Goal: Task Accomplishment & Management: Use online tool/utility

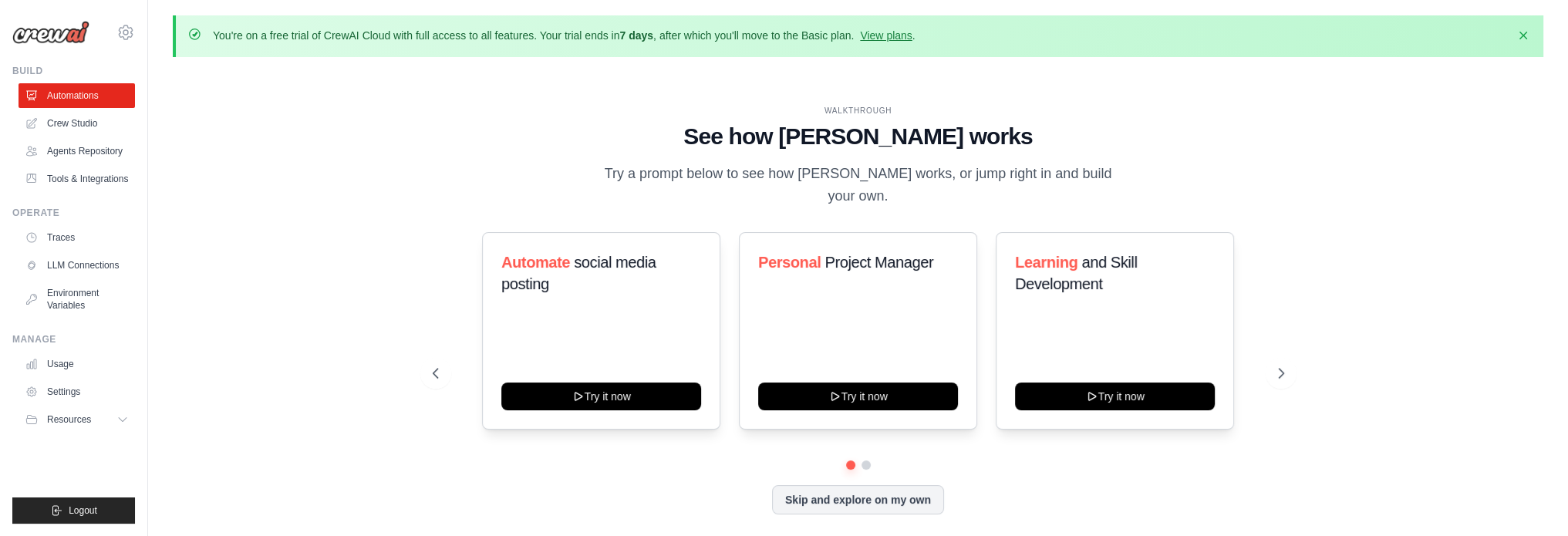
scroll to position [53, 0]
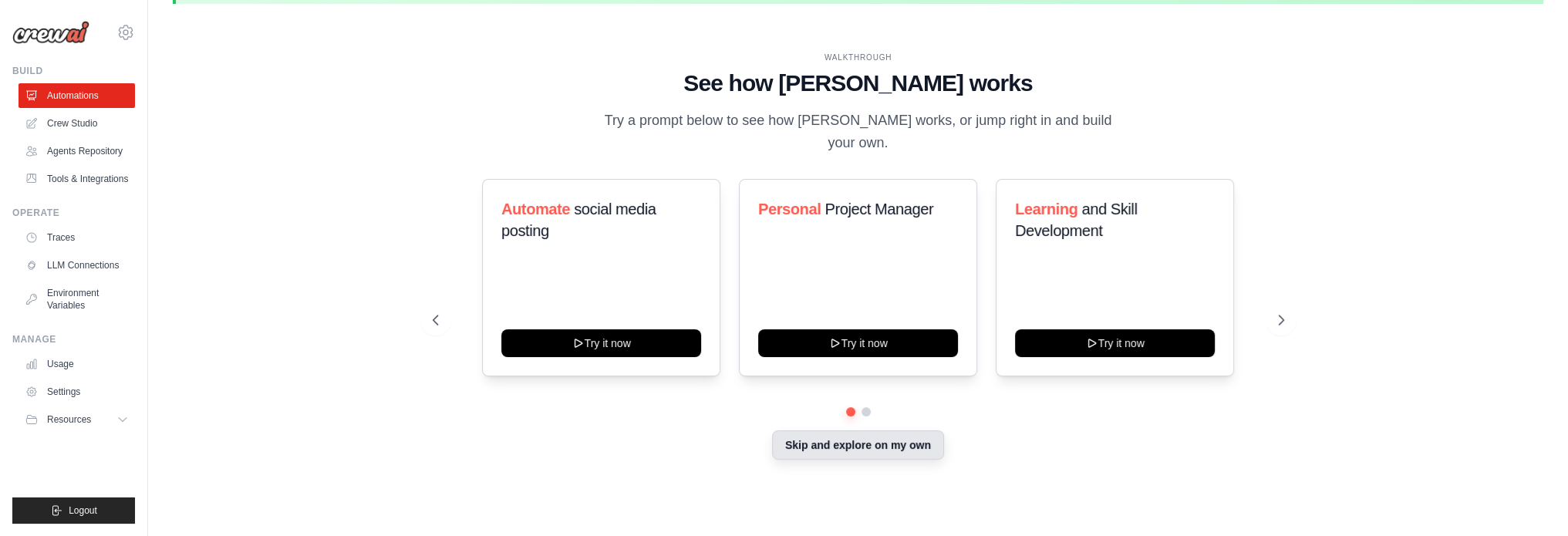
click at [802, 431] on button "Skip and explore on my own" at bounding box center [858, 445] width 172 height 29
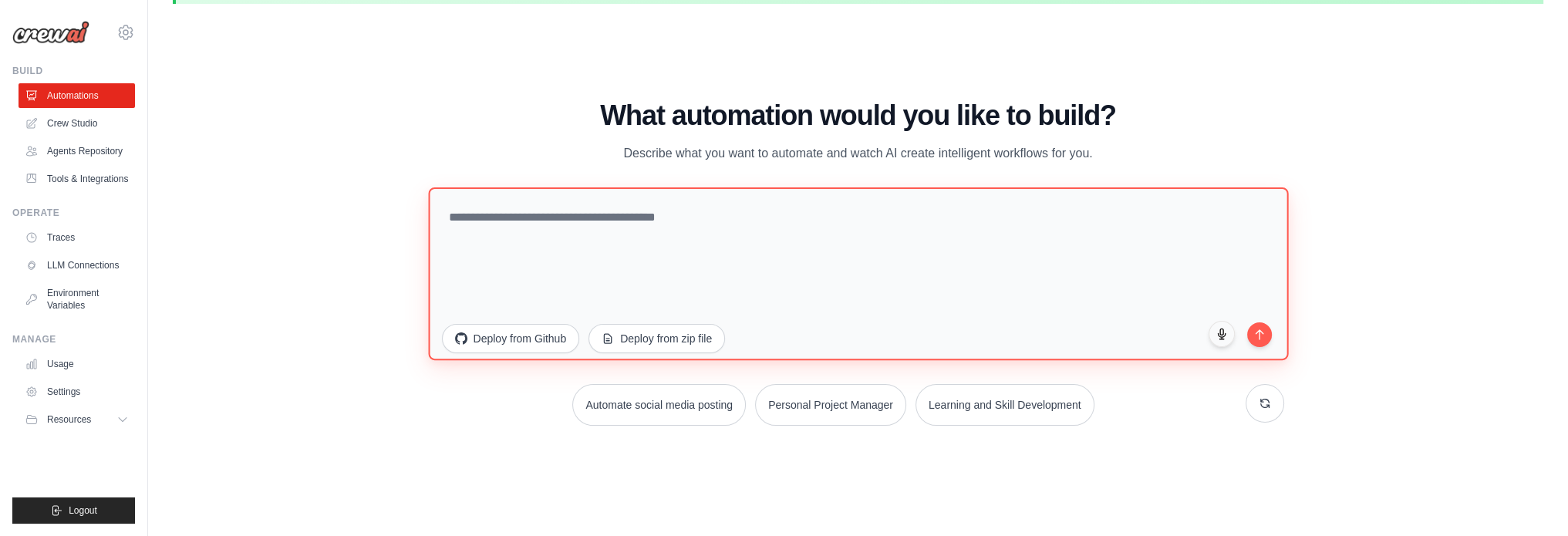
click at [701, 250] on textarea at bounding box center [857, 272] width 860 height 172
click at [886, 278] on textarea at bounding box center [857, 272] width 860 height 172
paste textarea "**********"
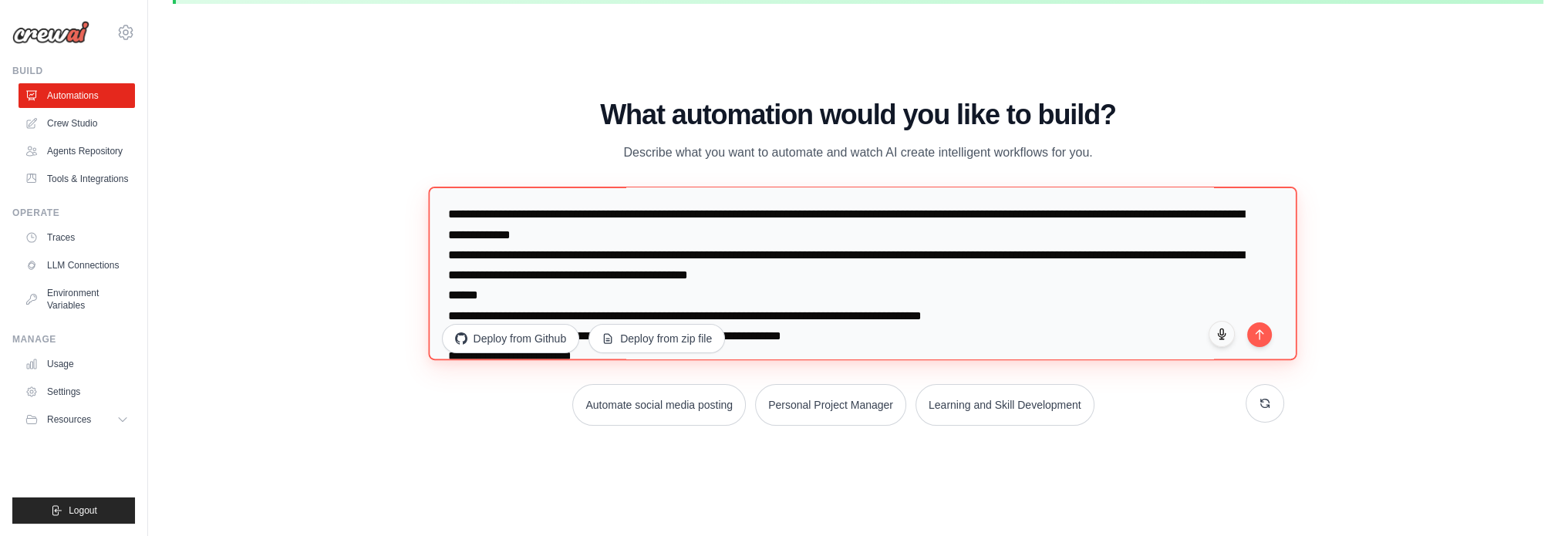
scroll to position [0, 0]
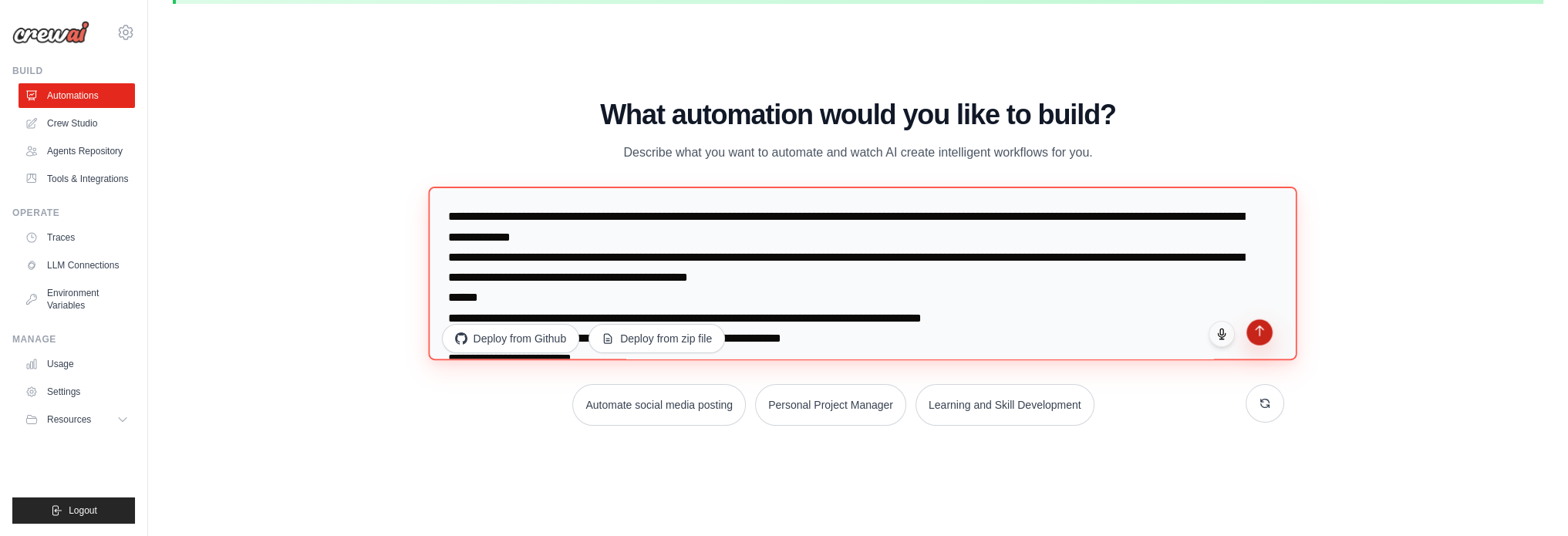
type textarea "**********"
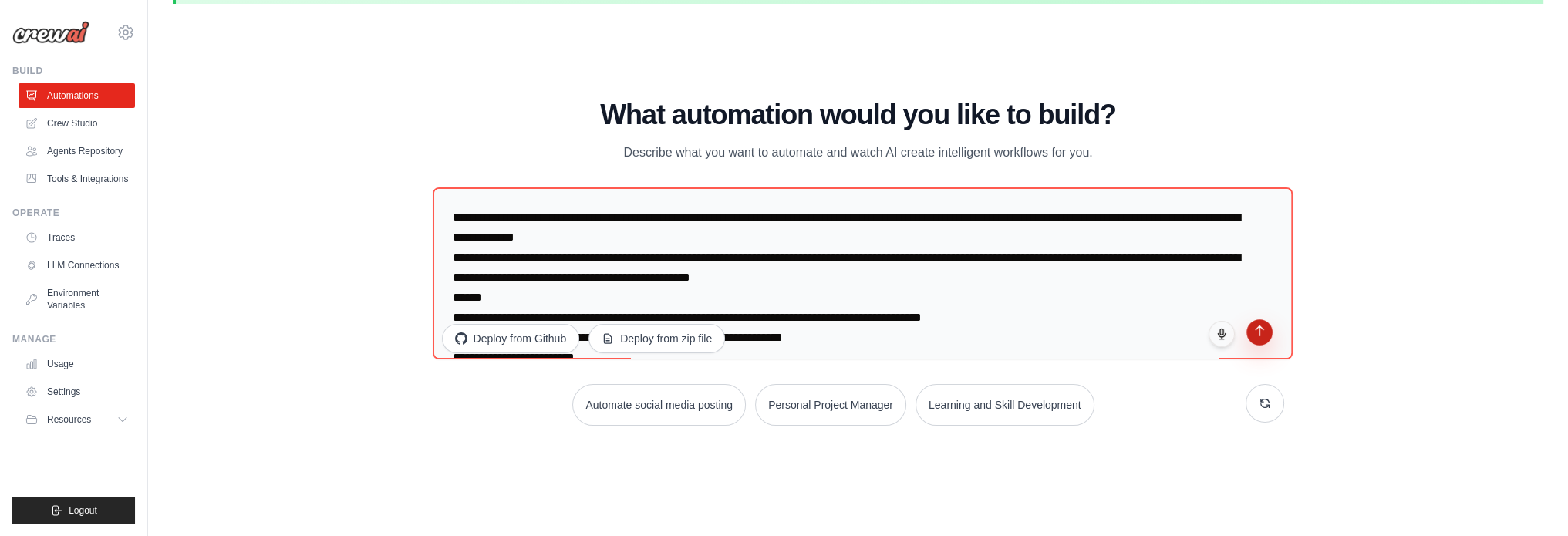
click at [1259, 336] on icon "submit" at bounding box center [1259, 331] width 13 height 13
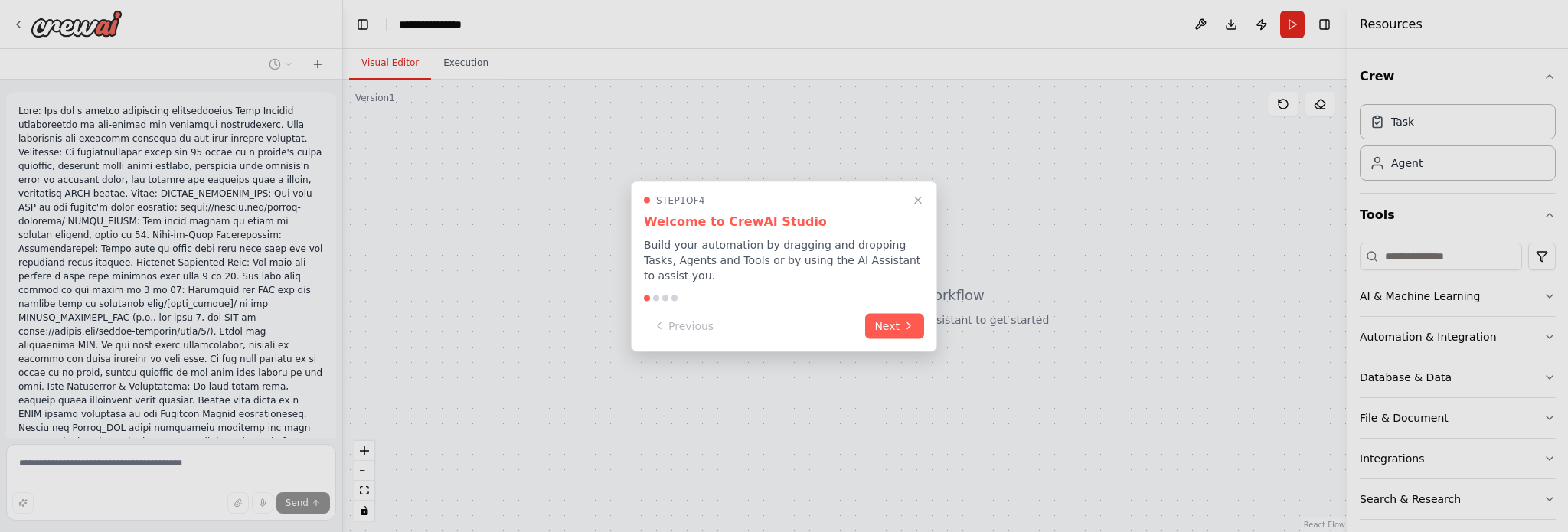
scroll to position [411, 0]
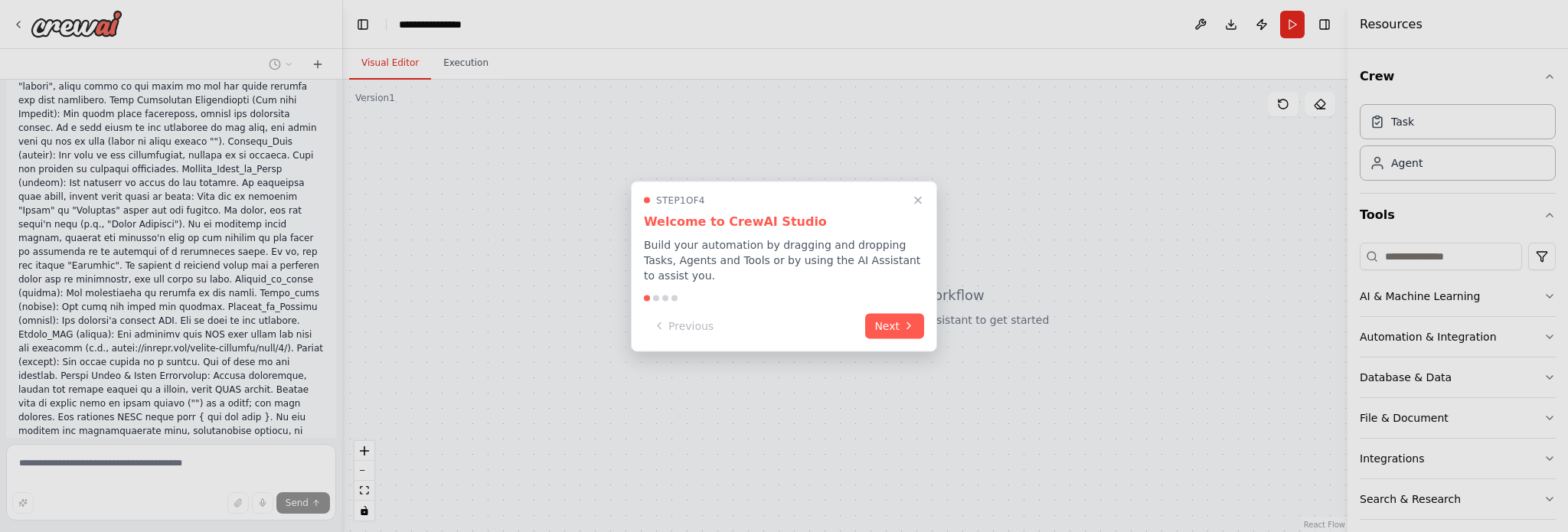
drag, startPoint x: 338, startPoint y: 386, endPoint x: 358, endPoint y: 220, distance: 167.2
click at [358, 220] on div at bounding box center [784, 266] width 1568 height 532
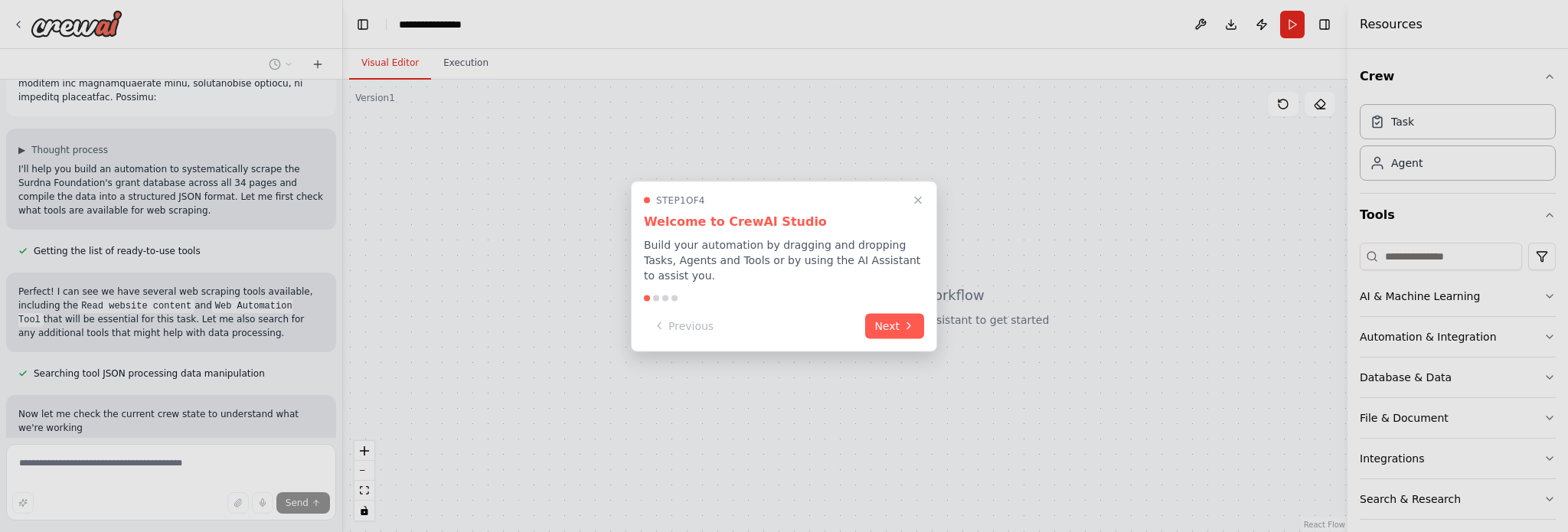
scroll to position [772, 0]
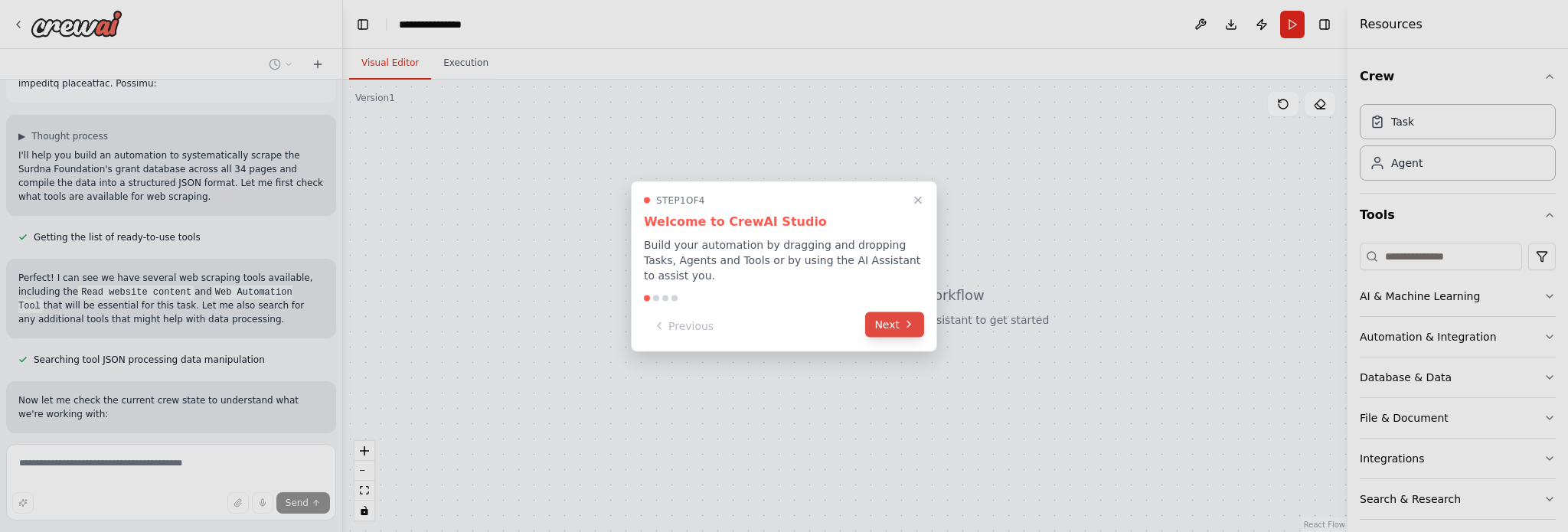
click at [905, 318] on icon at bounding box center [908, 324] width 12 height 12
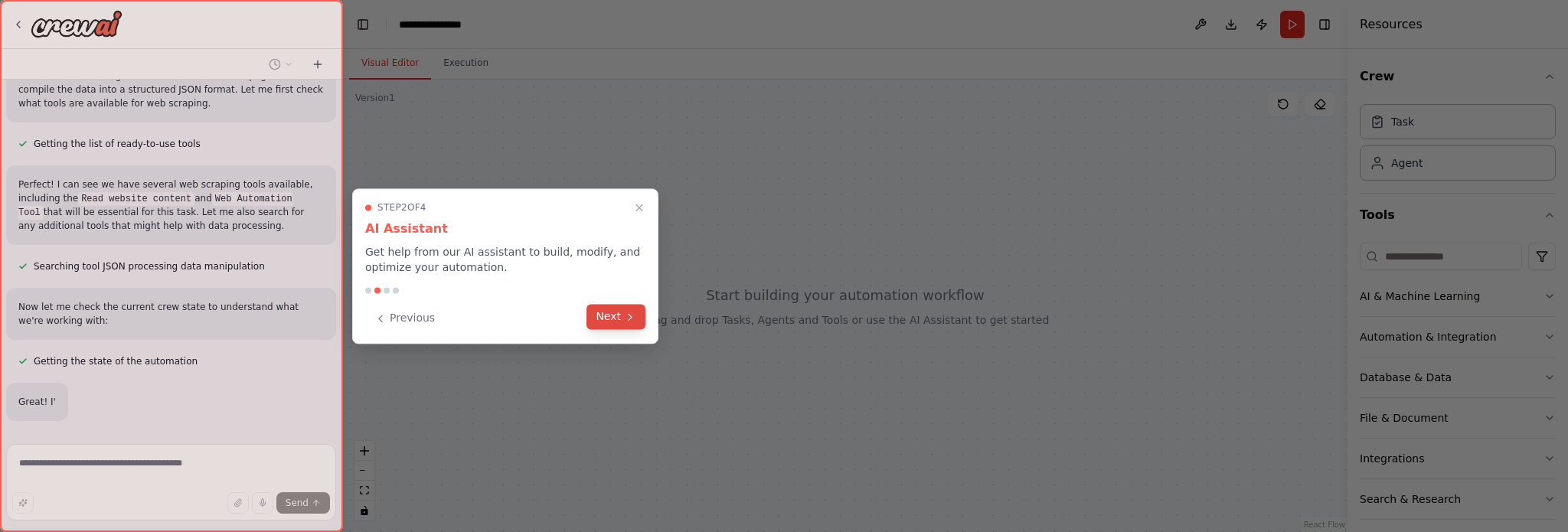
scroll to position [865, 0]
click at [622, 318] on button "Next" at bounding box center [616, 316] width 59 height 25
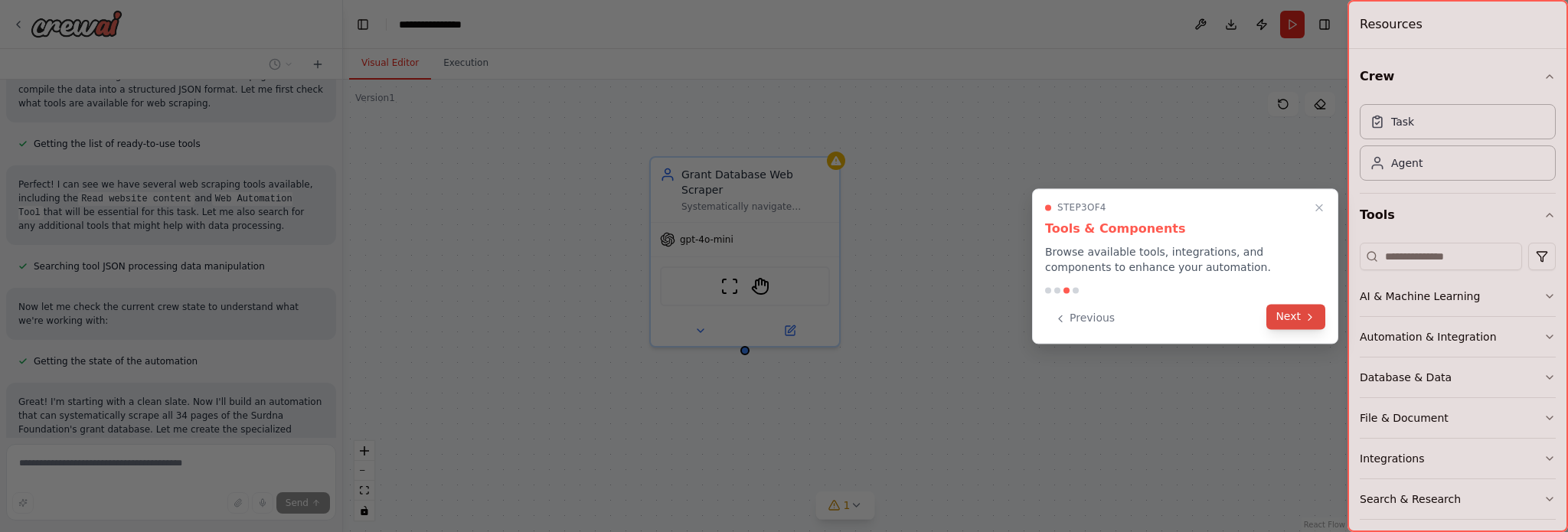
scroll to position [925, 0]
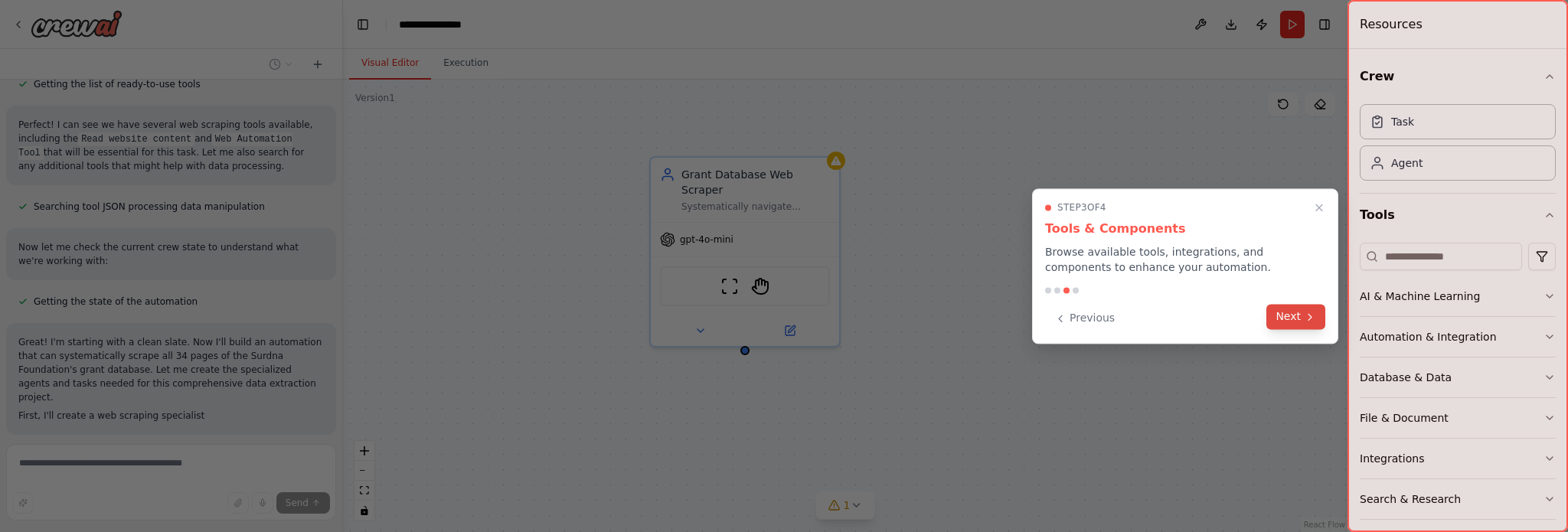
click at [1288, 318] on button "Next" at bounding box center [1296, 316] width 59 height 25
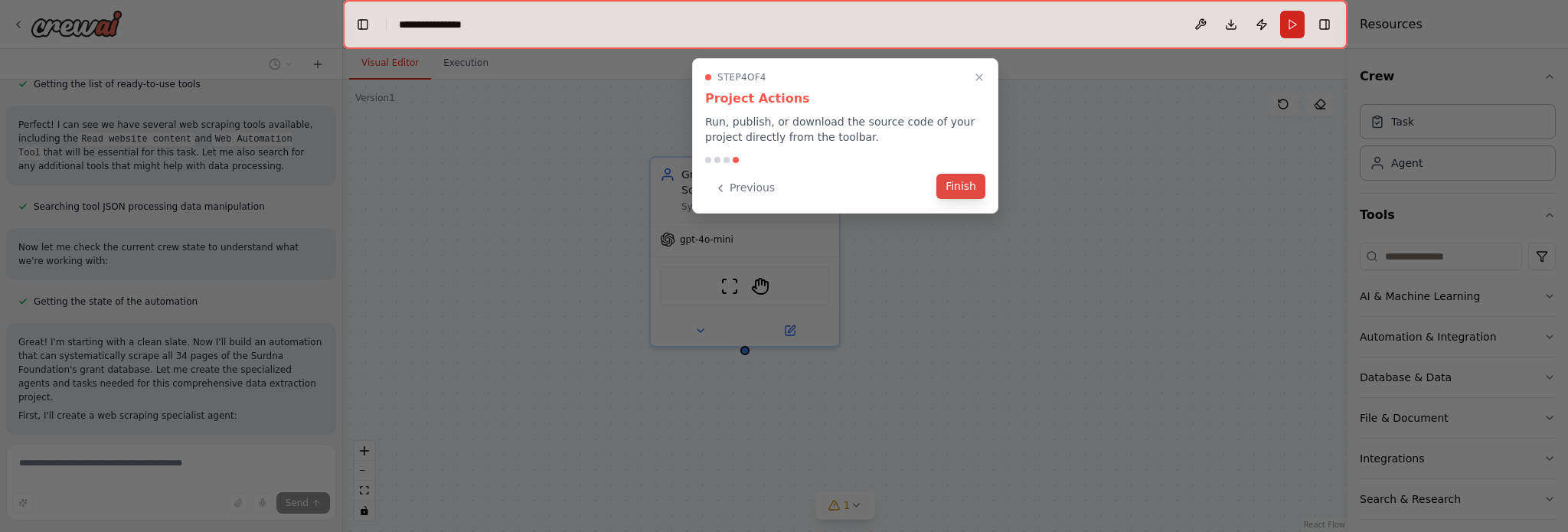
click at [954, 183] on button "Finish" at bounding box center [960, 186] width 49 height 25
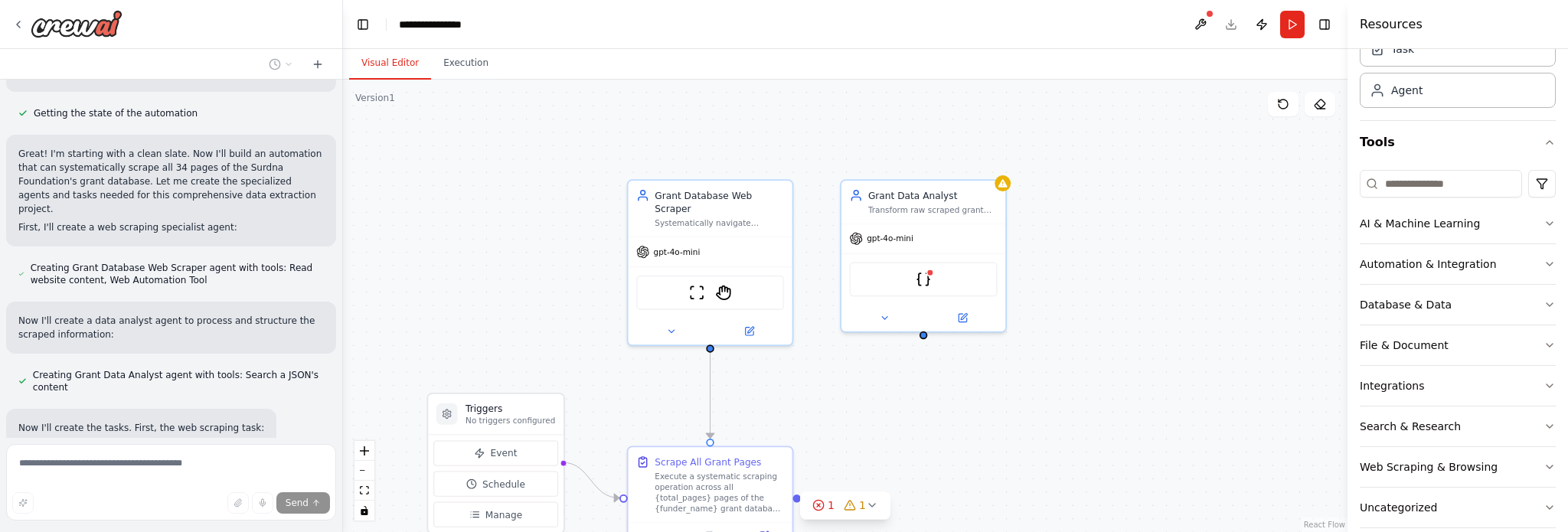
scroll to position [91, 0]
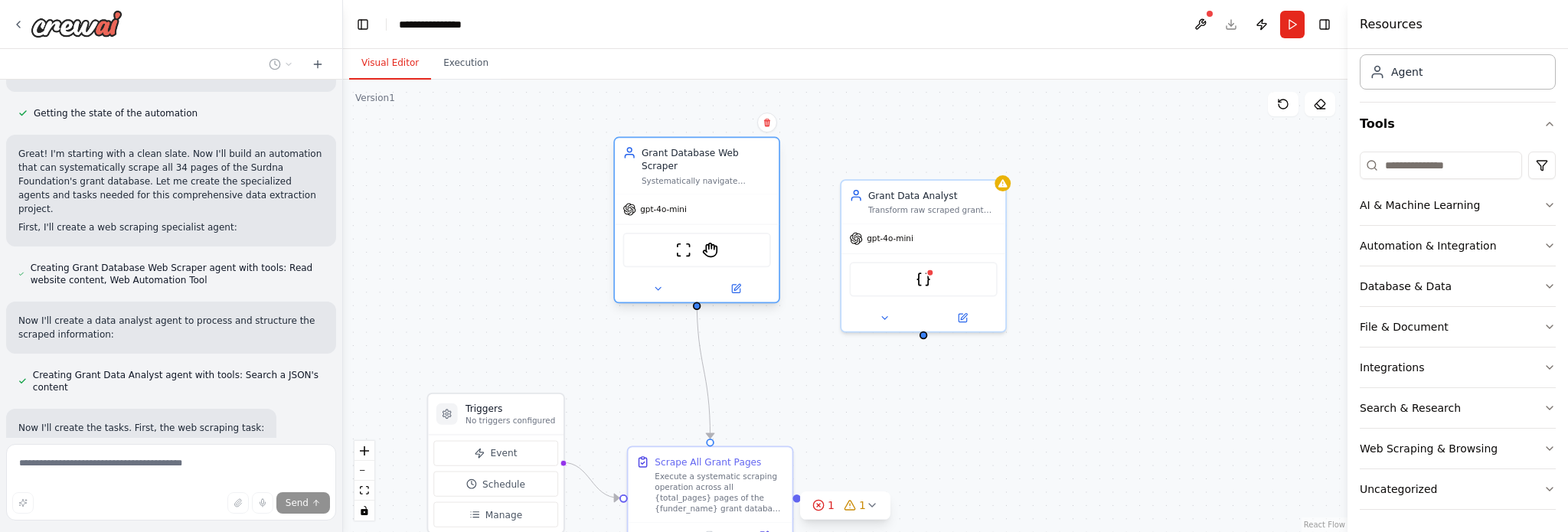
drag, startPoint x: 686, startPoint y: 219, endPoint x: 670, endPoint y: 180, distance: 42.2
click at [670, 194] on div "gpt-4o-mini" at bounding box center [697, 208] width 164 height 29
drag, startPoint x: 508, startPoint y: 419, endPoint x: 490, endPoint y: 313, distance: 107.5
click at [490, 313] on p "No triggers configured" at bounding box center [497, 315] width 90 height 11
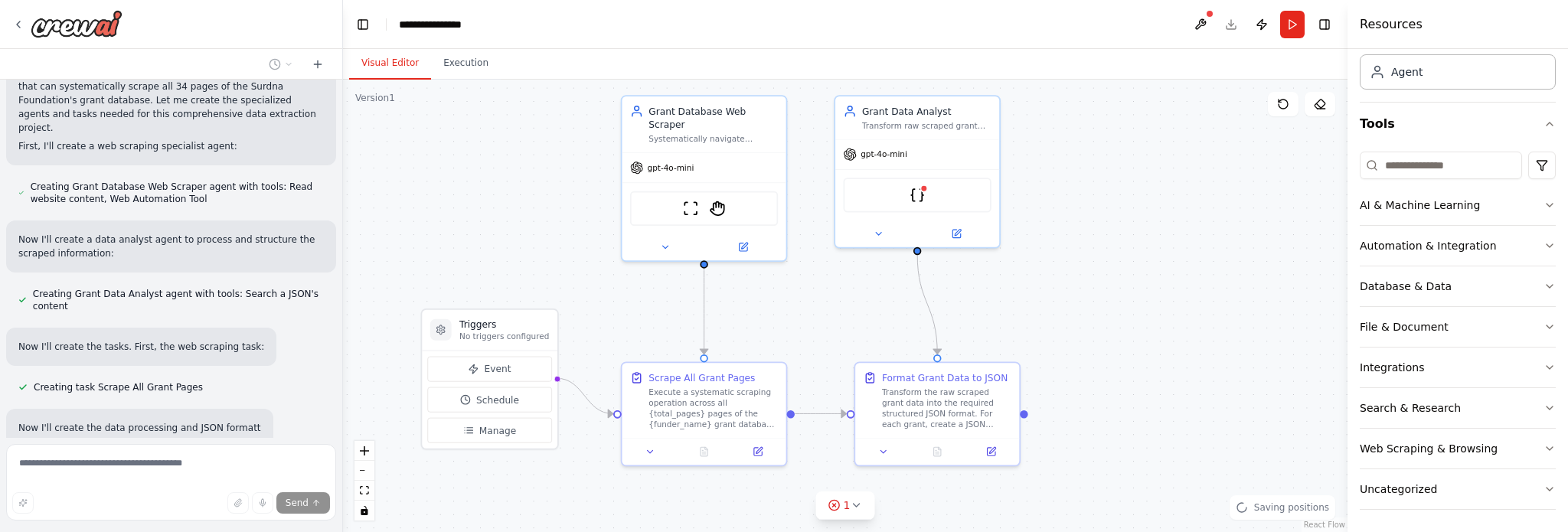
drag, startPoint x: 622, startPoint y: 460, endPoint x: 615, endPoint y: 376, distance: 84.3
click at [615, 376] on div ".deletable-edge-delete-btn { width: 20px; height: 20px; border: 0px solid #ffff…" at bounding box center [846, 305] width 1005 height 452
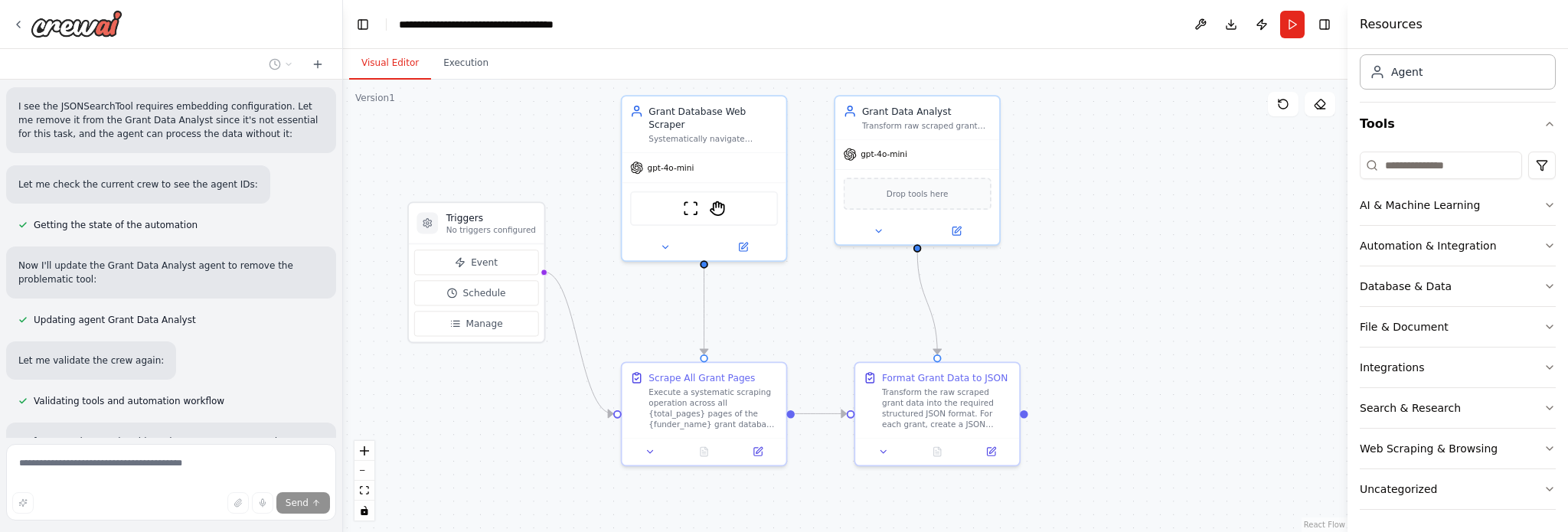
scroll to position [1706, 0]
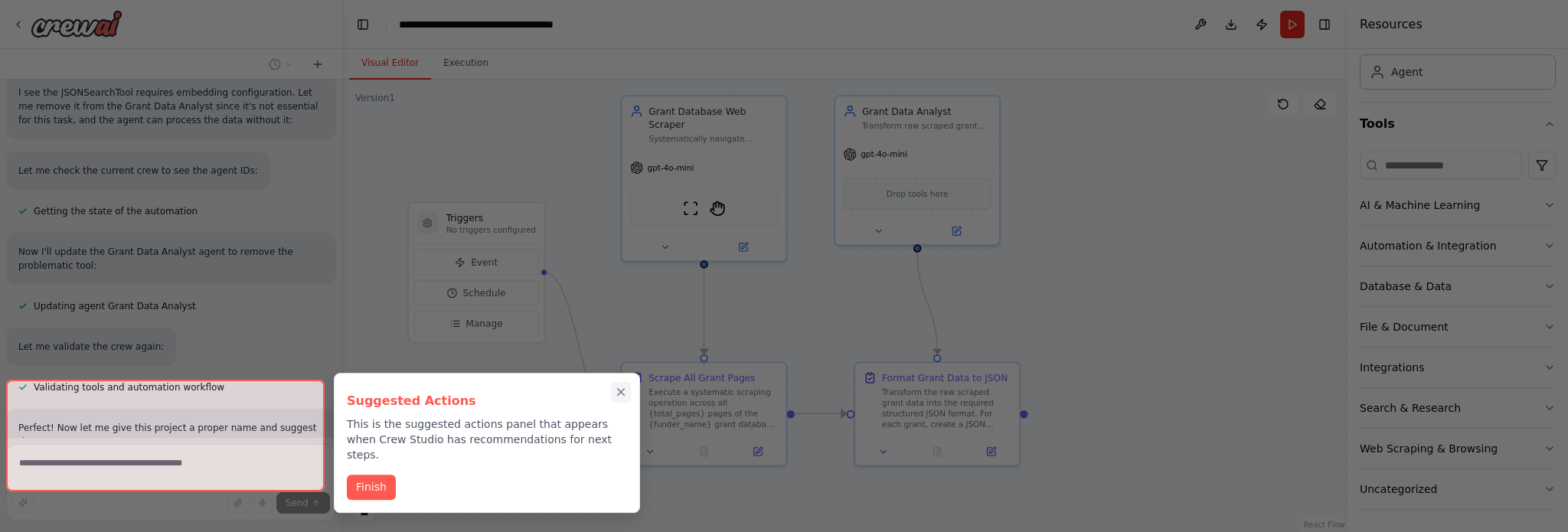
click at [623, 388] on icon "Close walkthrough" at bounding box center [621, 391] width 14 height 14
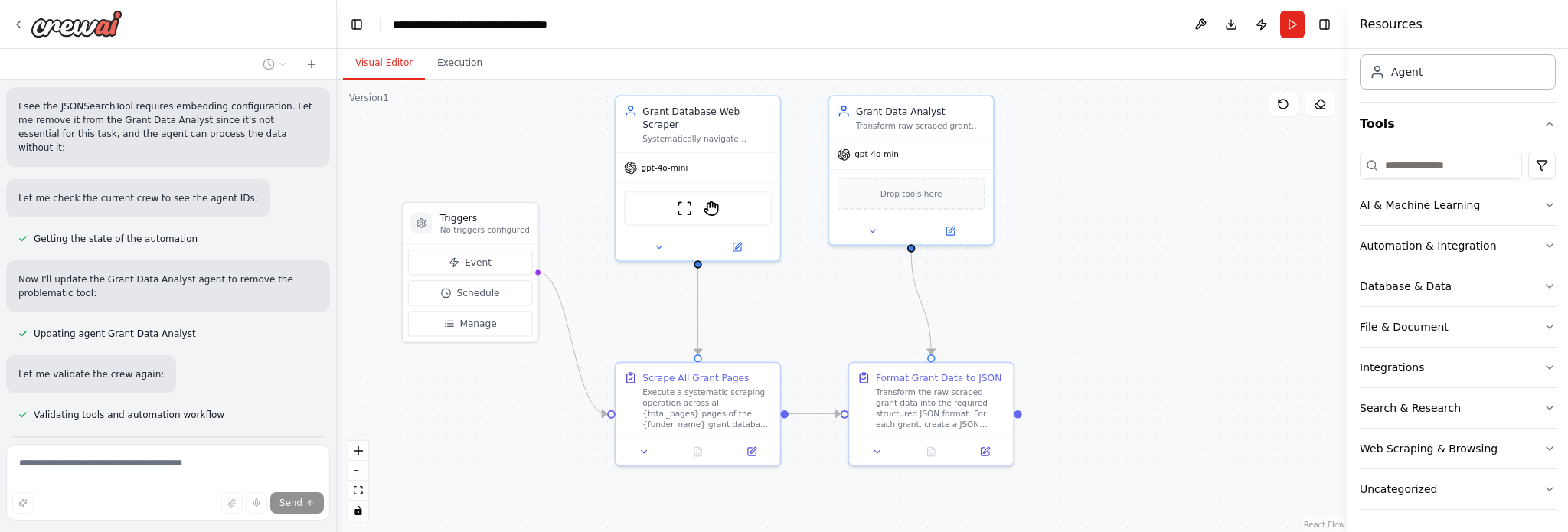
scroll to position [1719, 0]
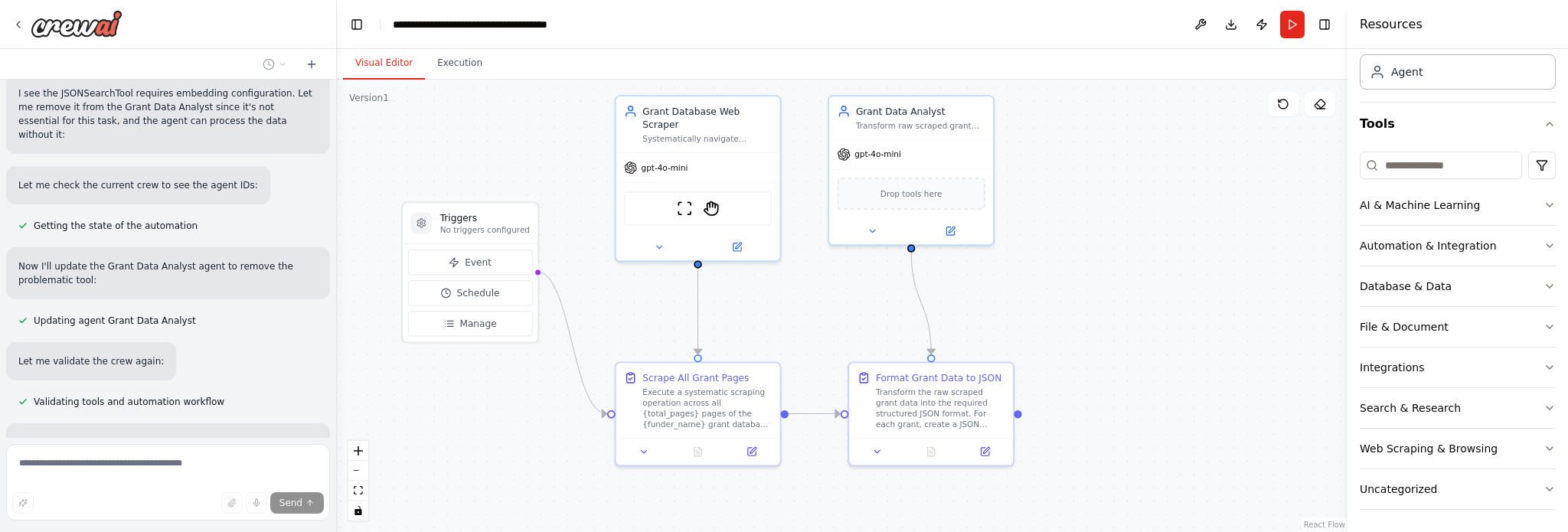
drag, startPoint x: 337, startPoint y: 402, endPoint x: 338, endPoint y: 425, distance: 23.0
click at [338, 425] on div "▶ Thought process I'll help you build an automation to systematically scrape th…" at bounding box center [784, 266] width 1568 height 532
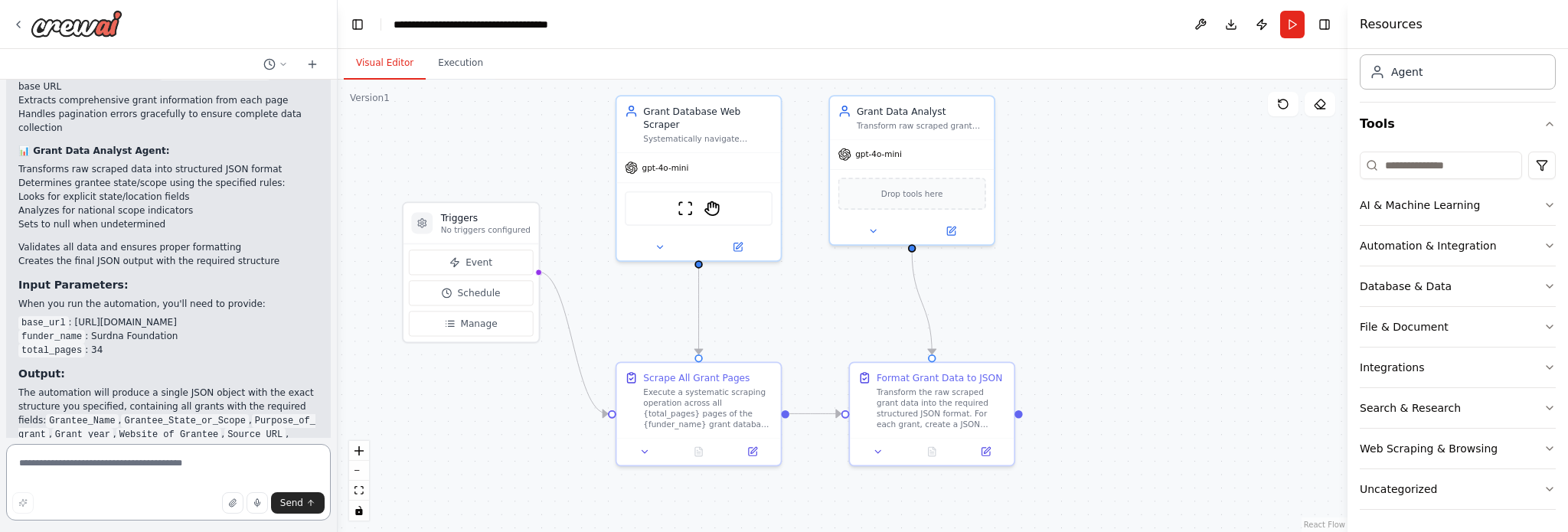
scroll to position [2345, 0]
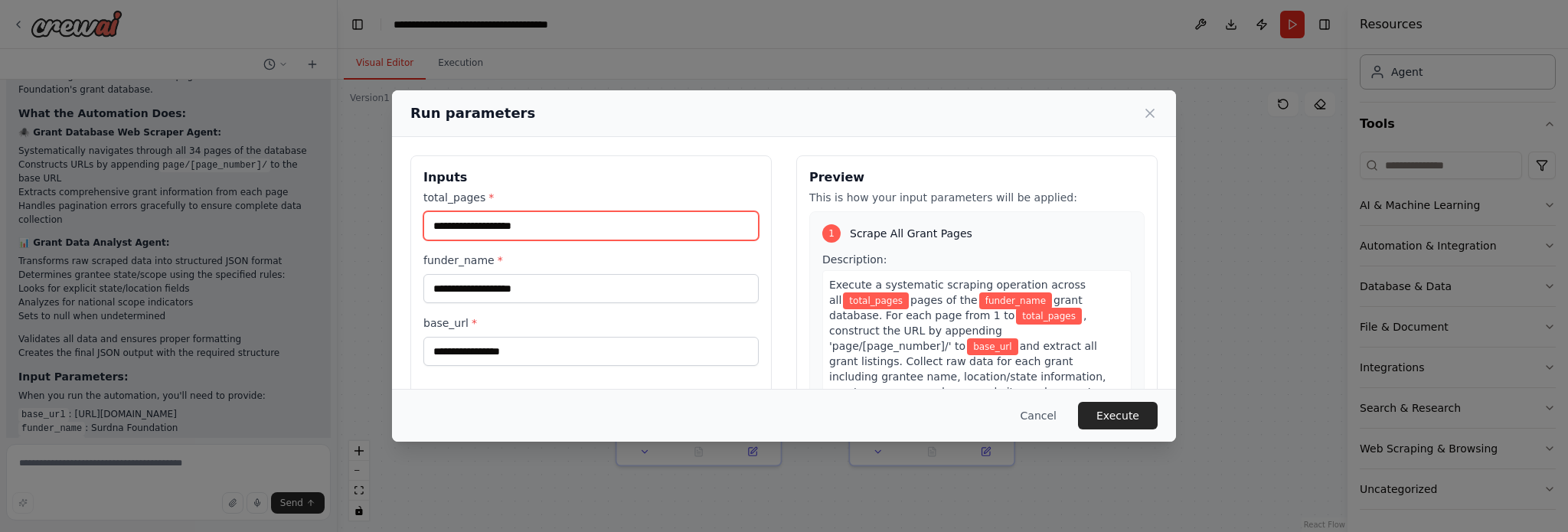
click at [487, 226] on input "total_pages *" at bounding box center [591, 225] width 336 height 29
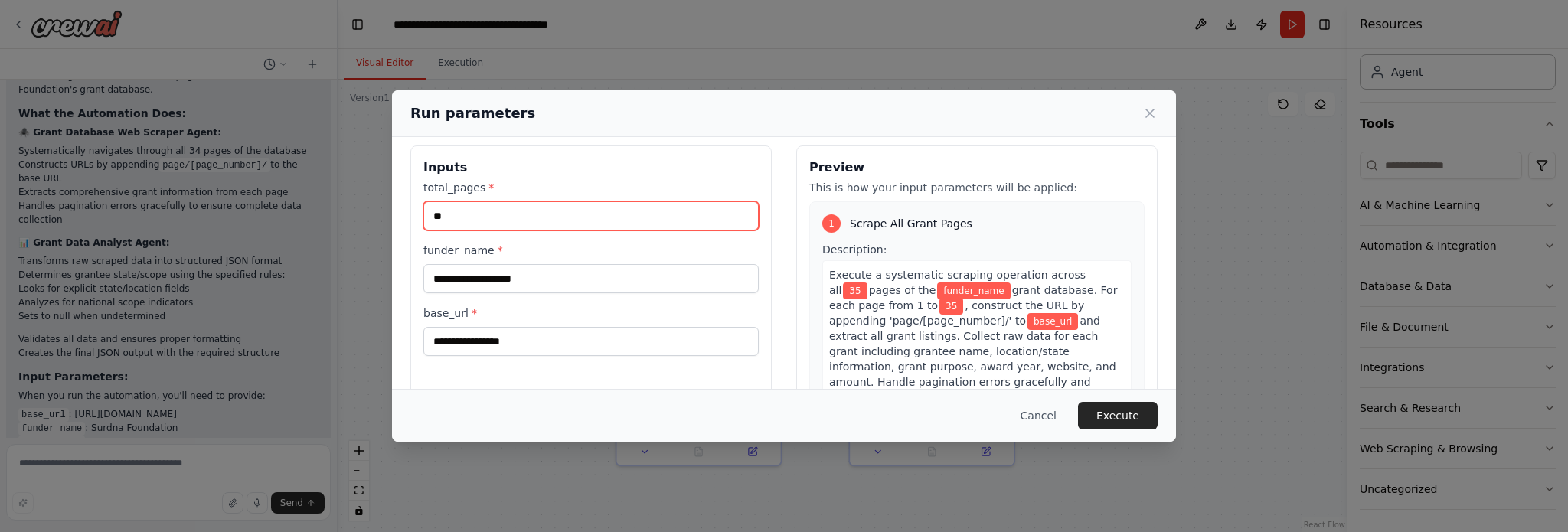
scroll to position [0, 0]
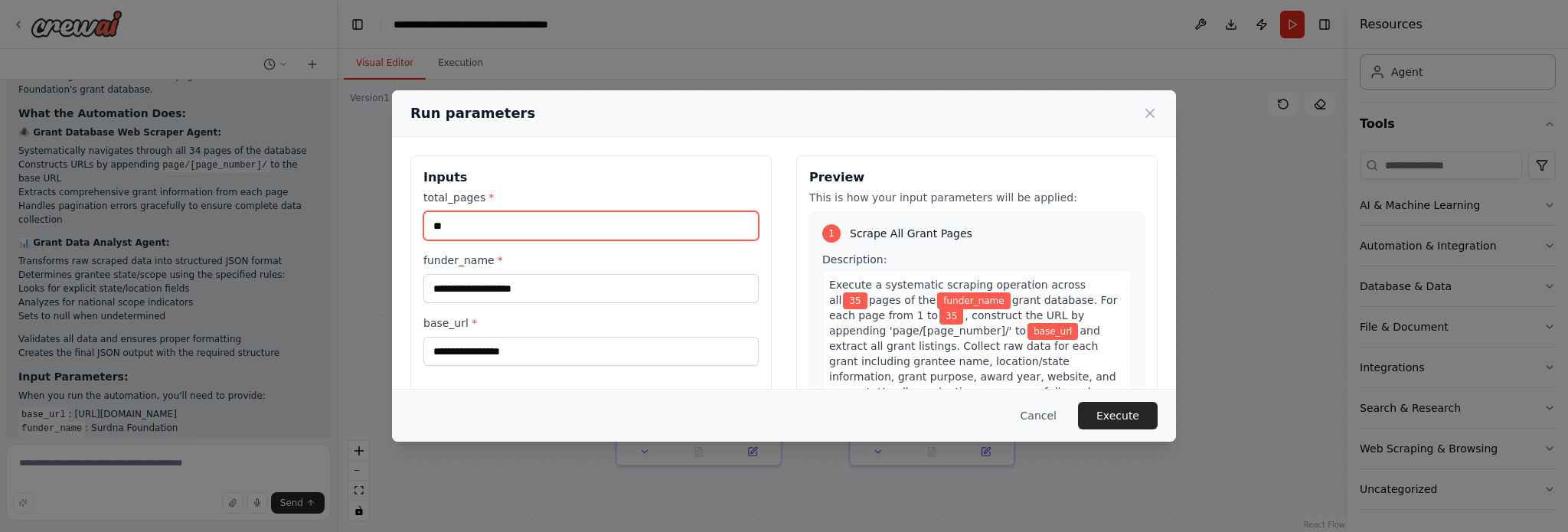
click at [619, 227] on input "**" at bounding box center [591, 225] width 336 height 29
type input "**"
click at [578, 295] on input "funder_name *" at bounding box center [591, 288] width 336 height 29
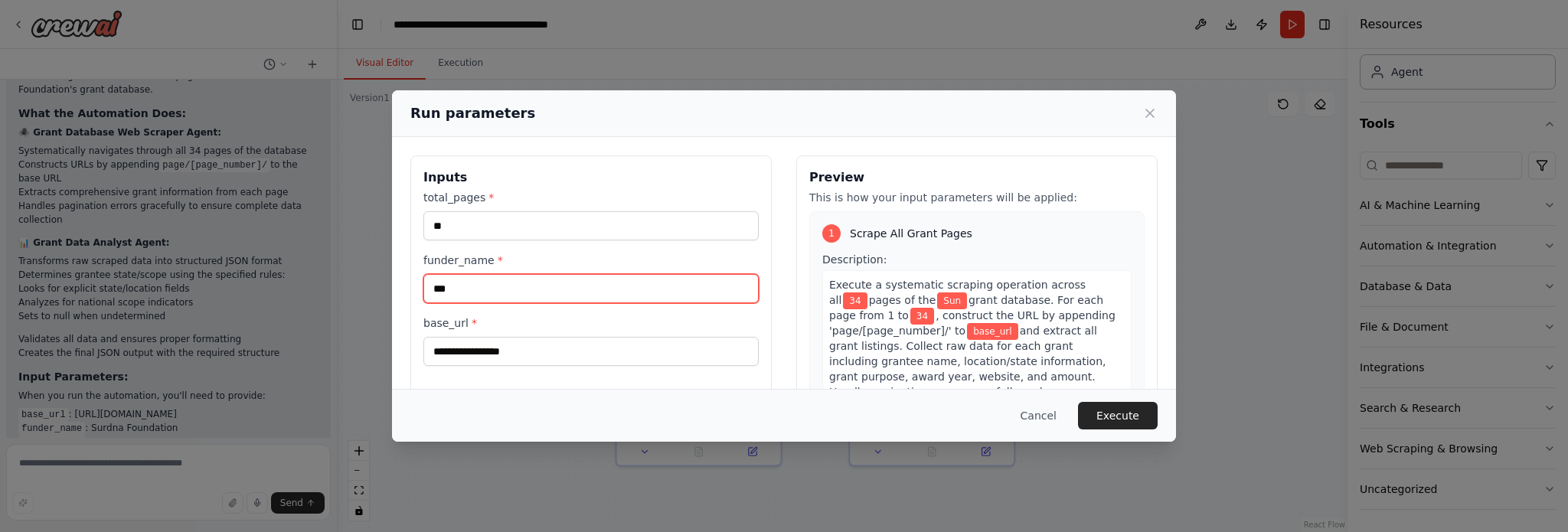
click at [581, 279] on input "***" at bounding box center [591, 288] width 336 height 29
paste input "***"
type input "******"
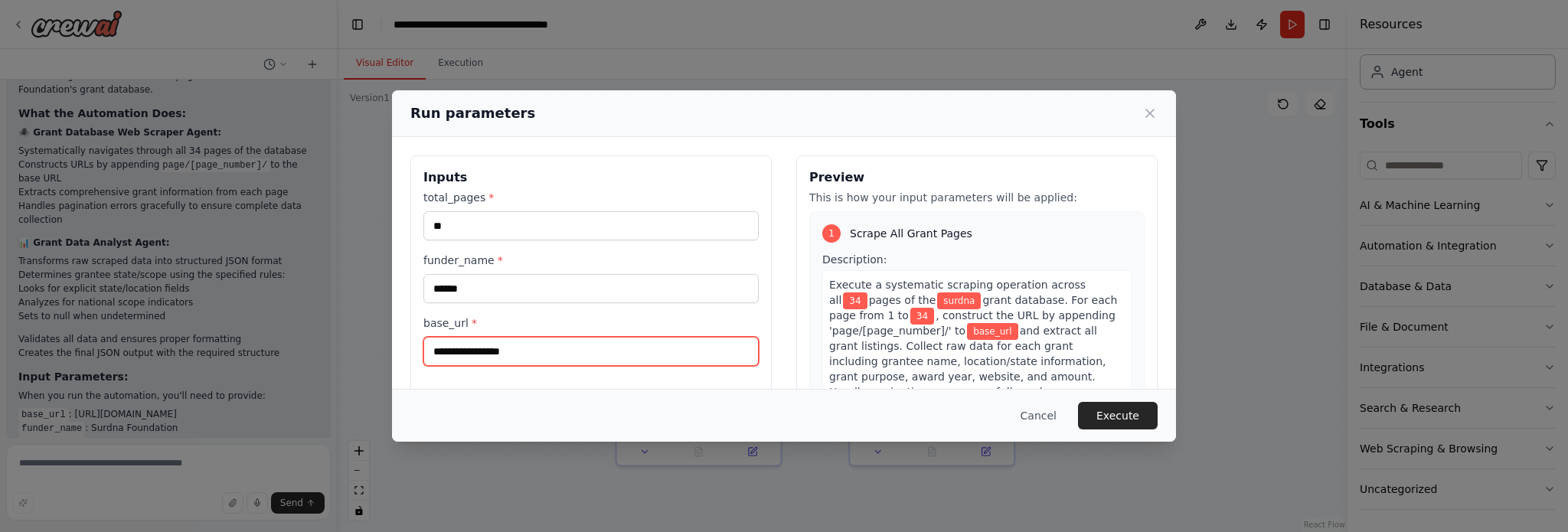
click at [549, 337] on input "base_url *" at bounding box center [591, 351] width 336 height 29
click at [705, 338] on input "base_url *" at bounding box center [591, 351] width 336 height 29
click at [701, 349] on input "base_url *" at bounding box center [591, 351] width 336 height 29
paste input "**********"
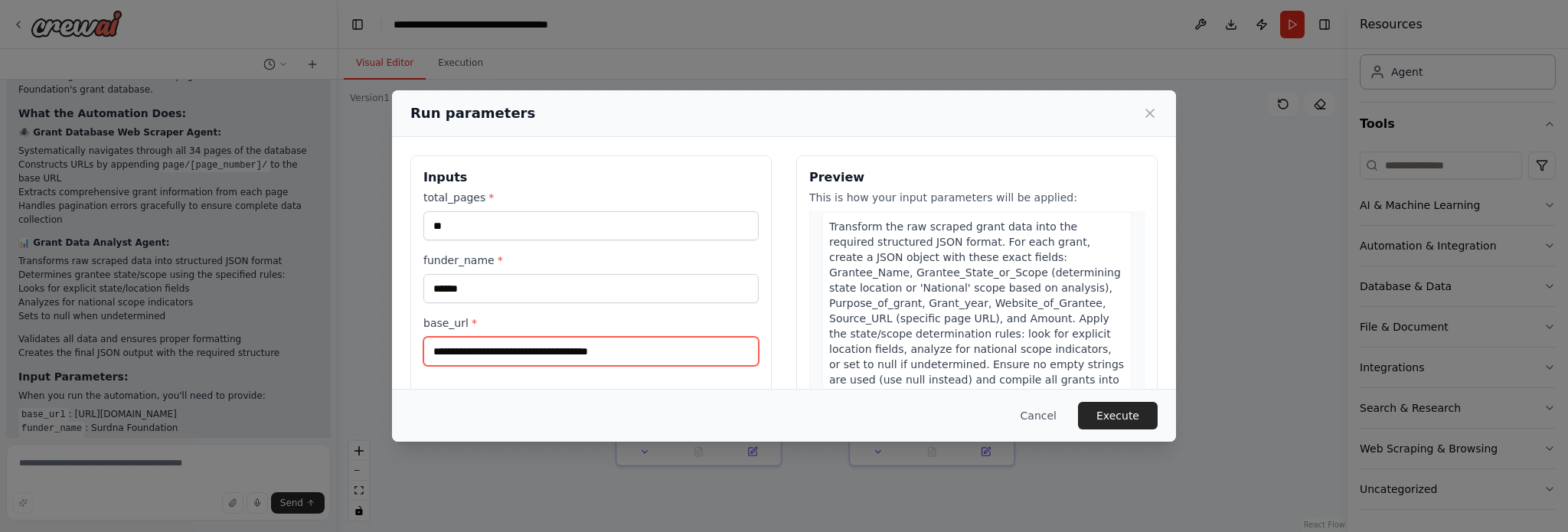
scroll to position [414, 0]
type input "**********"
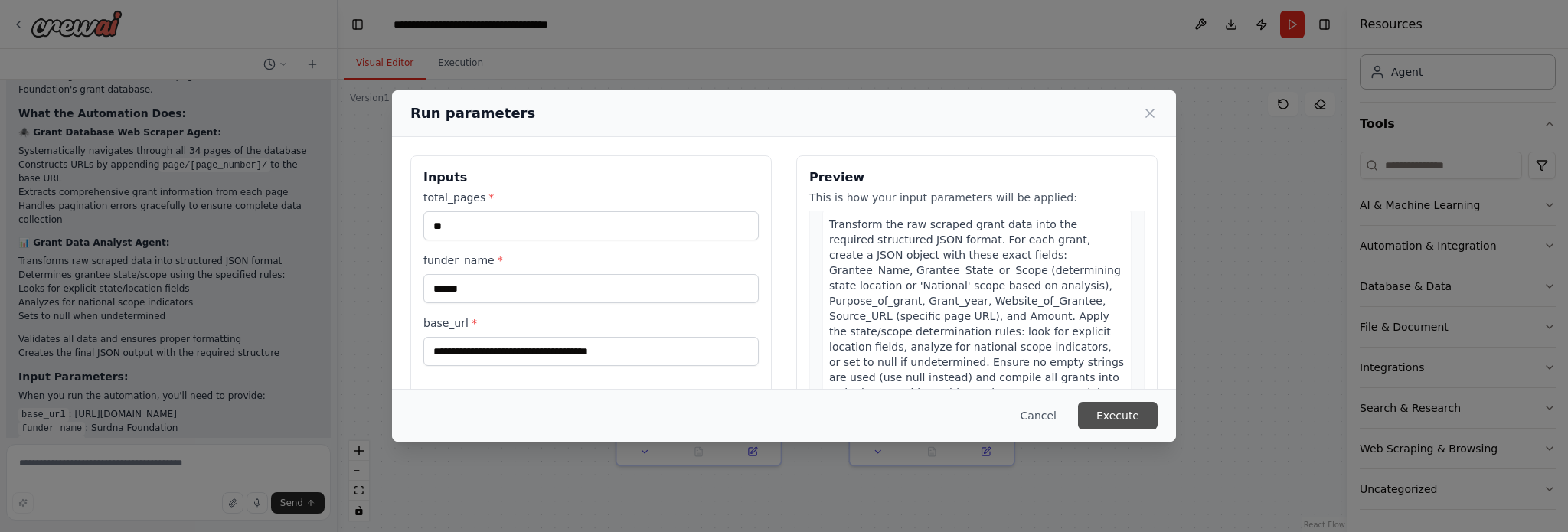
click at [1113, 418] on button "Execute" at bounding box center [1117, 416] width 80 height 28
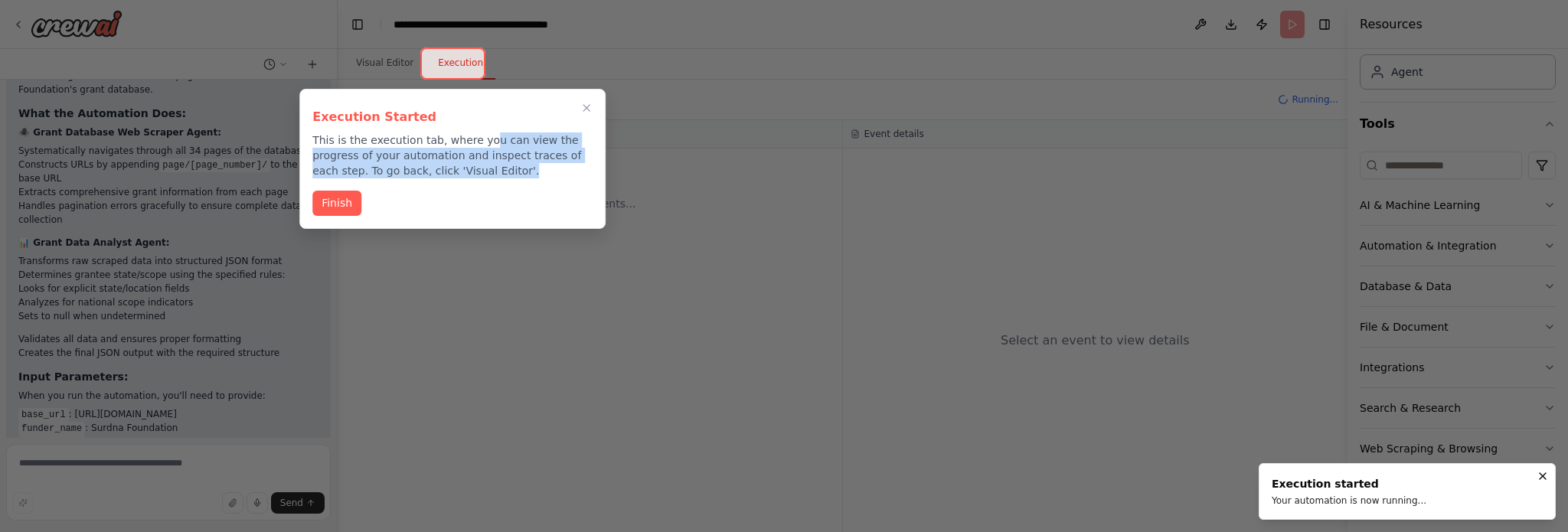
drag, startPoint x: 475, startPoint y: 146, endPoint x: 509, endPoint y: 171, distance: 42.2
click at [509, 171] on p "This is the execution tab, where you can view the progress of your automation a…" at bounding box center [452, 155] width 280 height 46
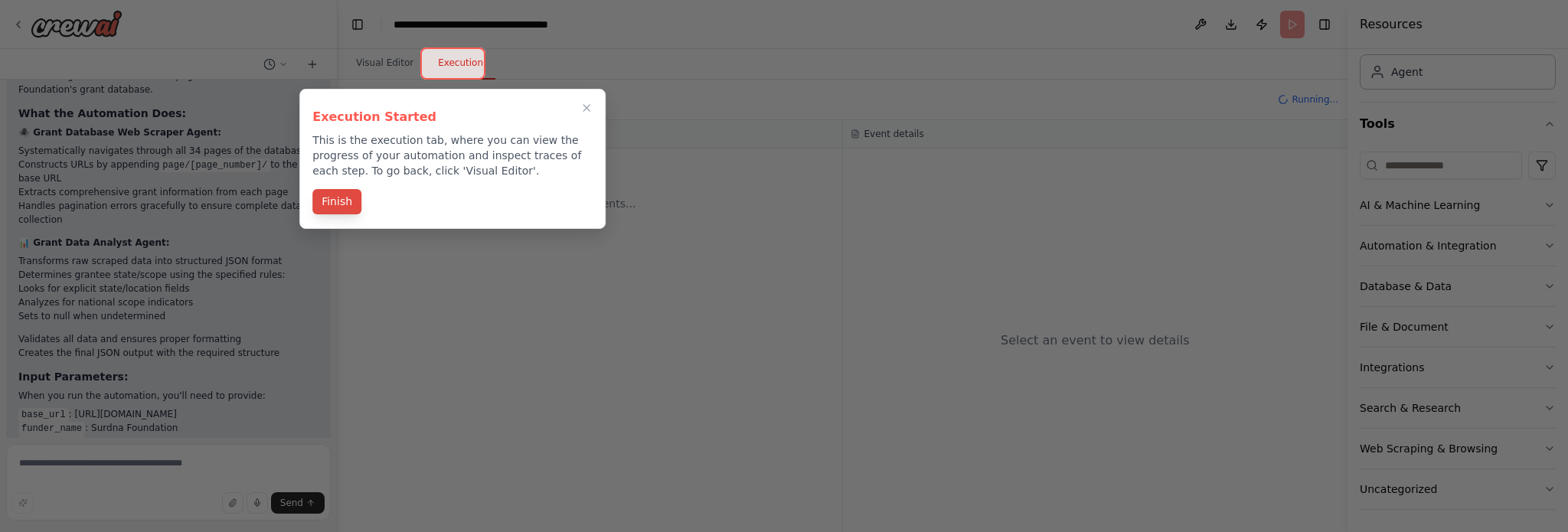
click at [352, 201] on button "Finish" at bounding box center [337, 201] width 49 height 25
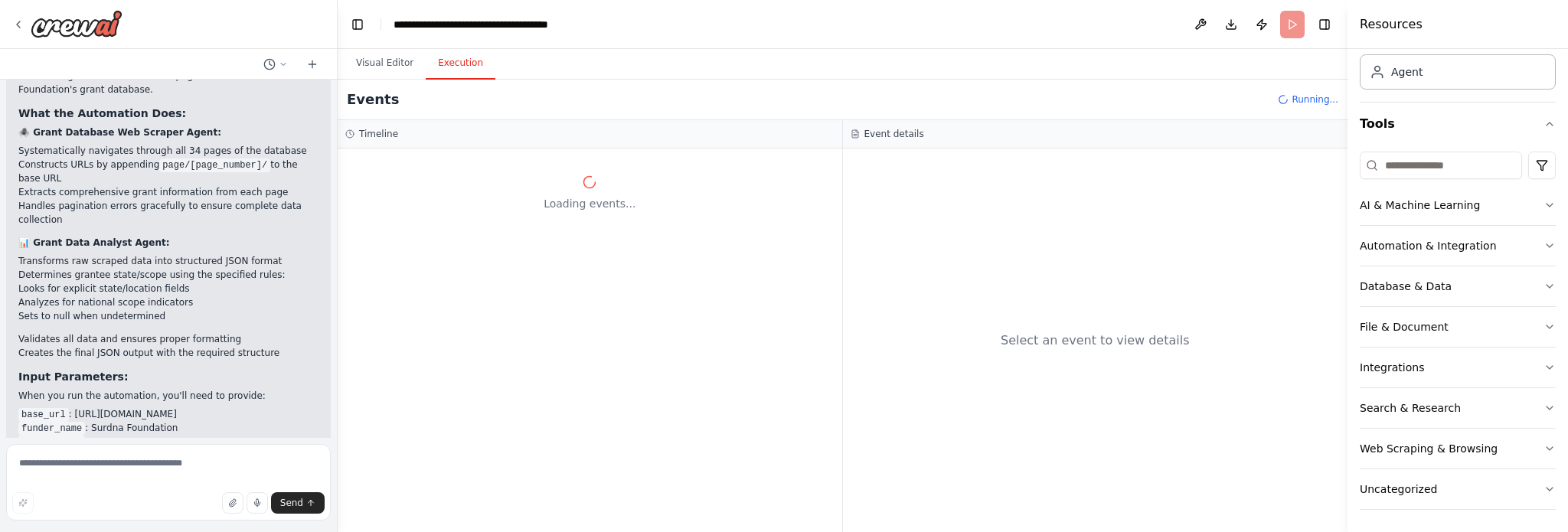
click at [455, 72] on button "Execution" at bounding box center [460, 63] width 69 height 32
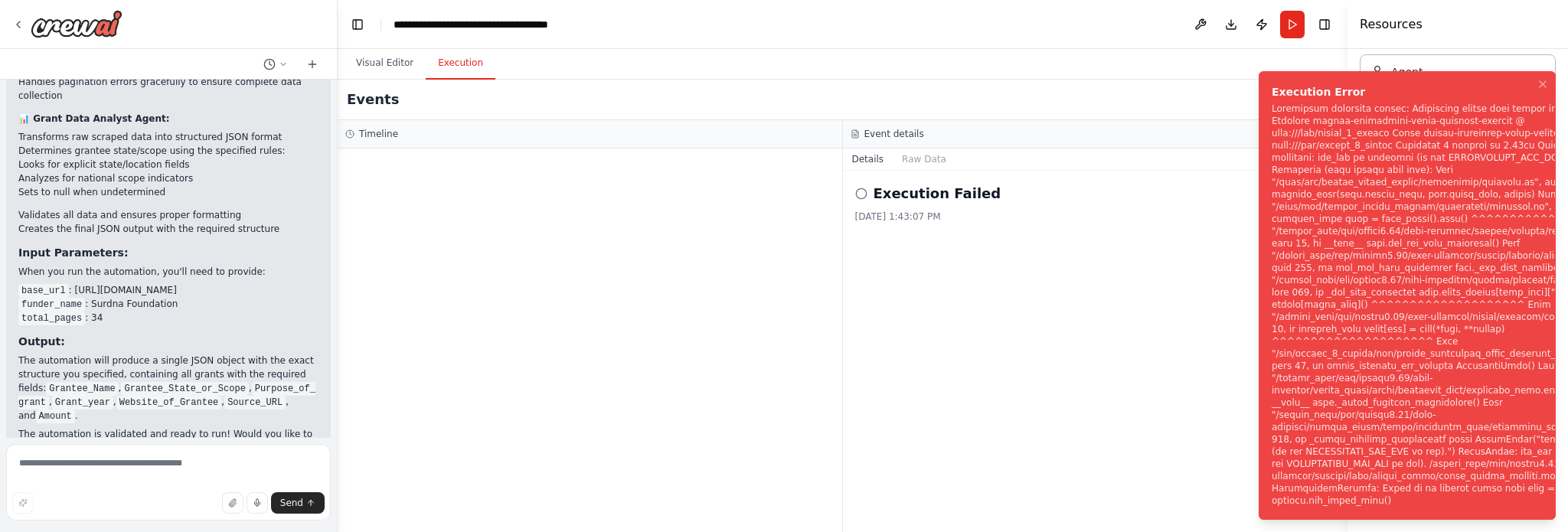
click at [1340, 225] on div "Notifications (F8)" at bounding box center [1450, 304] width 355 height 404
drag, startPoint x: 1268, startPoint y: 118, endPoint x: 1064, endPoint y: 304, distance: 276.1
click at [1337, 211] on li "Execution Error" at bounding box center [1407, 295] width 297 height 449
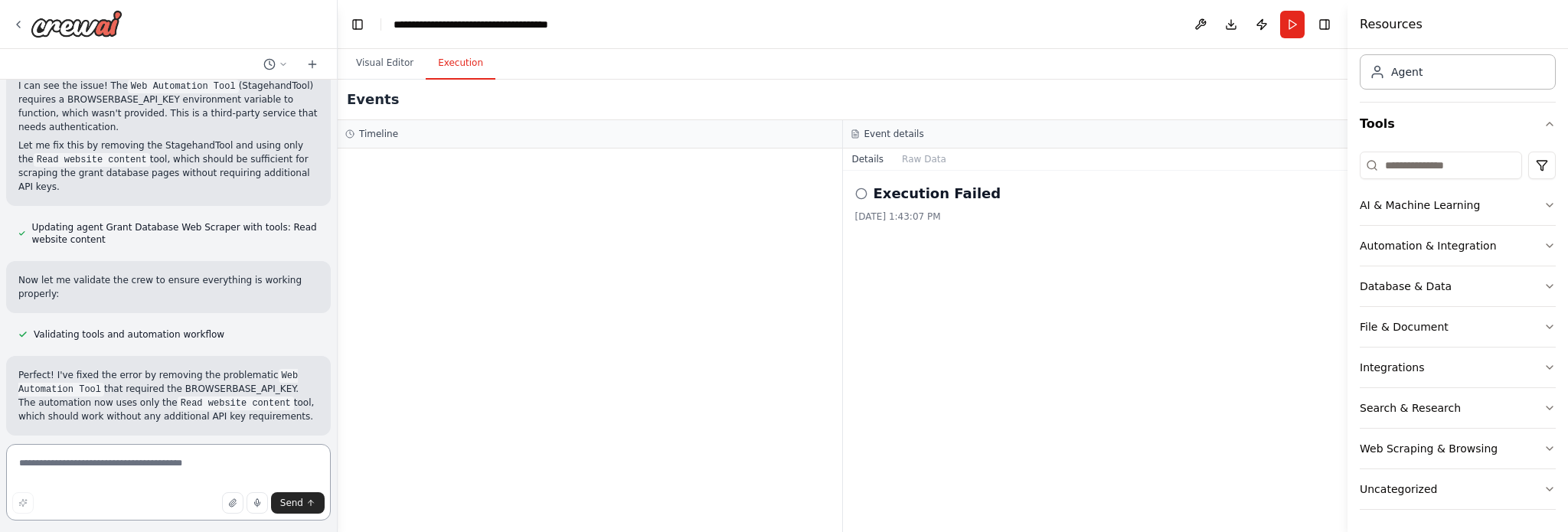
scroll to position [2812, 0]
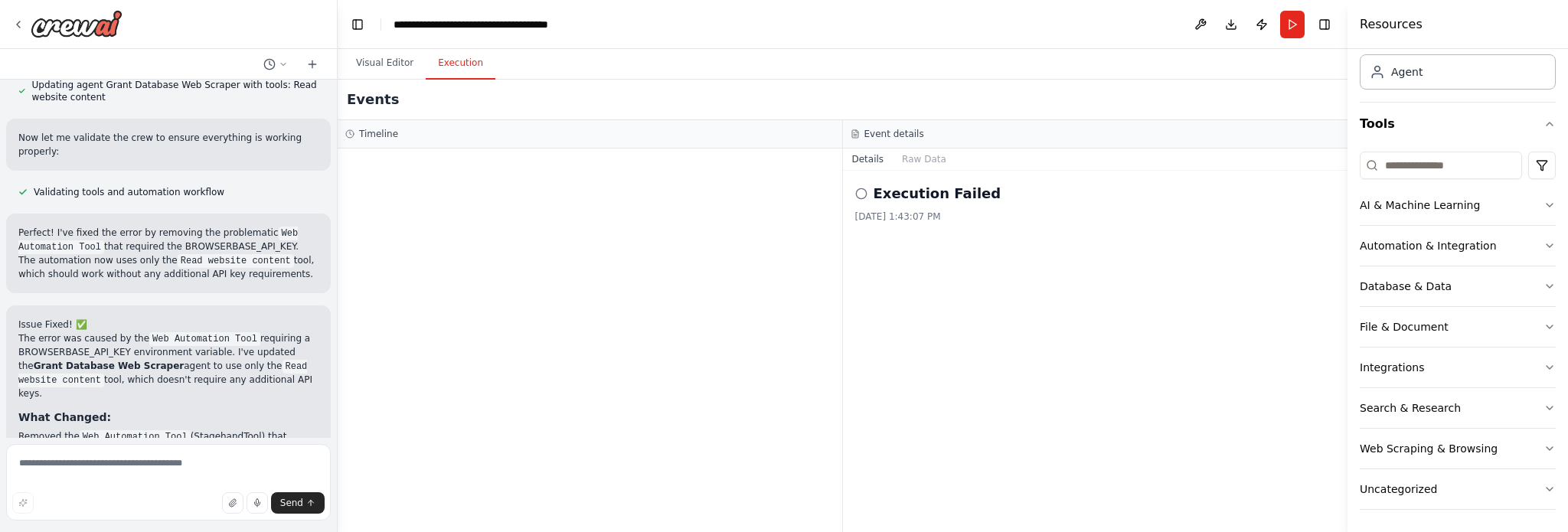
scroll to position [2933, 0]
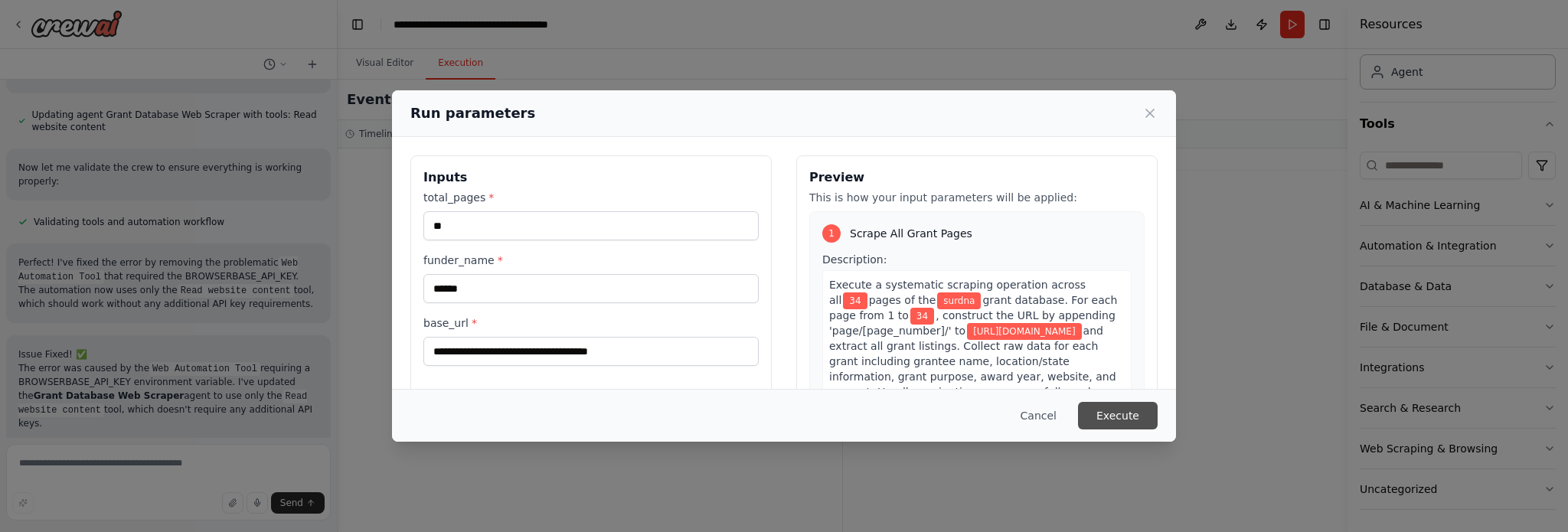
click at [1111, 412] on button "Execute" at bounding box center [1117, 416] width 80 height 28
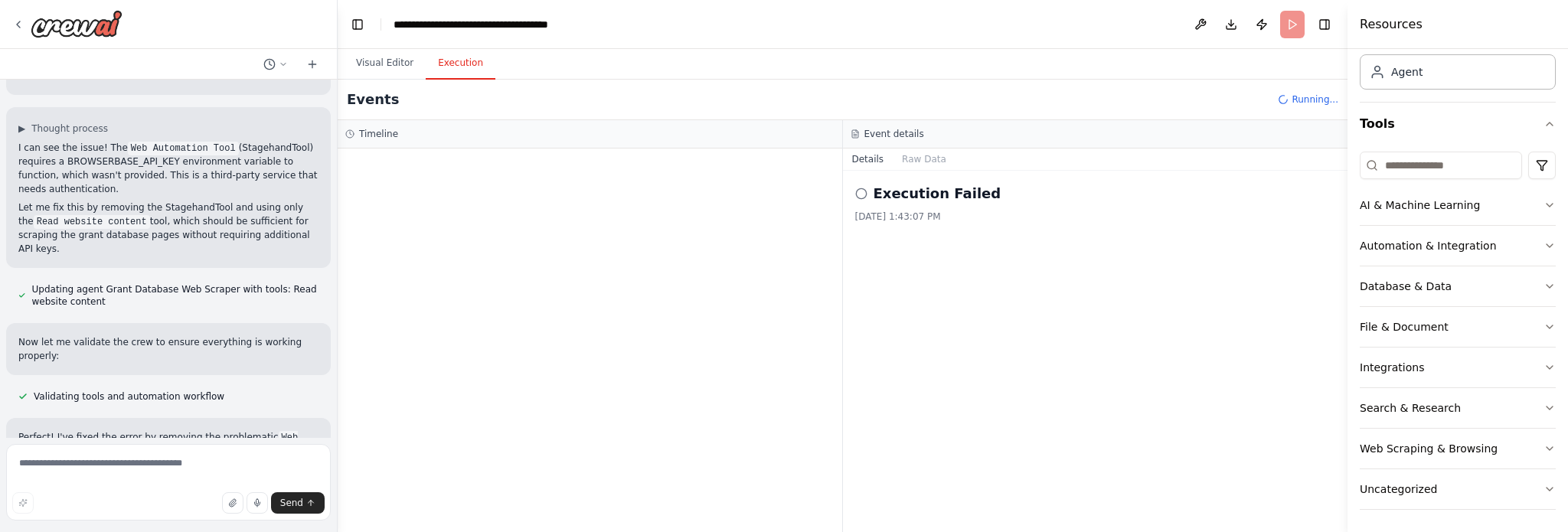
scroll to position [2947, 0]
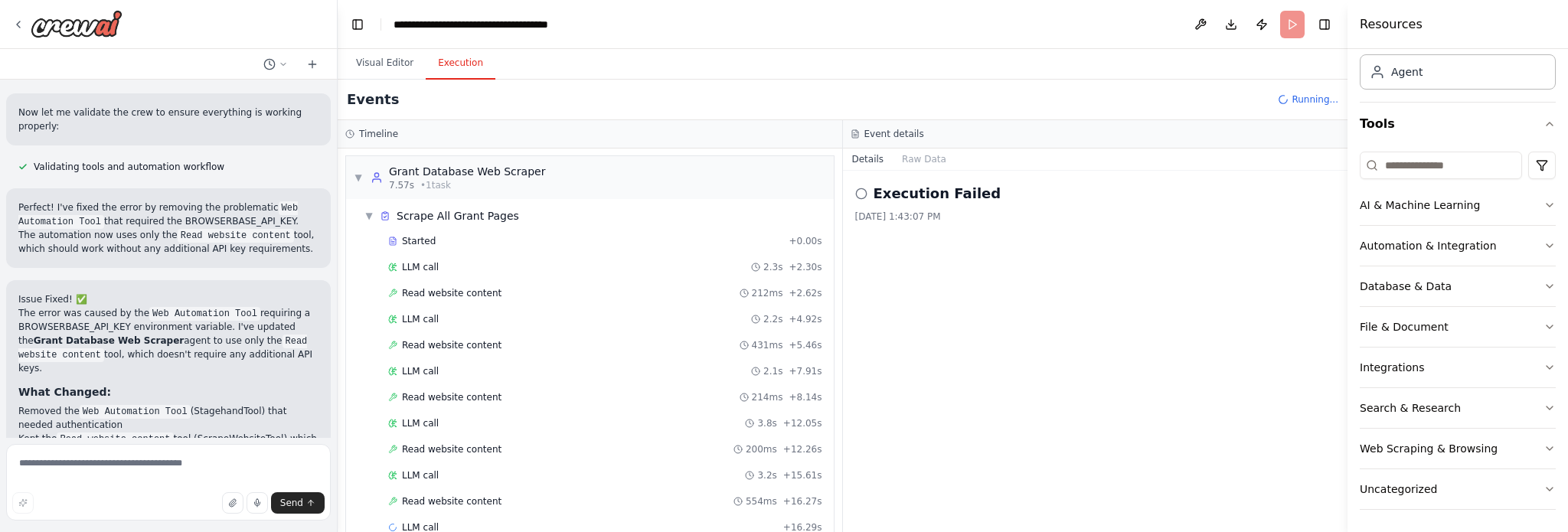
scroll to position [27, 0]
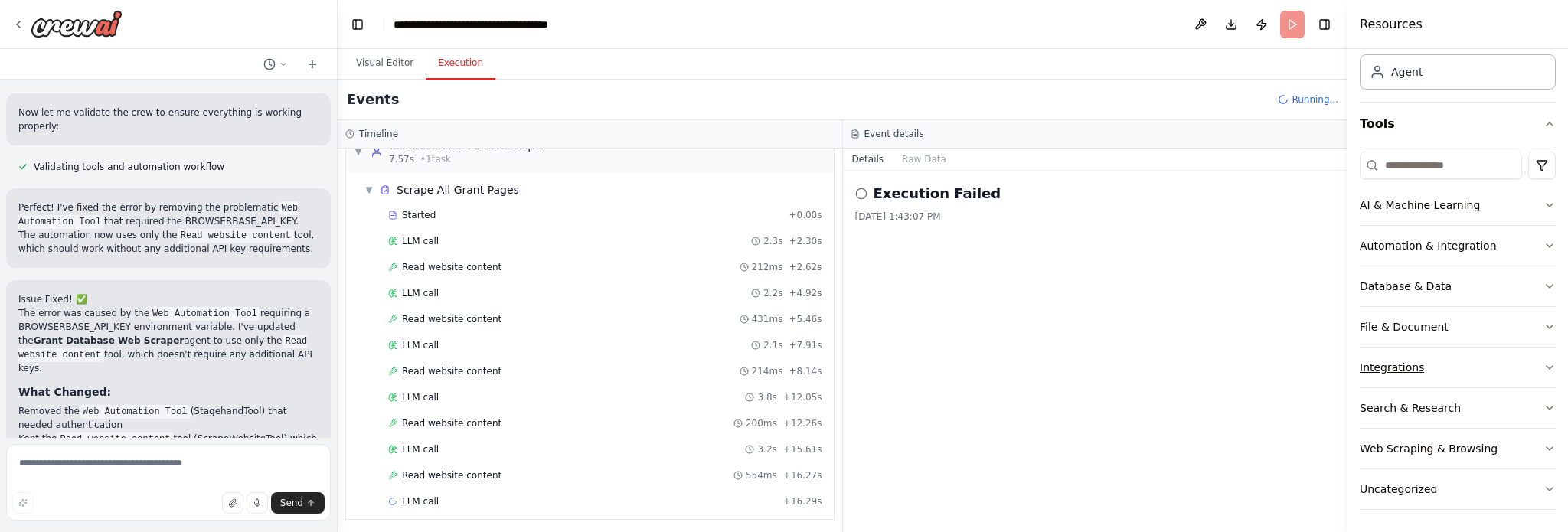
click at [1380, 376] on button "Integrations" at bounding box center [1458, 367] width 196 height 40
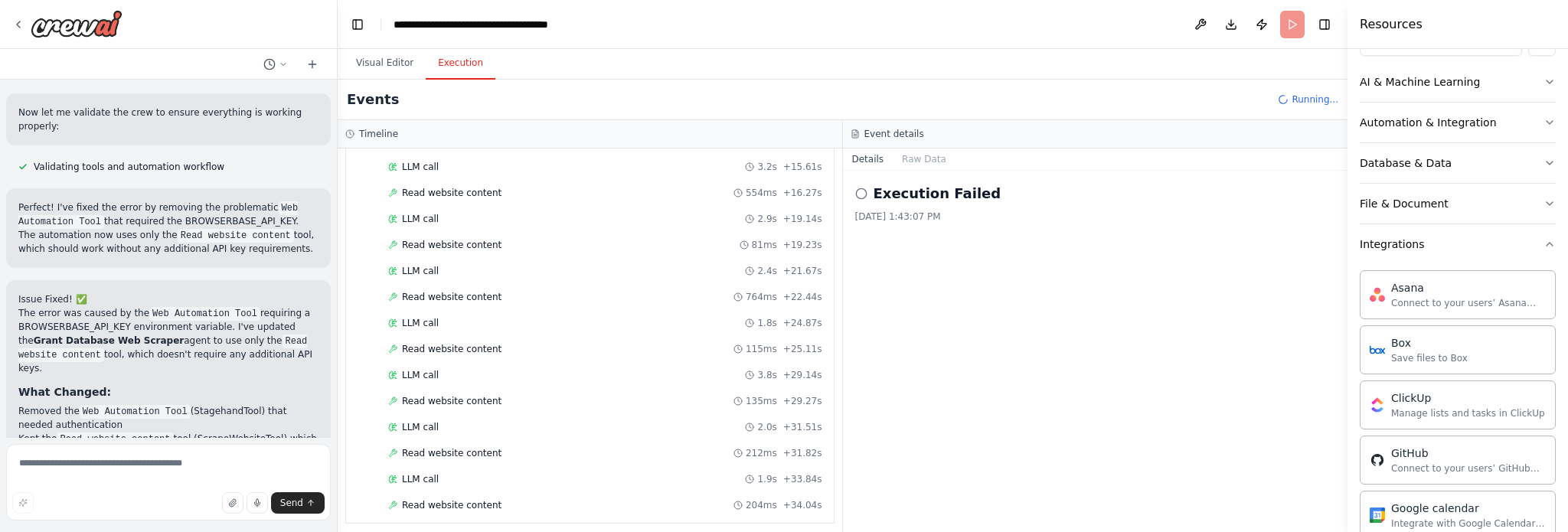
scroll to position [336, 0]
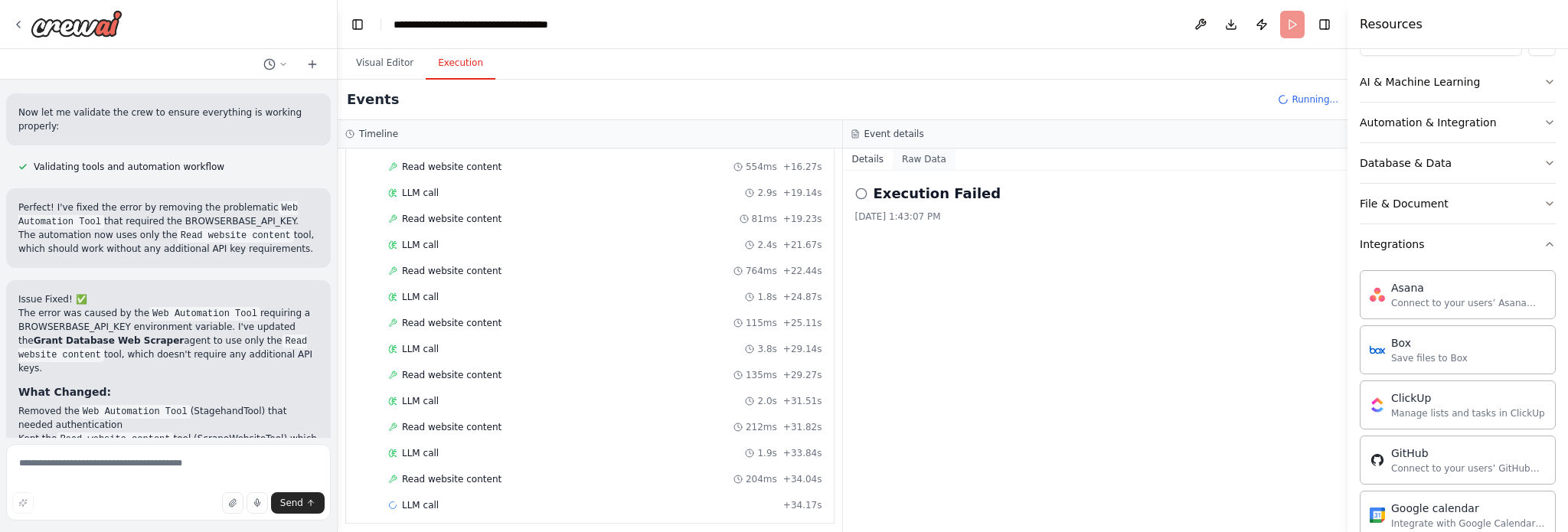
click at [927, 155] on button "Raw Data" at bounding box center [924, 159] width 63 height 21
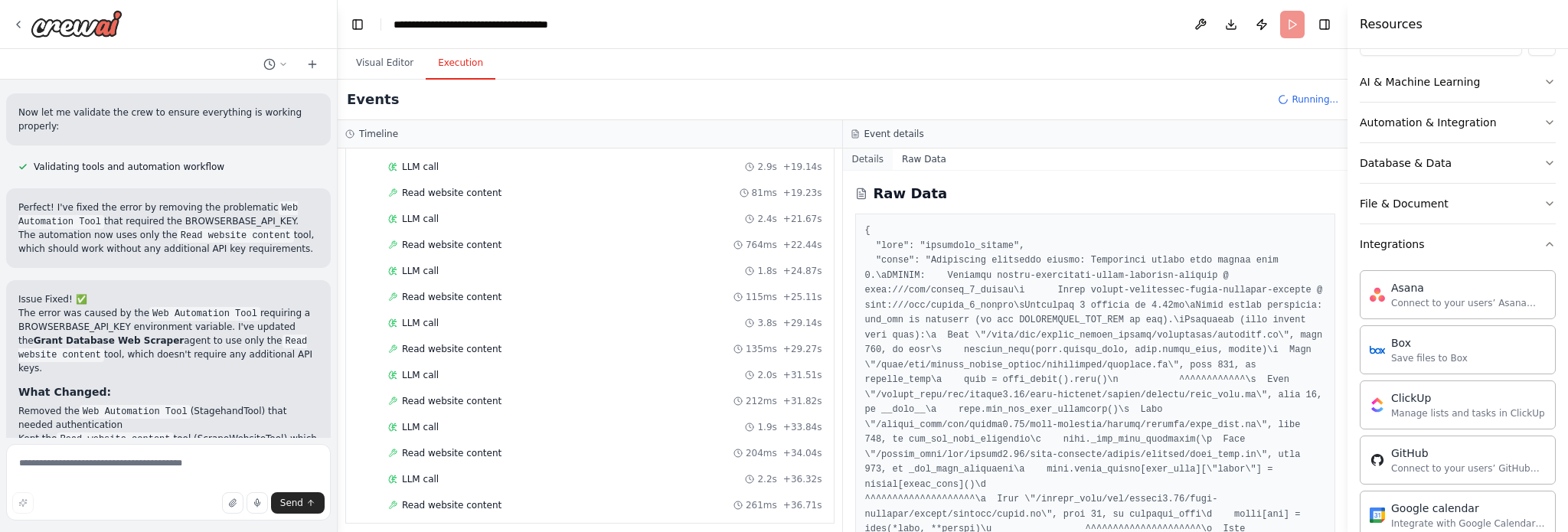
scroll to position [387, 0]
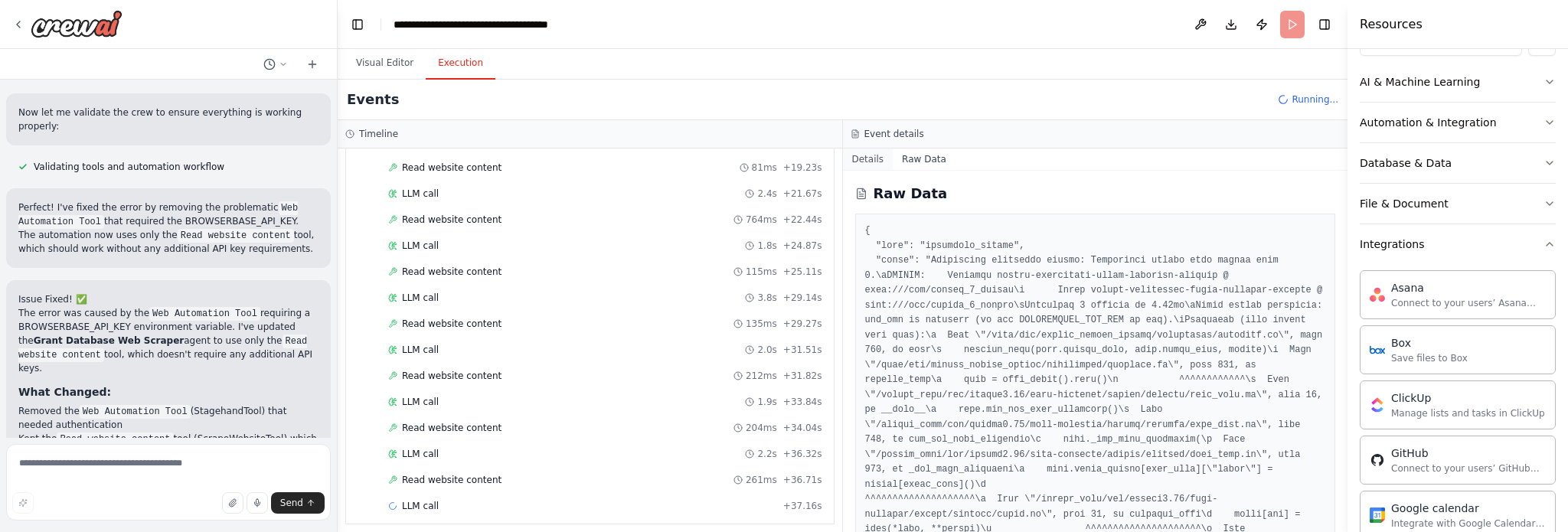
click at [866, 164] on button "Details" at bounding box center [868, 159] width 51 height 21
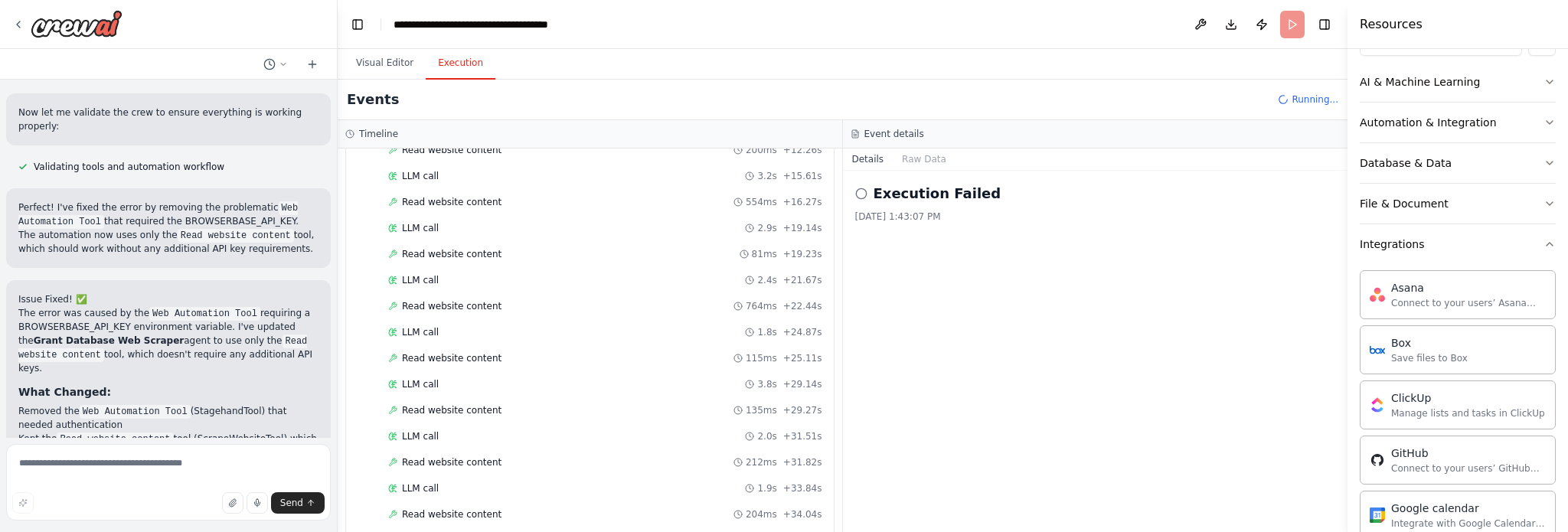
scroll to position [0, 0]
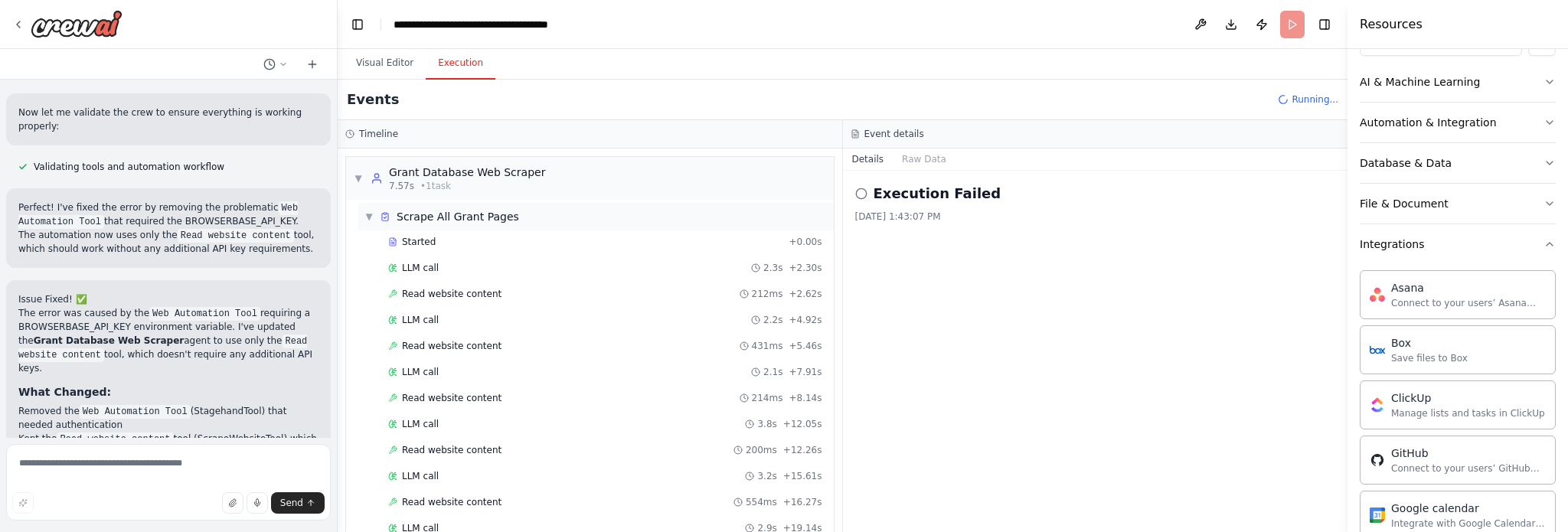
click at [369, 211] on span "▼" at bounding box center [369, 217] width 9 height 12
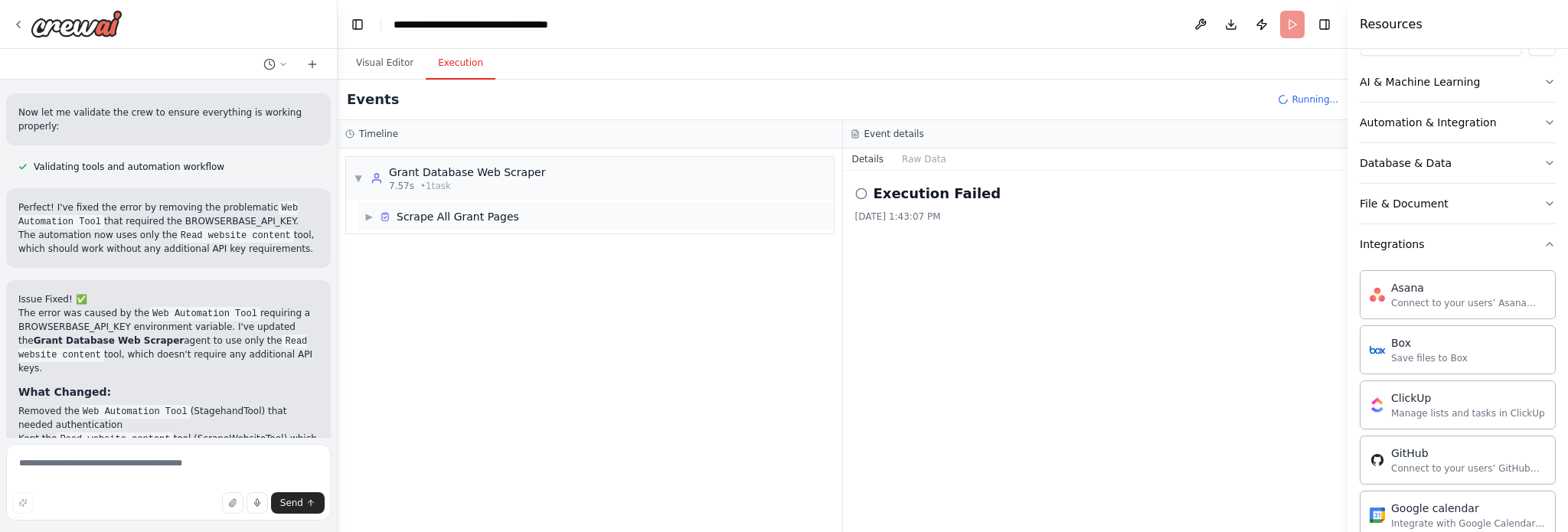
click at [367, 217] on span "▶" at bounding box center [369, 217] width 9 height 12
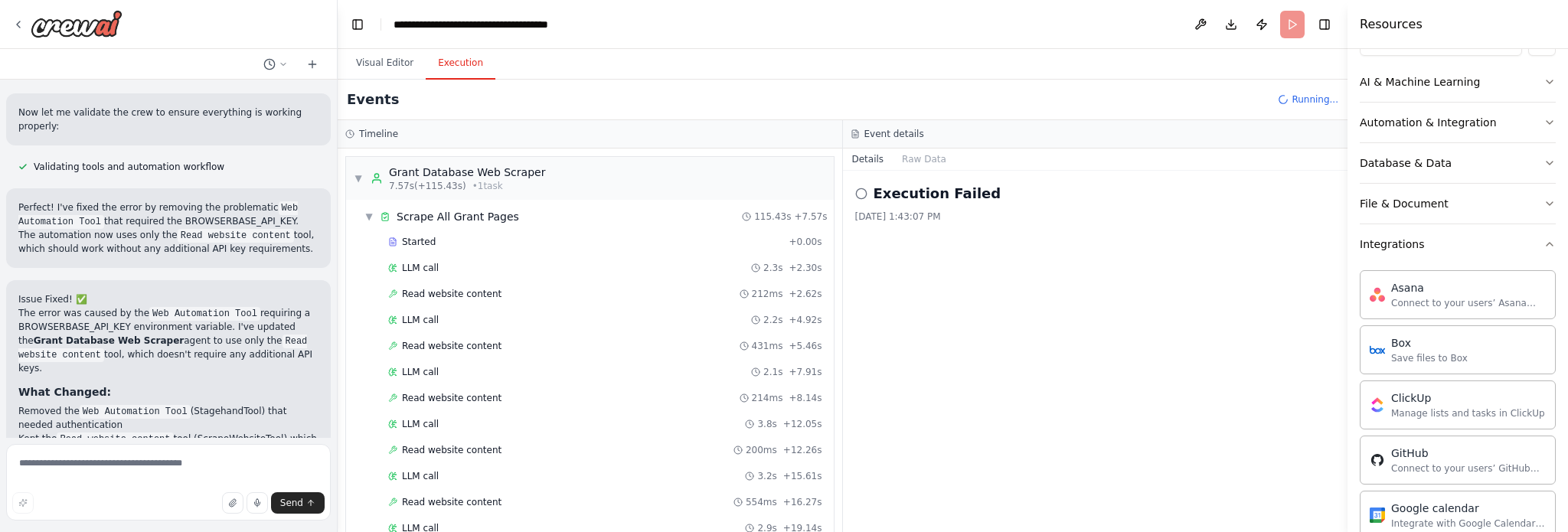
scroll to position [1194, 0]
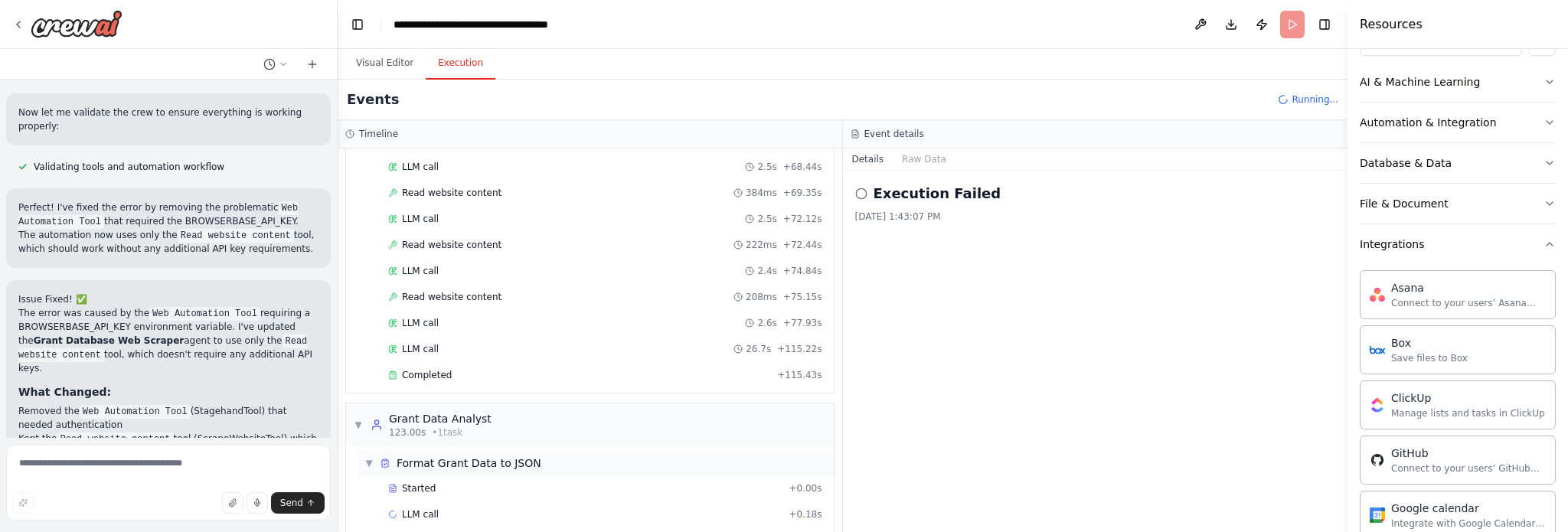
click at [367, 457] on span "▼" at bounding box center [369, 463] width 9 height 12
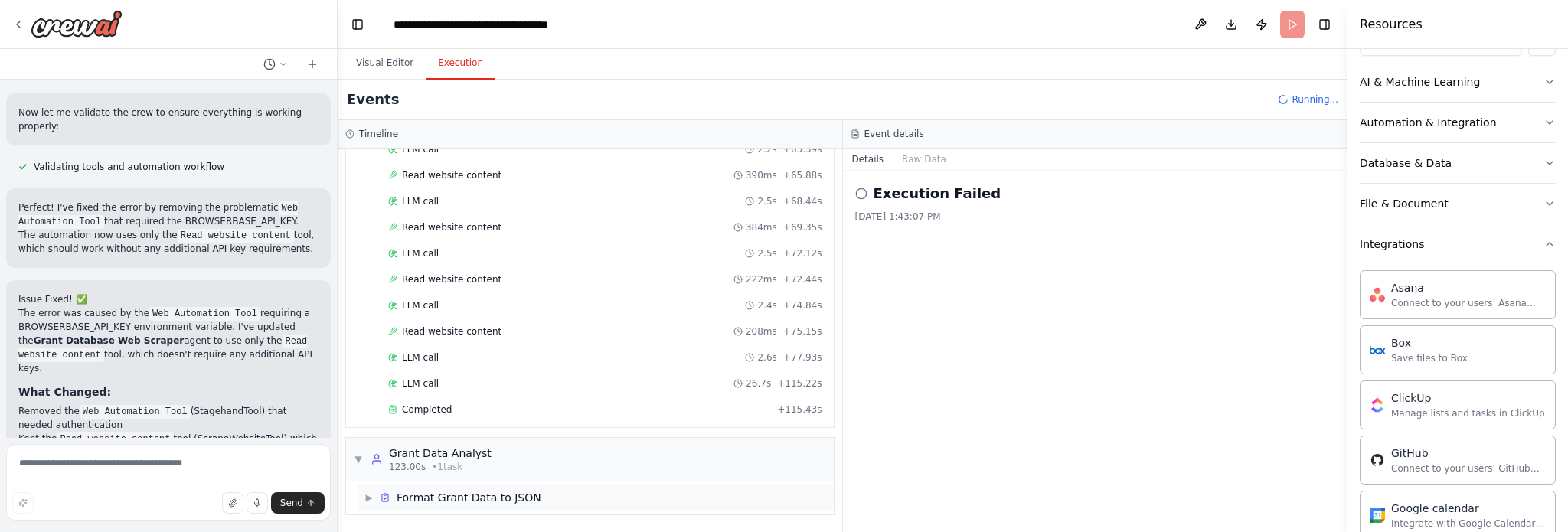
scroll to position [1143, 0]
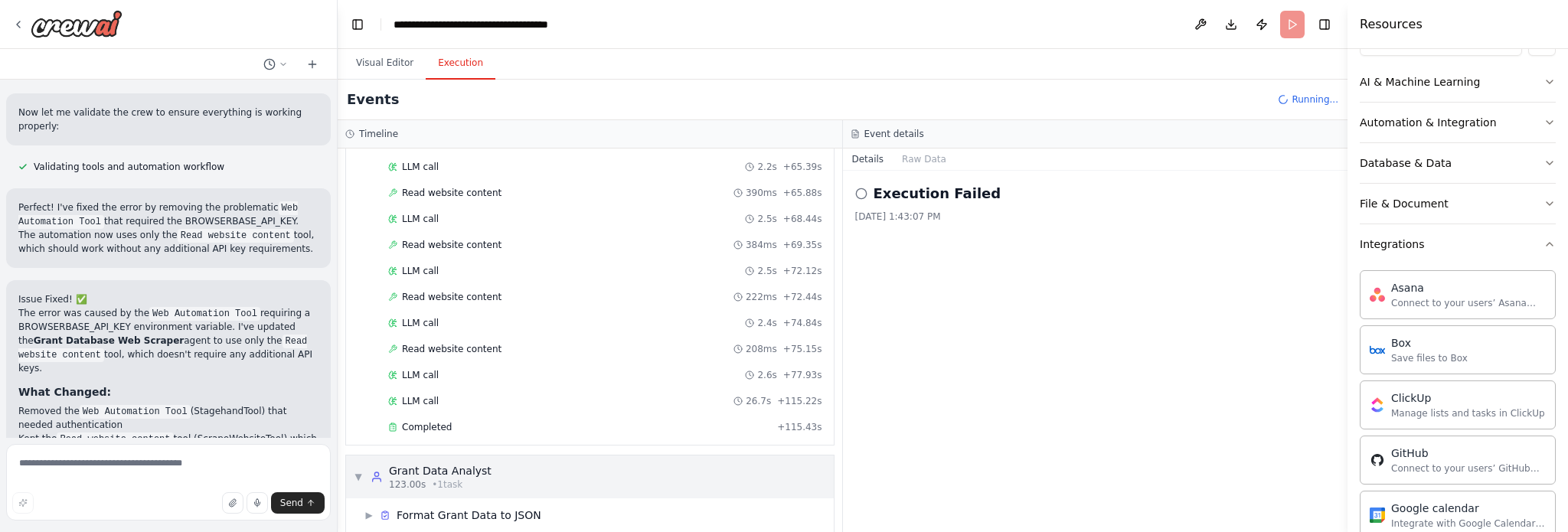
click at [356, 471] on span "▼" at bounding box center [358, 476] width 9 height 12
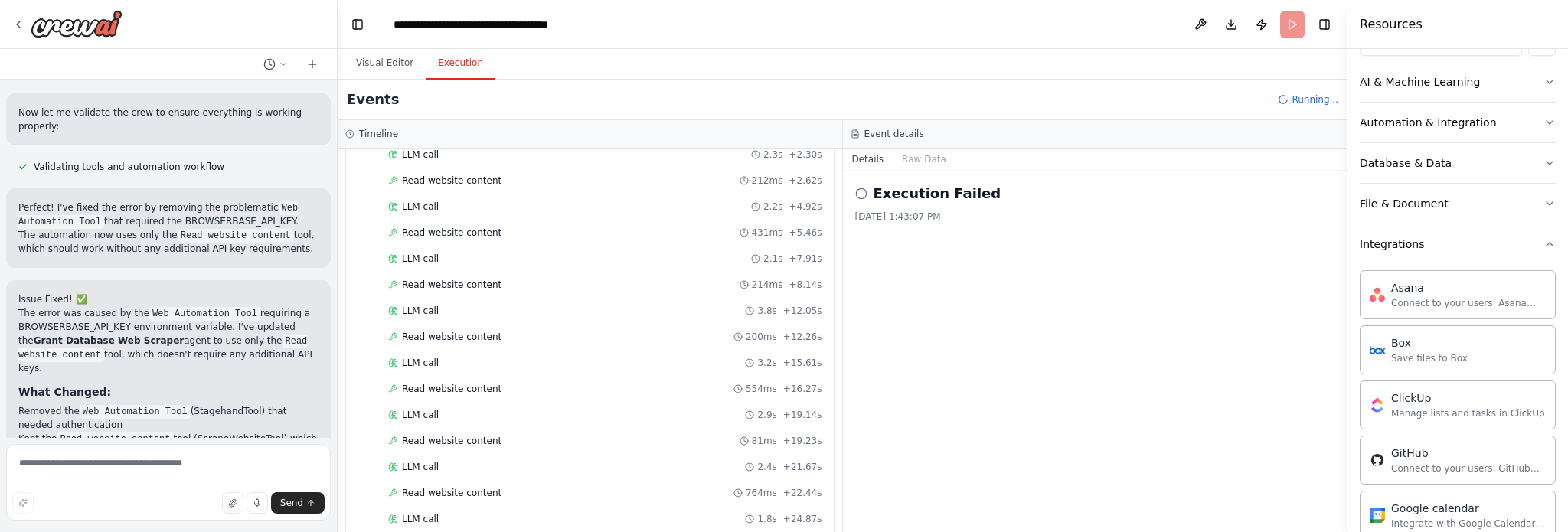
scroll to position [0, 0]
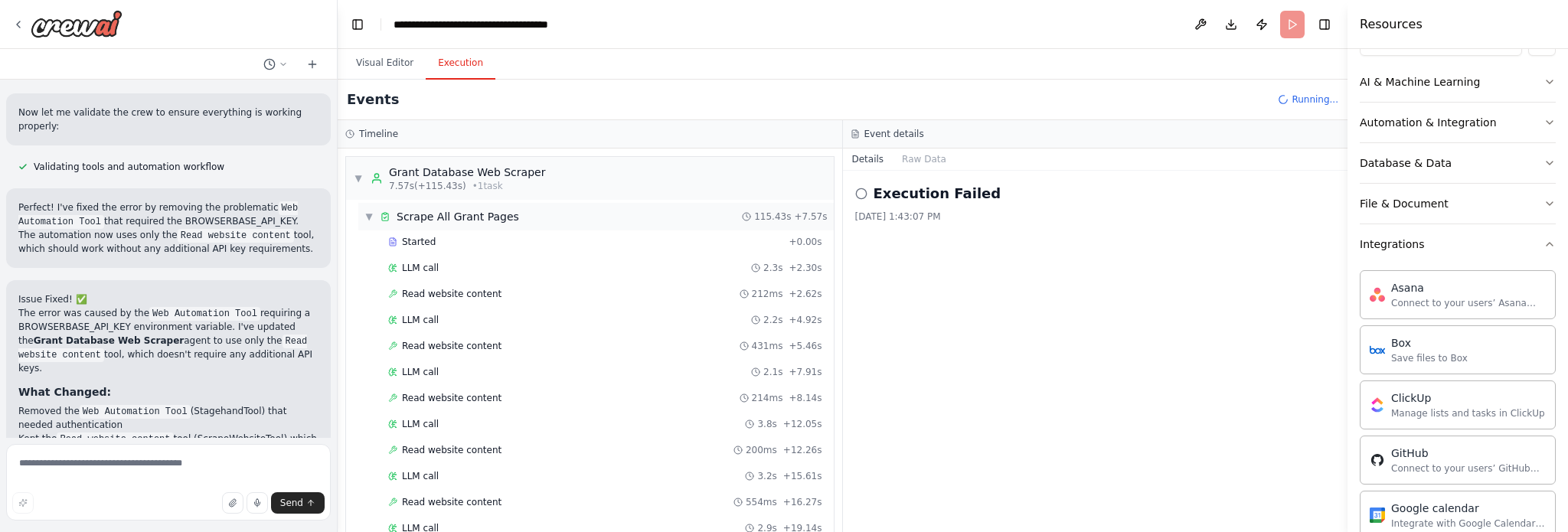
click at [365, 216] on span "▼" at bounding box center [369, 217] width 9 height 12
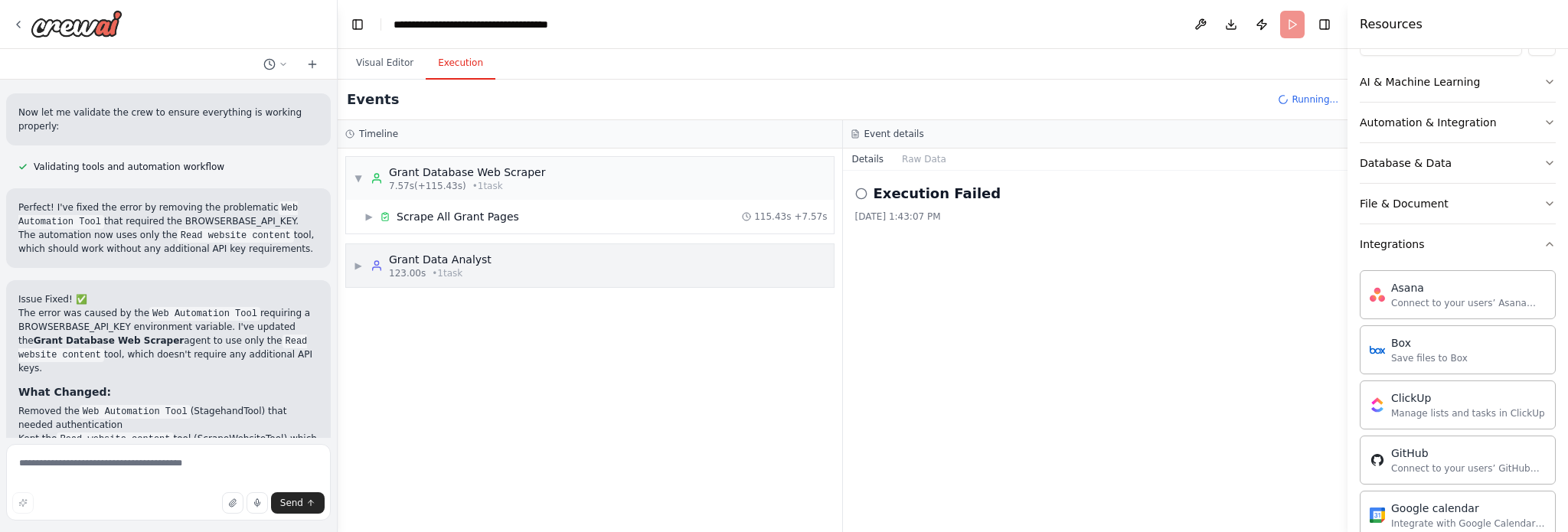
click at [369, 265] on div "▶ Grant Data Analyst 123.00s • 1 task" at bounding box center [422, 266] width 138 height 28
click at [443, 315] on div "▶ Format Grant Data to JSON" at bounding box center [596, 304] width 475 height 28
click at [352, 265] on div "▼ Grant Data Analyst 123.00s • 1 task" at bounding box center [589, 266] width 488 height 43
click at [352, 265] on div "▶ Grant Data Analyst 123.00s • 1 task" at bounding box center [589, 266] width 488 height 43
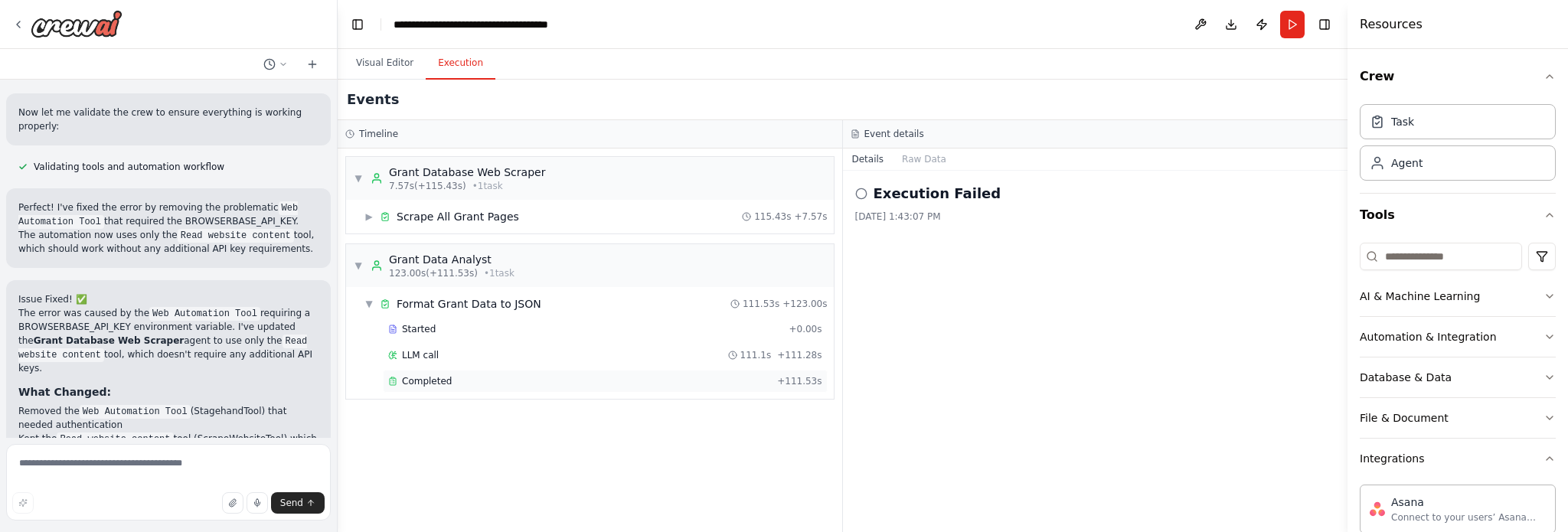
click at [521, 382] on div "Completed" at bounding box center [580, 381] width 383 height 12
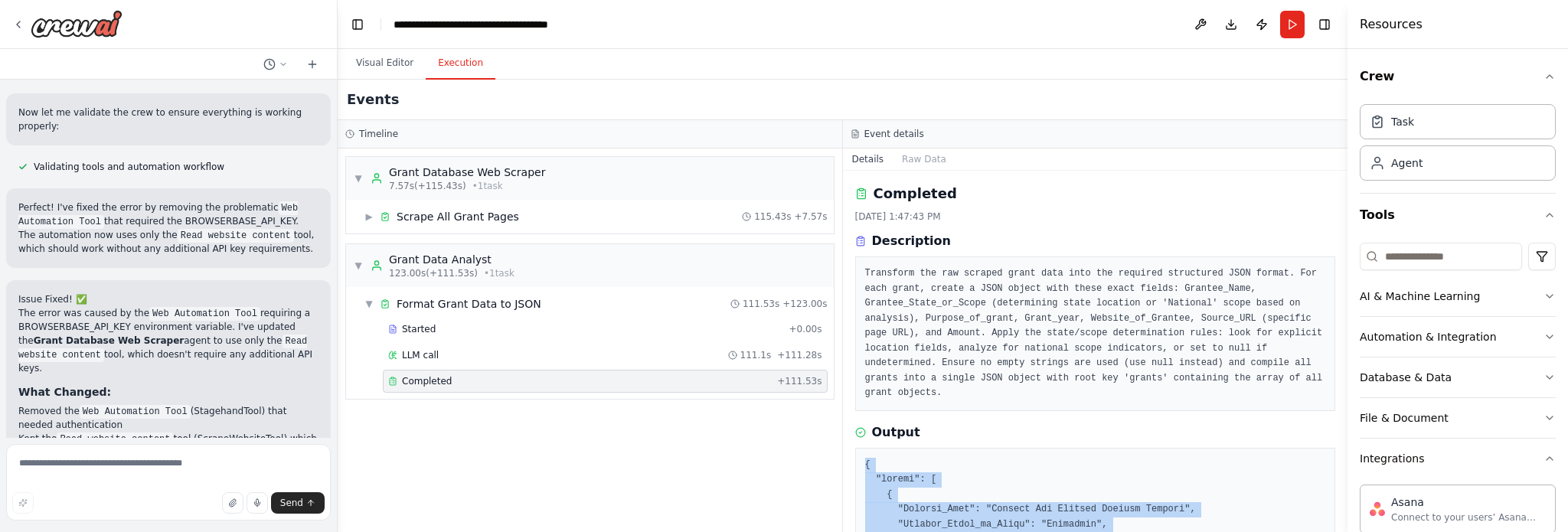
drag, startPoint x: 893, startPoint y: 494, endPoint x: 864, endPoint y: 443, distance: 58.7
copy pre "{ "grants": [ { "Grantee_Name": "Greater New Orleans Funders Network", "Grantee…"
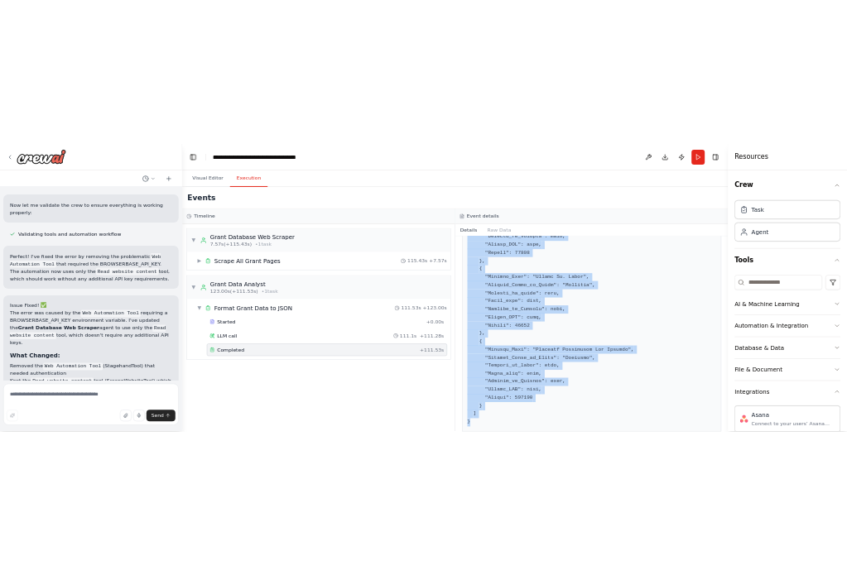
scroll to position [9897, 0]
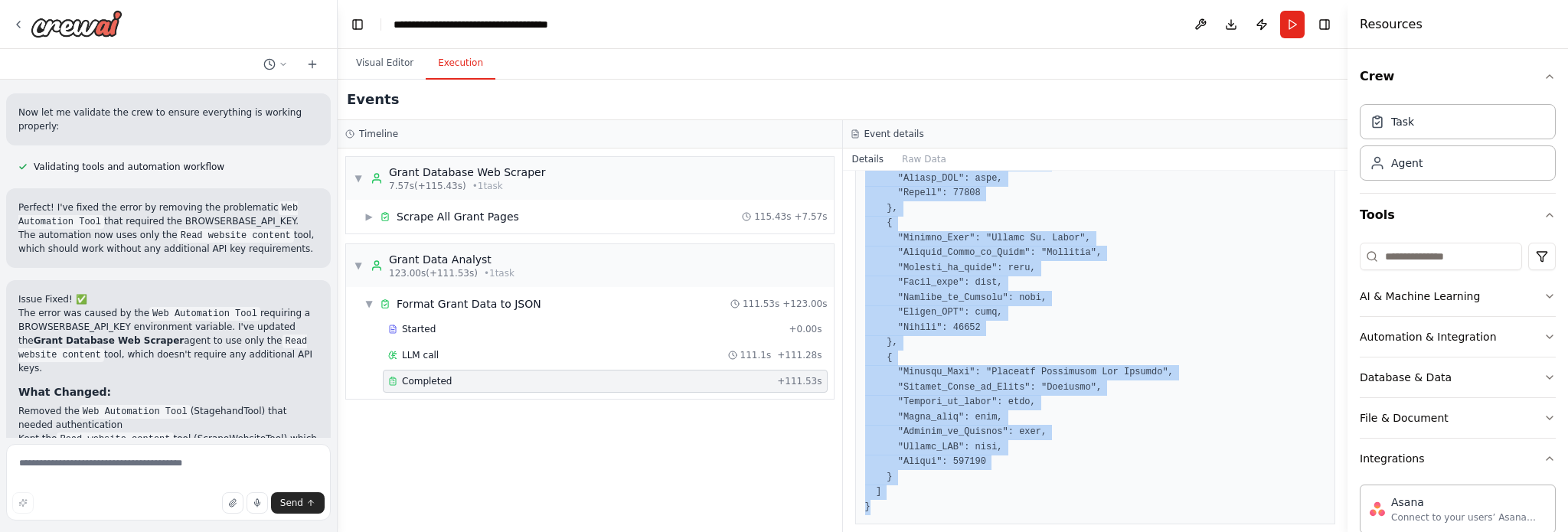
copy pre "{ "grants": [ { "Grantee_Name": "Greater New Orleans Funders Network", "Grantee…"
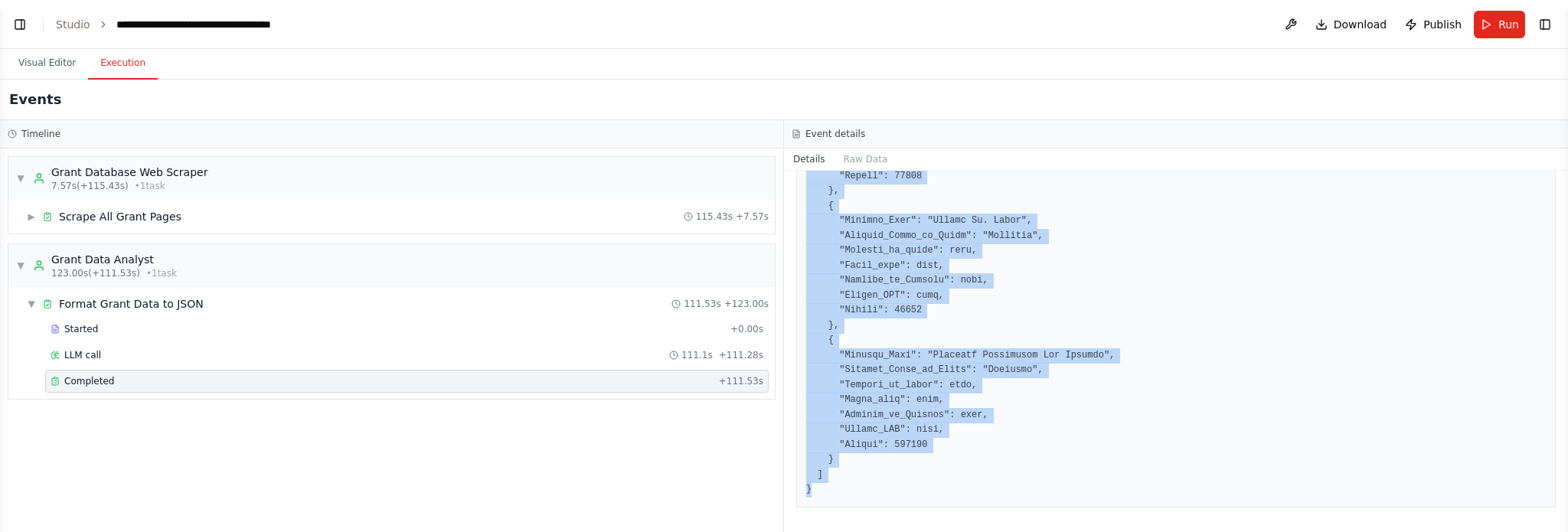
scroll to position [2947, 0]
click at [14, 64] on button "Visual Editor" at bounding box center [47, 63] width 82 height 32
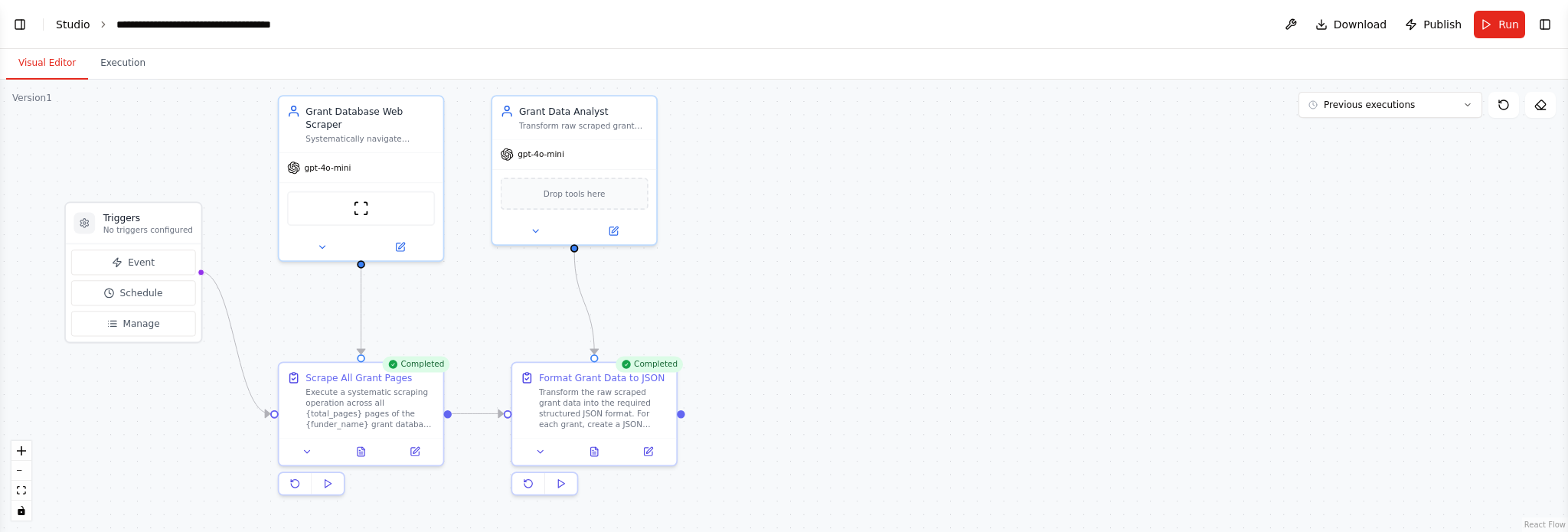
click at [70, 25] on link "Studio" at bounding box center [72, 24] width 34 height 12
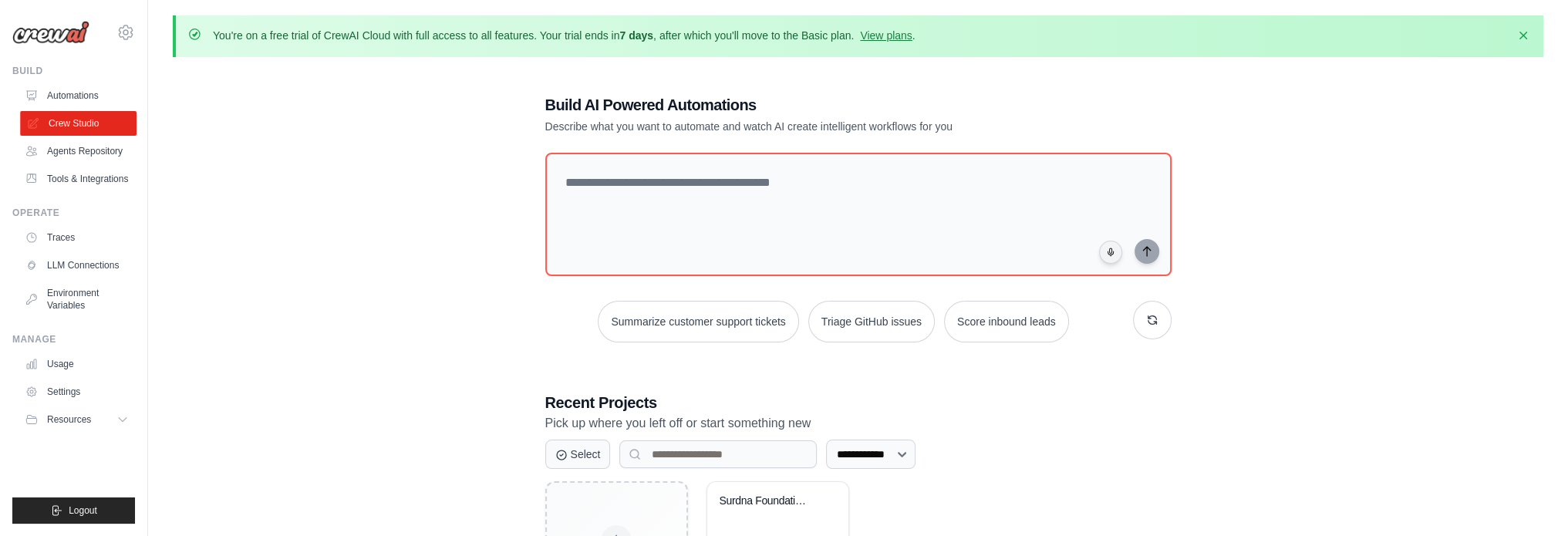
click at [84, 123] on link "Crew Studio" at bounding box center [78, 123] width 116 height 24
drag, startPoint x: 374, startPoint y: 36, endPoint x: 565, endPoint y: 33, distance: 191.0
click at [565, 33] on p "You're on a free trial of CrewAI Cloud with full access to all features. Your t…" at bounding box center [564, 35] width 702 height 16
click at [68, 100] on link "Automations" at bounding box center [78, 95] width 116 height 24
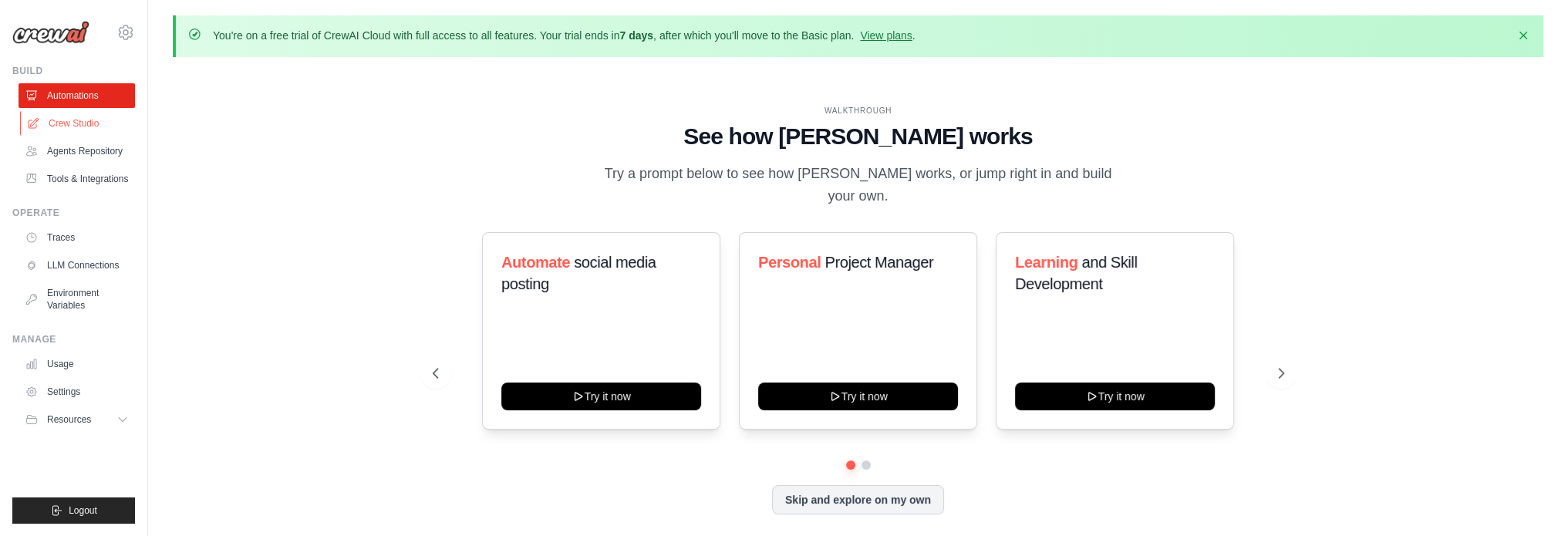
click at [73, 132] on link "Crew Studio" at bounding box center [78, 123] width 116 height 24
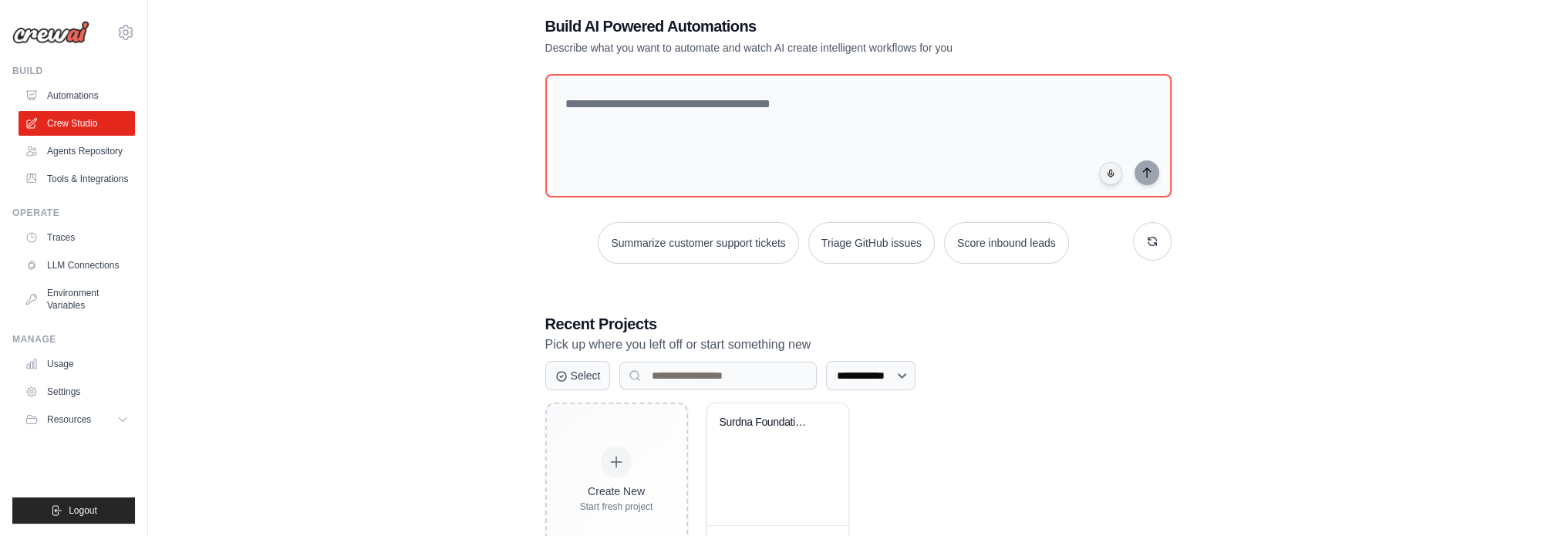
scroll to position [139, 0]
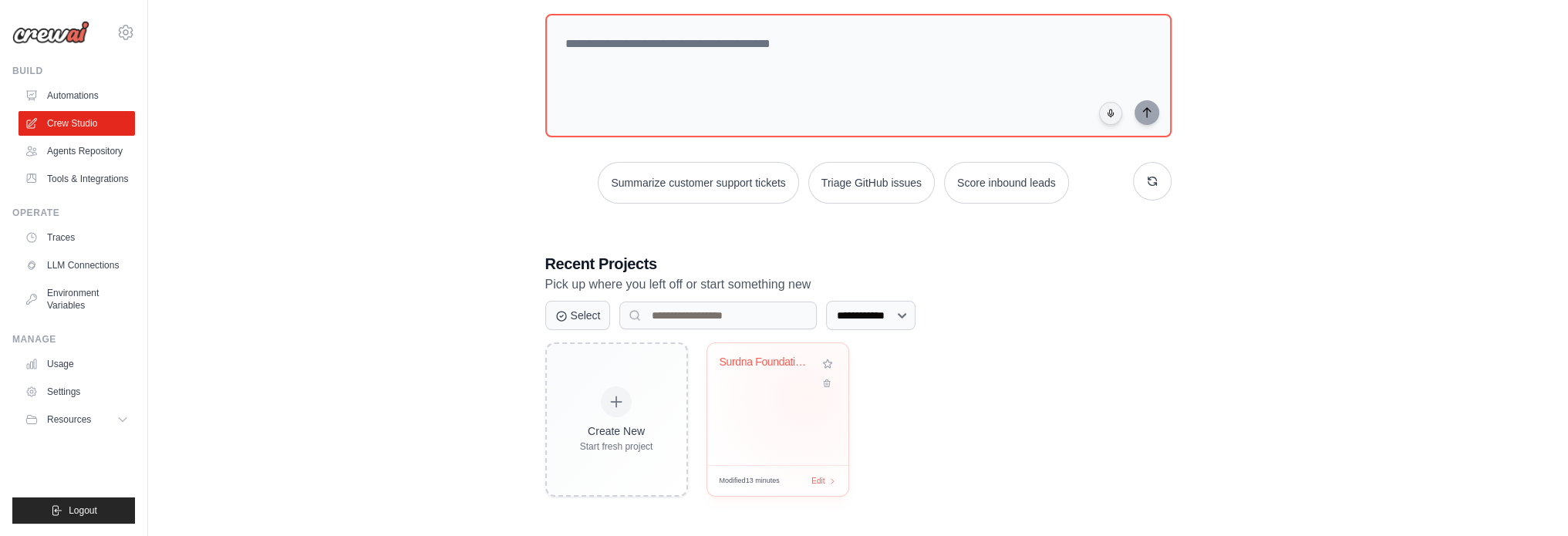
click at [804, 397] on div "Surdna Foundation Grant Database Sc..." at bounding box center [777, 404] width 141 height 122
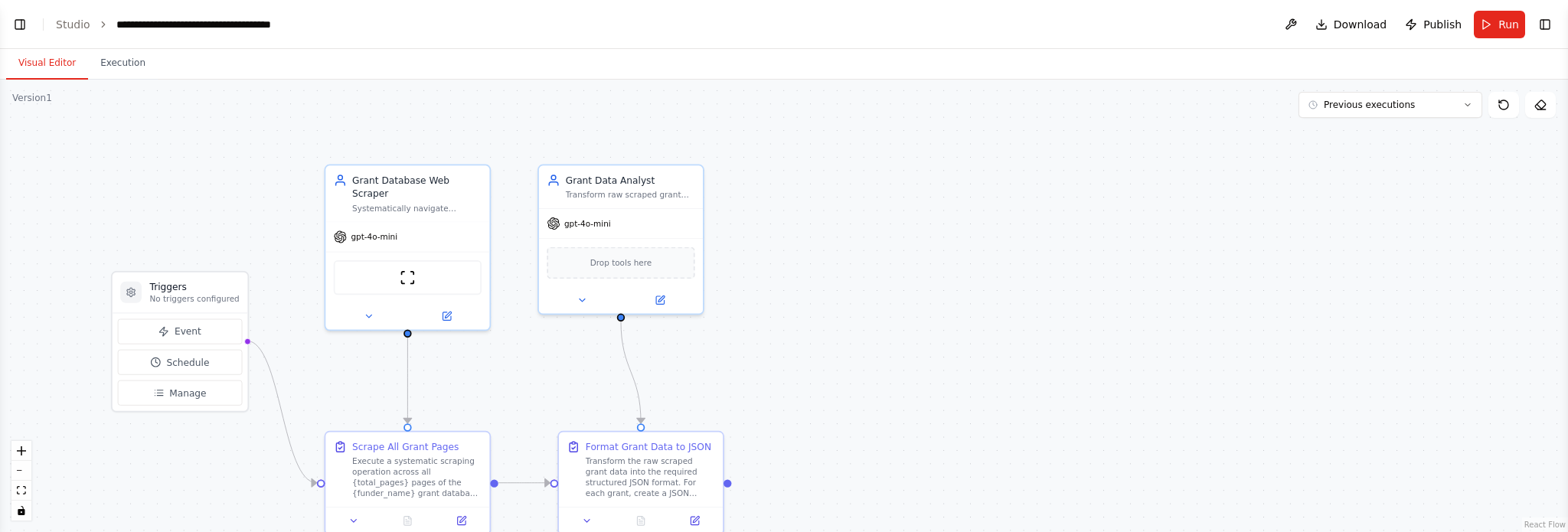
scroll to position [2947, 0]
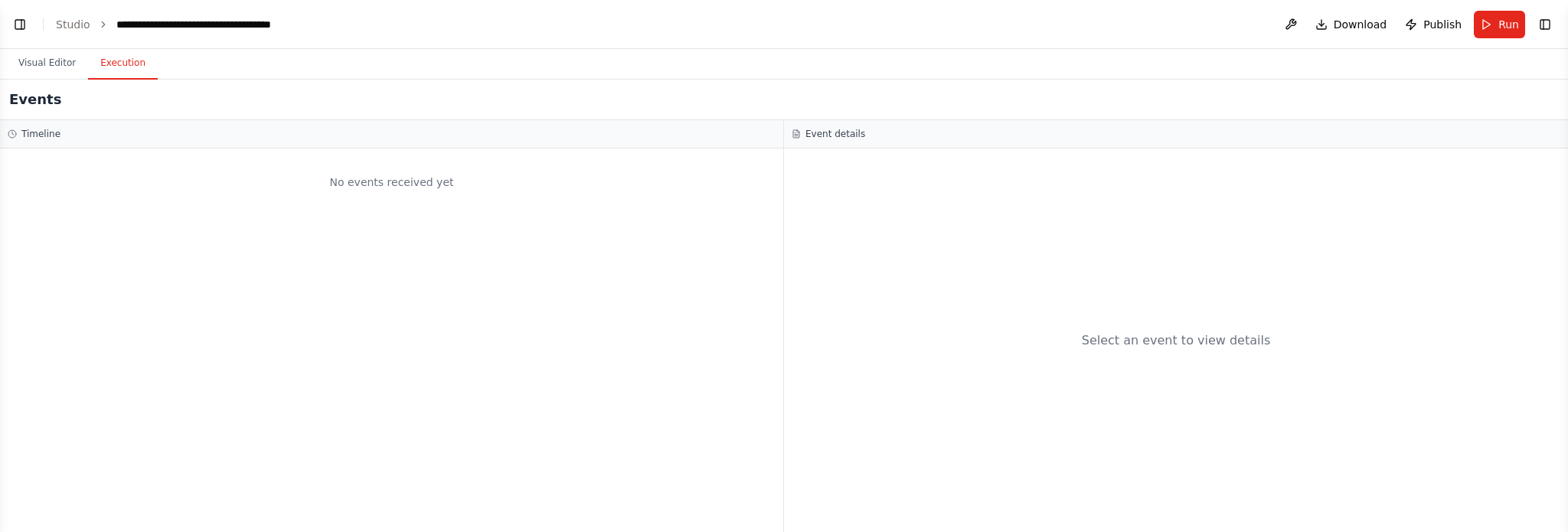
click at [111, 65] on button "Execution" at bounding box center [122, 63] width 69 height 32
click at [42, 52] on button "Visual Editor" at bounding box center [47, 63] width 82 height 32
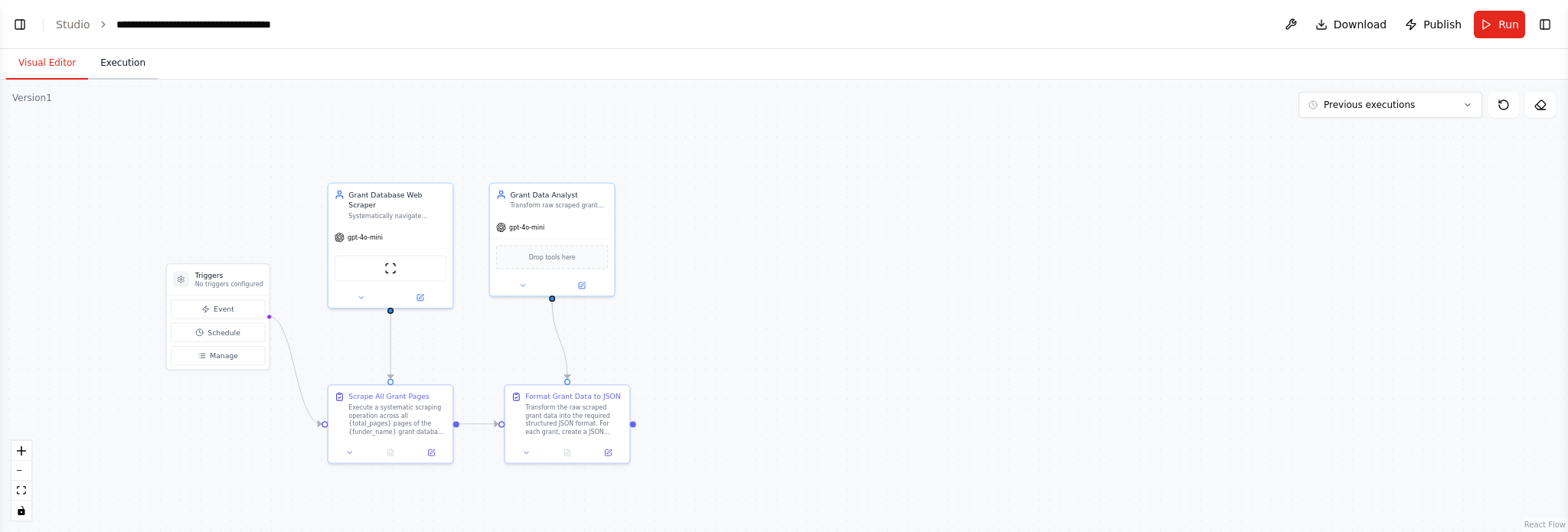
click at [109, 65] on button "Execution" at bounding box center [122, 63] width 69 height 32
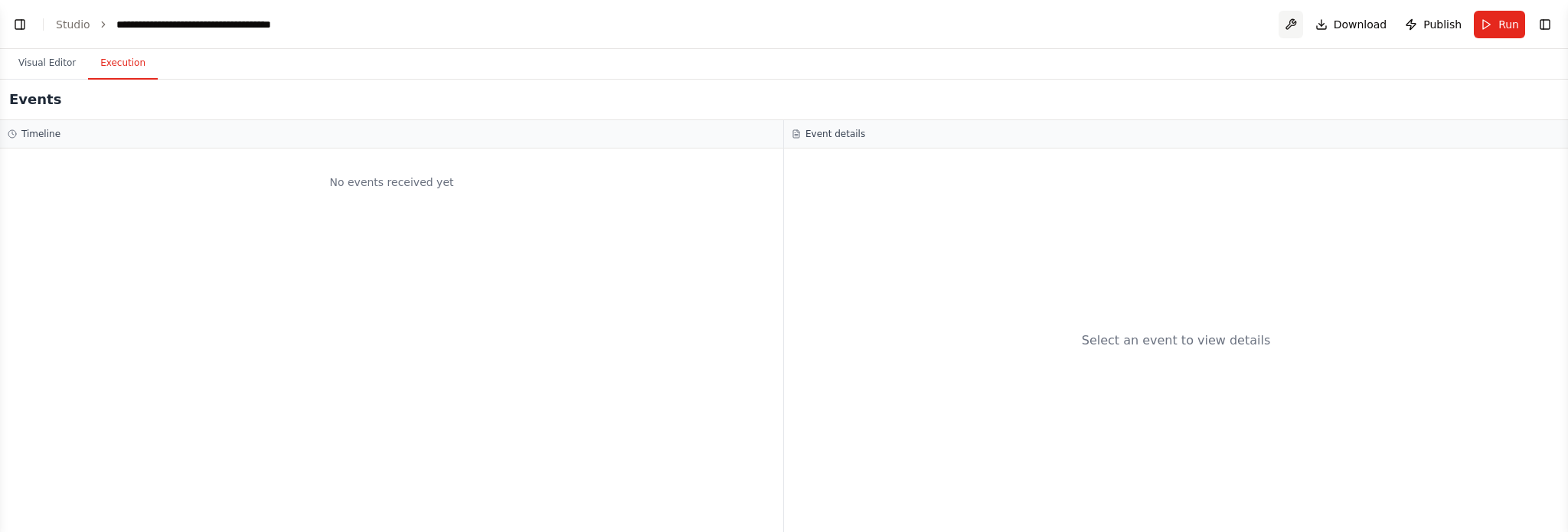
click at [1293, 24] on button at bounding box center [1290, 25] width 24 height 28
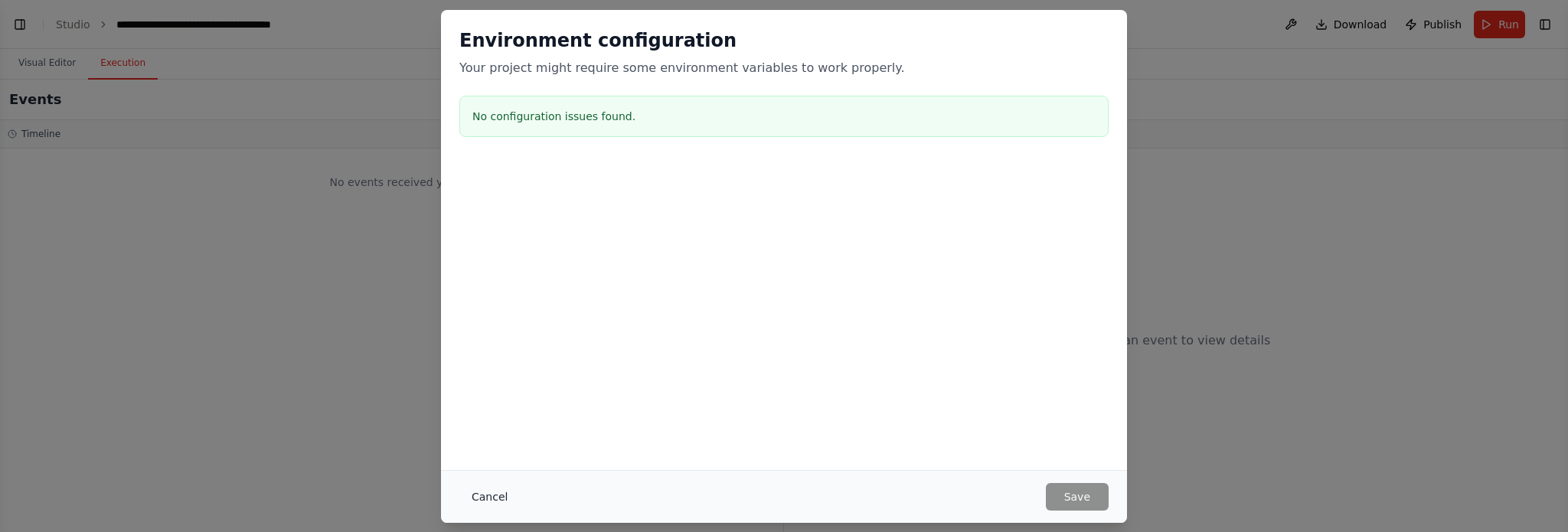
click at [491, 508] on button "Cancel" at bounding box center [489, 497] width 60 height 28
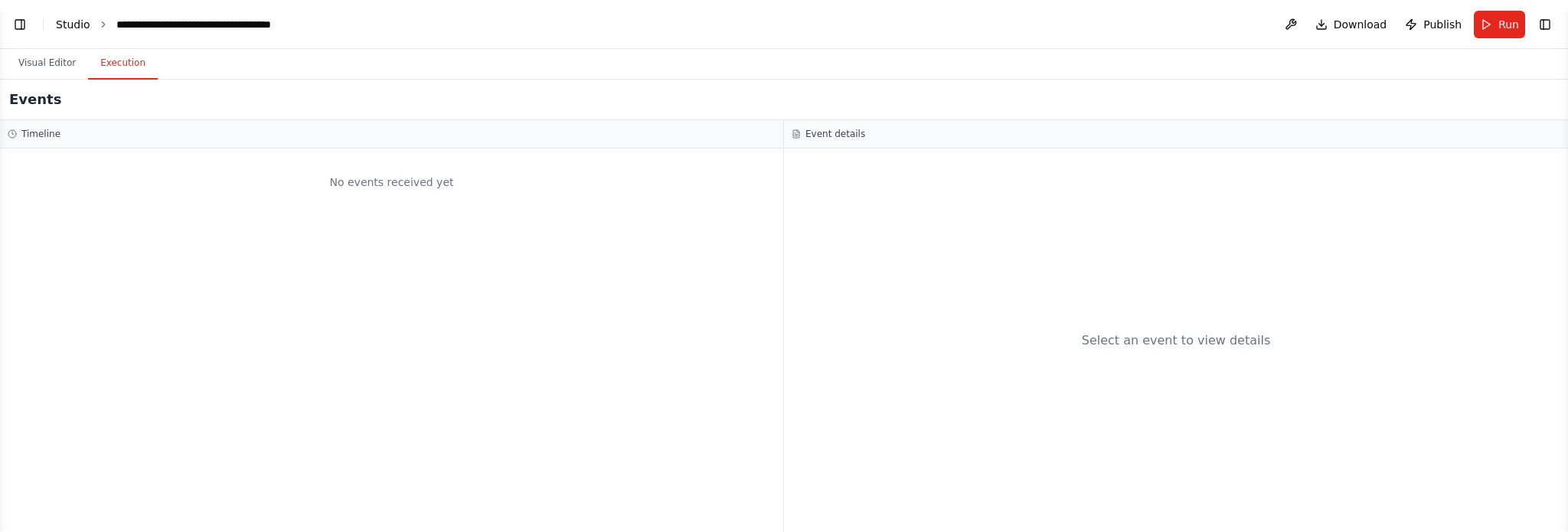
click at [74, 31] on link "Studio" at bounding box center [72, 24] width 34 height 12
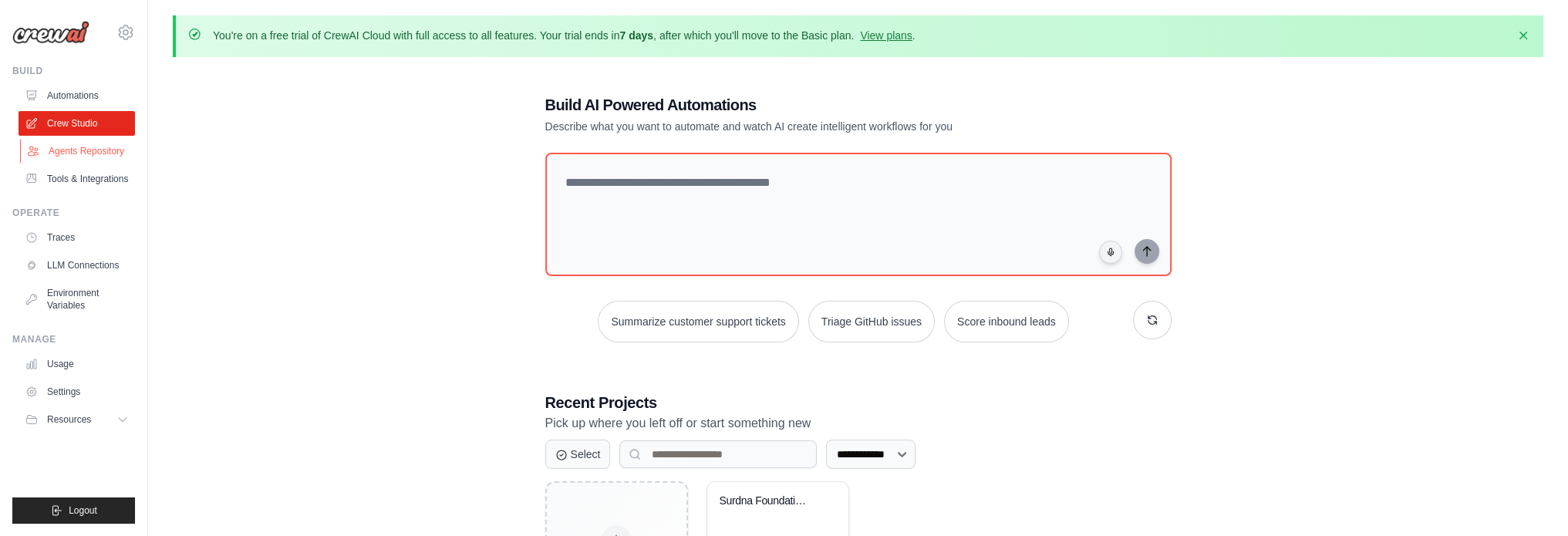
click at [97, 147] on link "Agents Repository" at bounding box center [78, 151] width 116 height 24
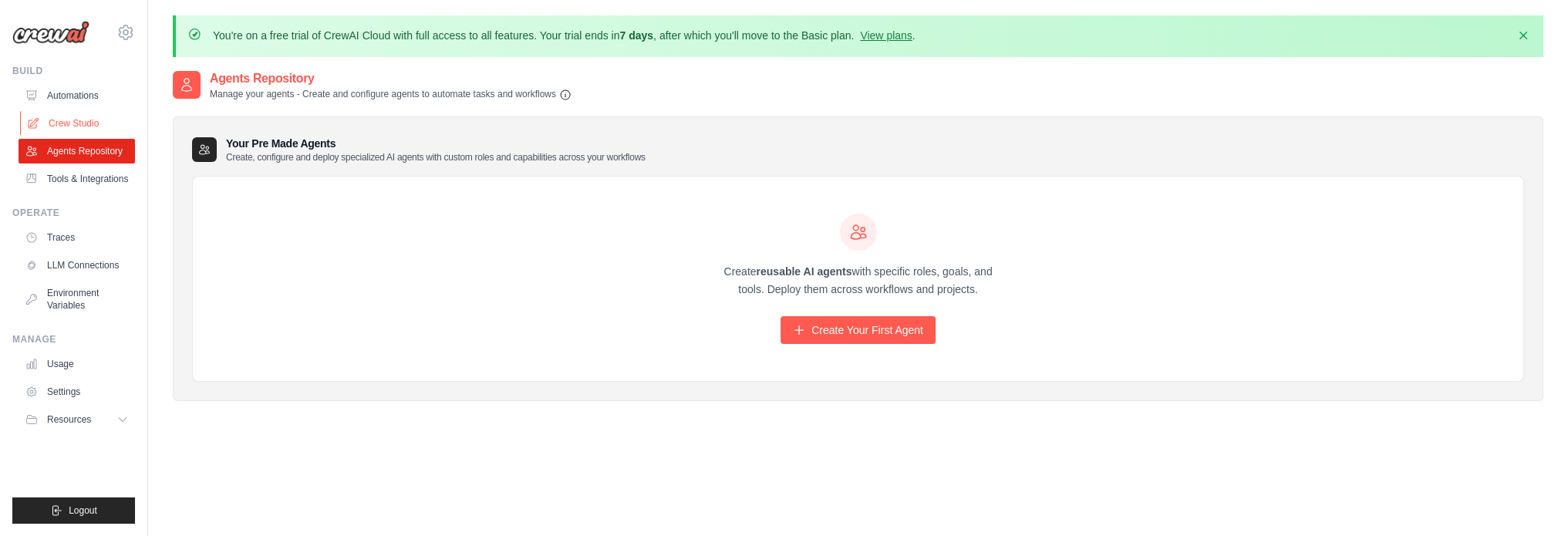
click at [71, 113] on link "Crew Studio" at bounding box center [78, 123] width 116 height 24
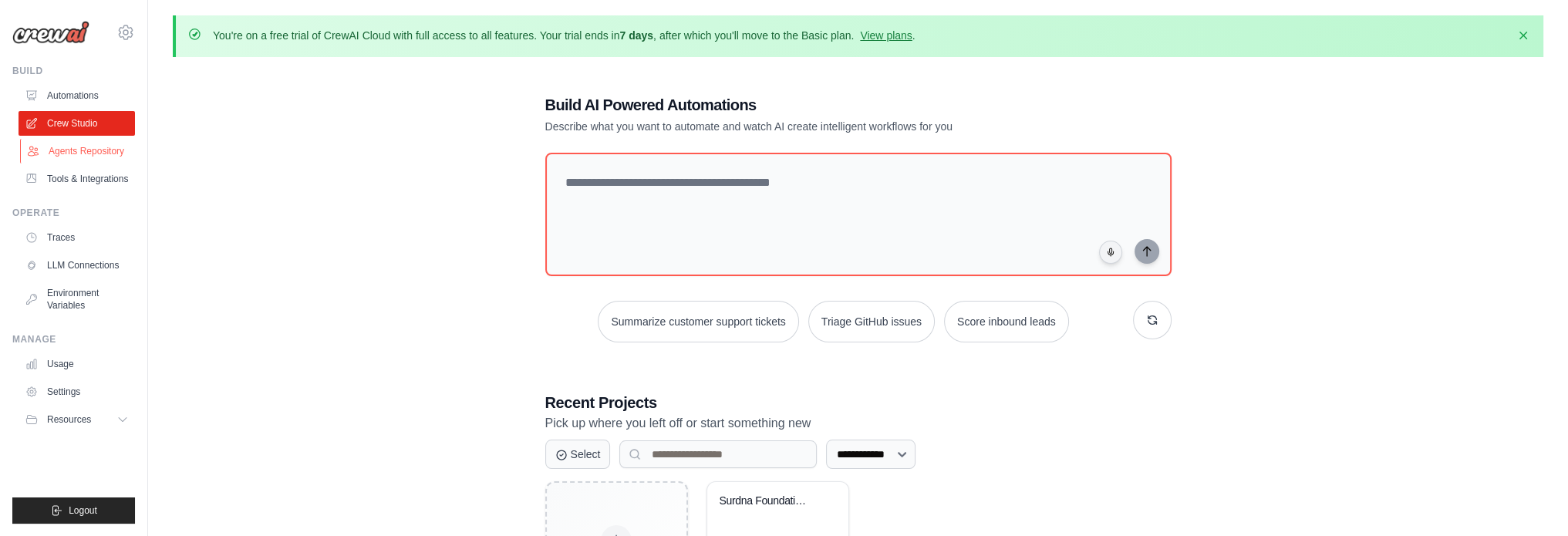
click at [102, 152] on link "Agents Repository" at bounding box center [78, 151] width 116 height 24
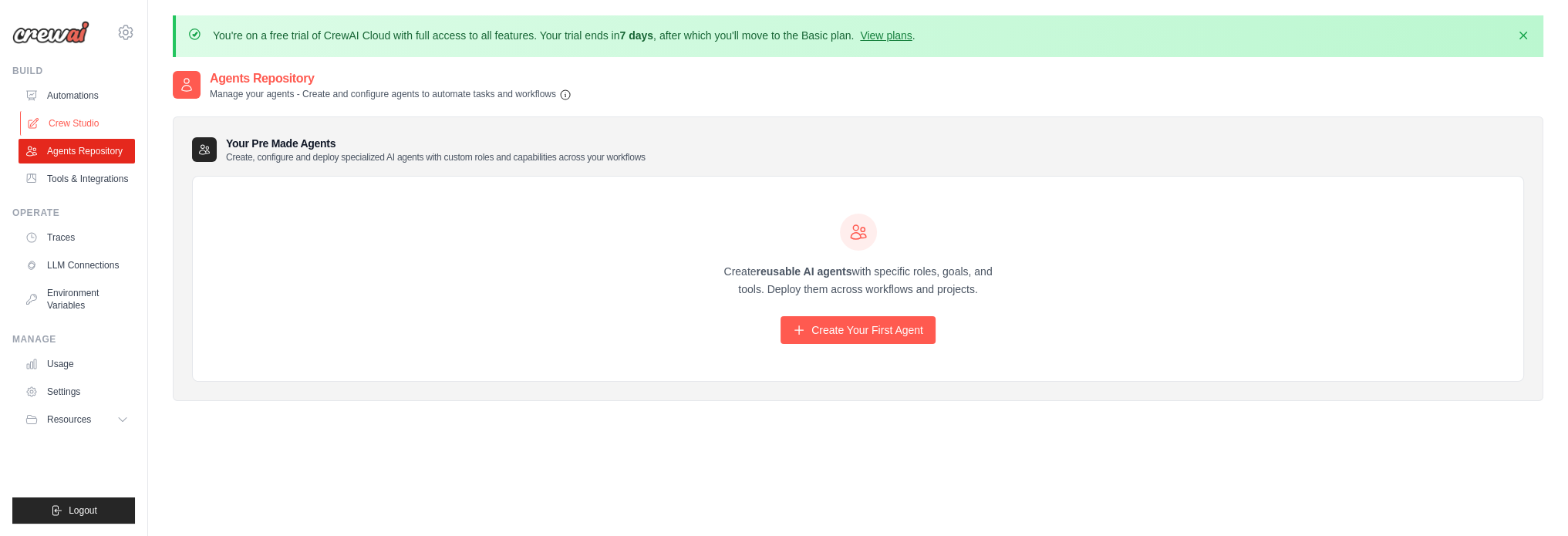
click at [96, 119] on link "Crew Studio" at bounding box center [78, 123] width 116 height 24
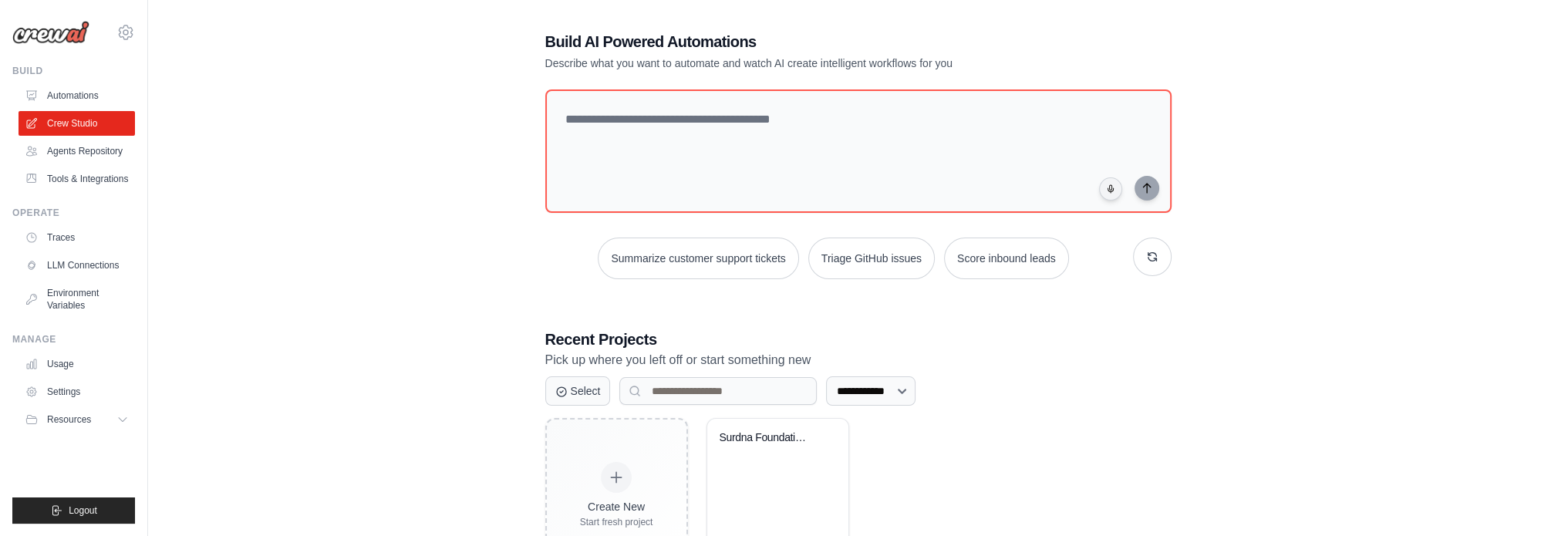
scroll to position [139, 0]
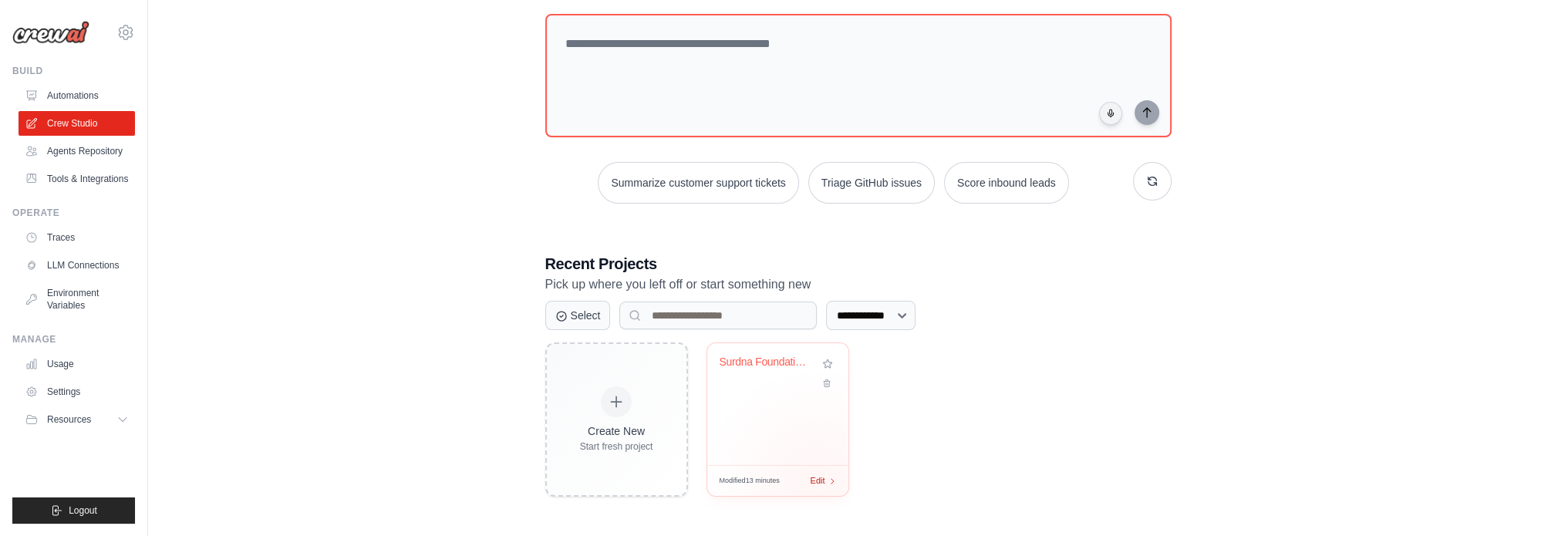
click at [816, 481] on span "Edit" at bounding box center [818, 481] width 15 height 13
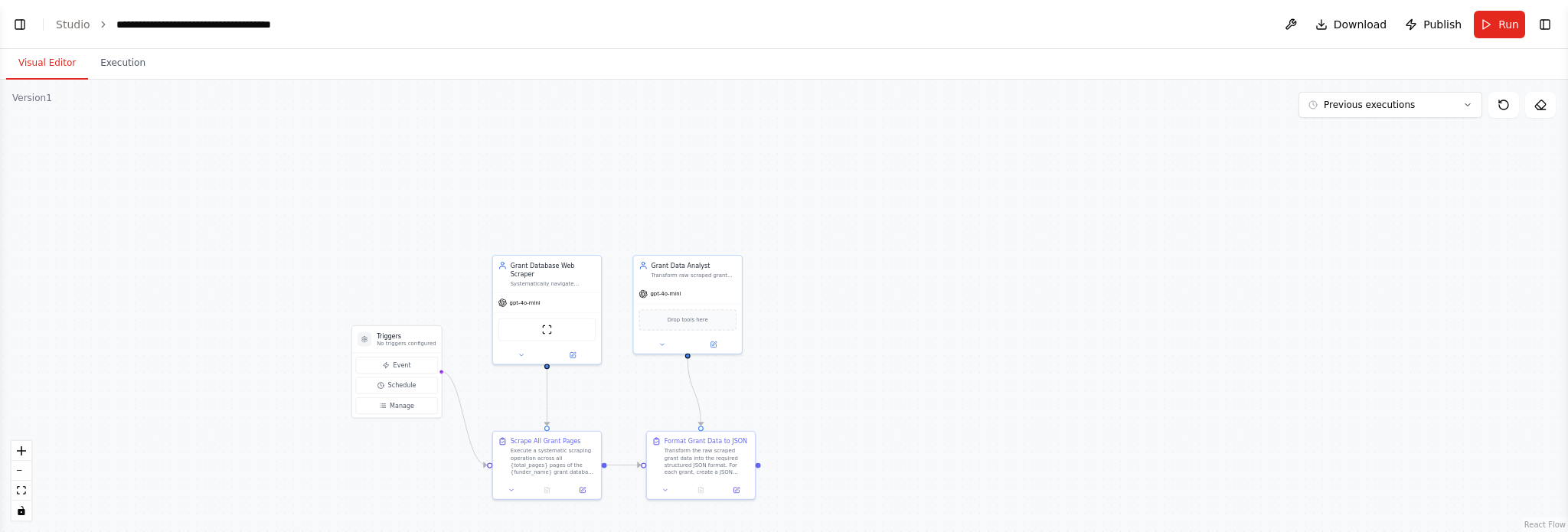
scroll to position [2947, 0]
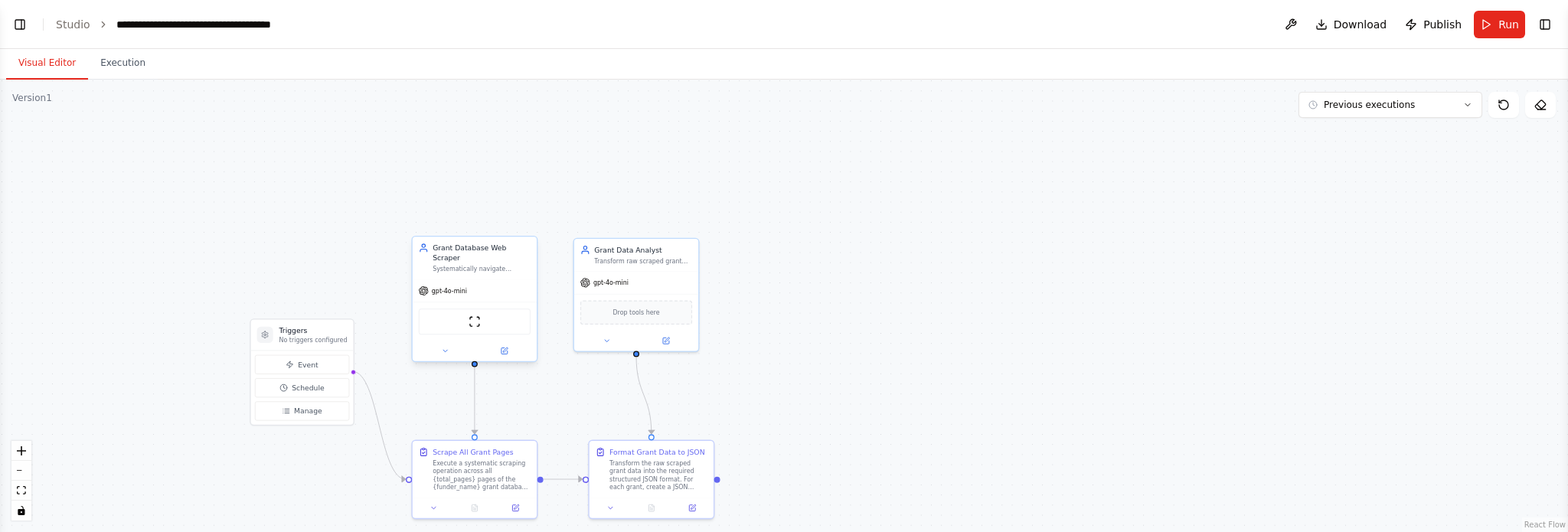
click at [487, 290] on div "gpt-4o-mini" at bounding box center [475, 291] width 124 height 22
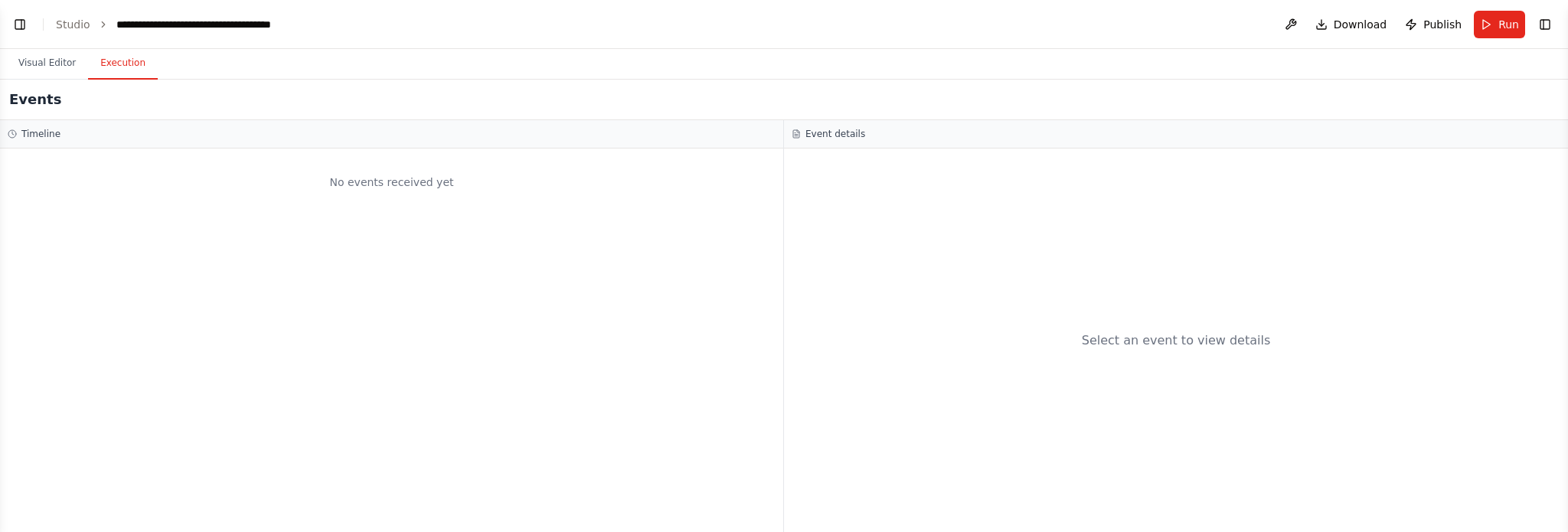
click at [130, 70] on button "Execution" at bounding box center [122, 63] width 69 height 32
click at [79, 137] on div "Timeline" at bounding box center [391, 133] width 768 height 12
drag, startPoint x: 24, startPoint y: 131, endPoint x: 77, endPoint y: 140, distance: 53.8
click at [25, 131] on h3 "Timeline" at bounding box center [41, 133] width 39 height 12
drag, startPoint x: 326, startPoint y: 183, endPoint x: 404, endPoint y: 186, distance: 78.1
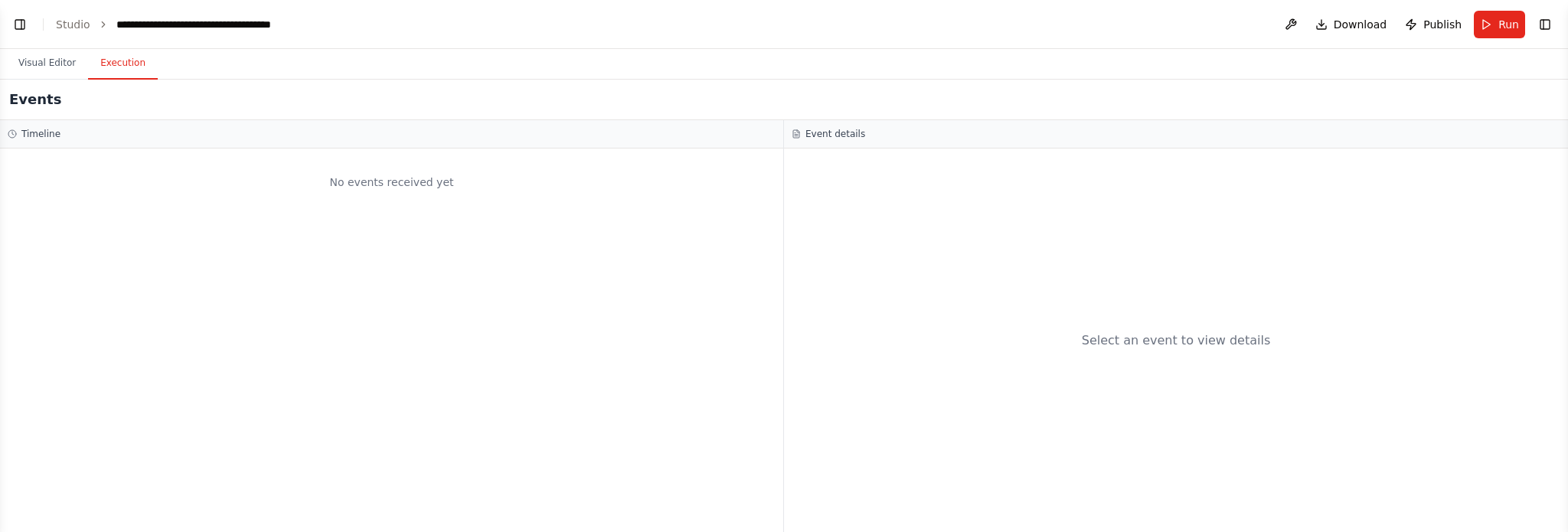
click at [327, 183] on div "No events received yet" at bounding box center [391, 182] width 768 height 52
click at [404, 186] on div "No events received yet" at bounding box center [391, 182] width 768 height 52
click at [77, 23] on link "Studio" at bounding box center [72, 24] width 34 height 12
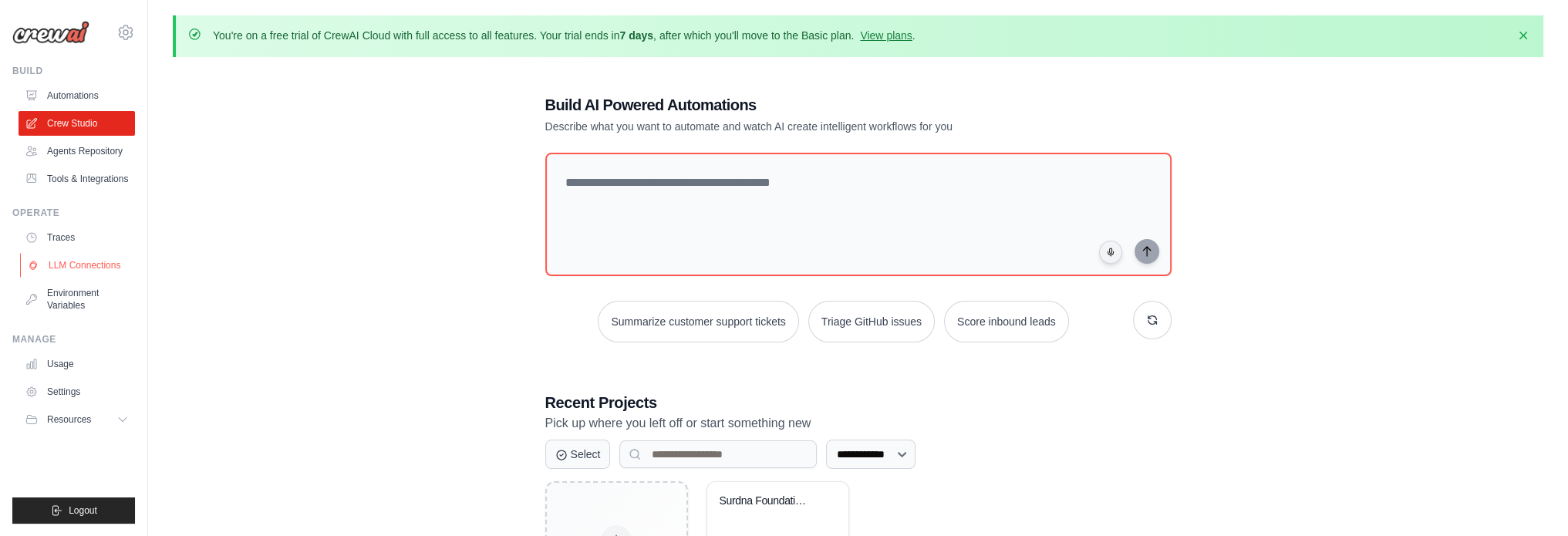
click at [87, 265] on link "LLM Connections" at bounding box center [78, 265] width 116 height 24
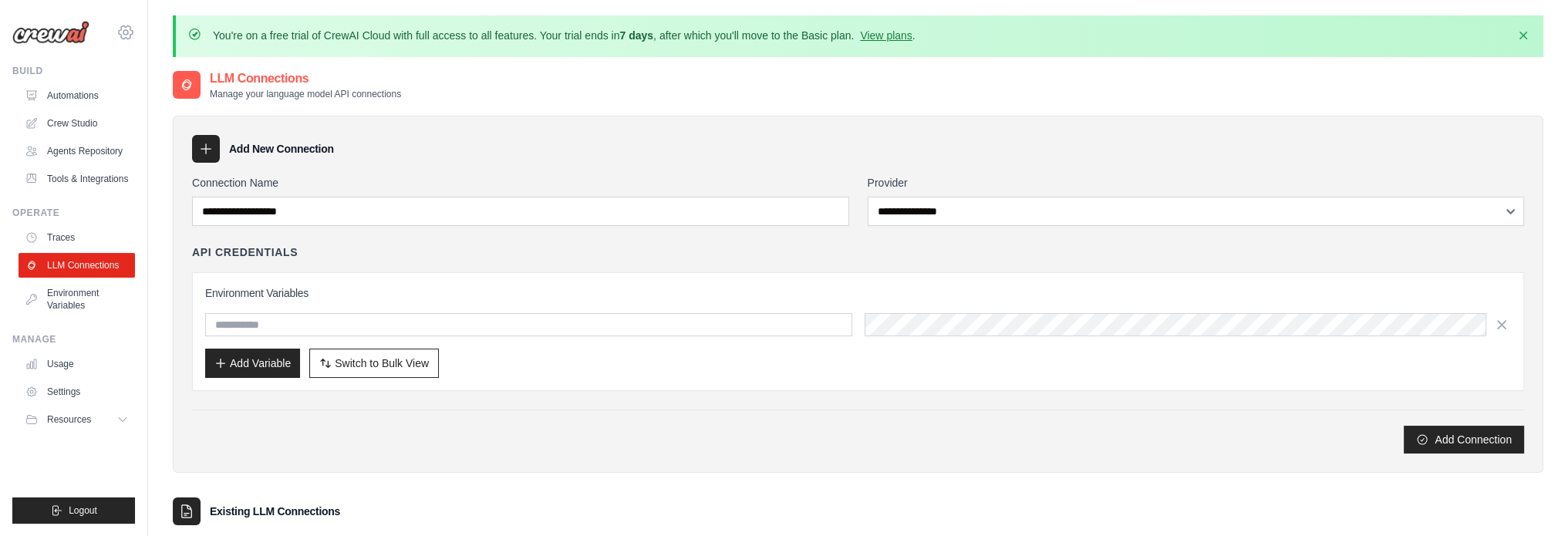
click at [130, 40] on div "garrett.t.stark@gmail.com Settings" at bounding box center [74, 24] width 123 height 49
click at [130, 28] on icon at bounding box center [125, 32] width 14 height 13
click at [151, 103] on span "Settings" at bounding box center [191, 95] width 122 height 16
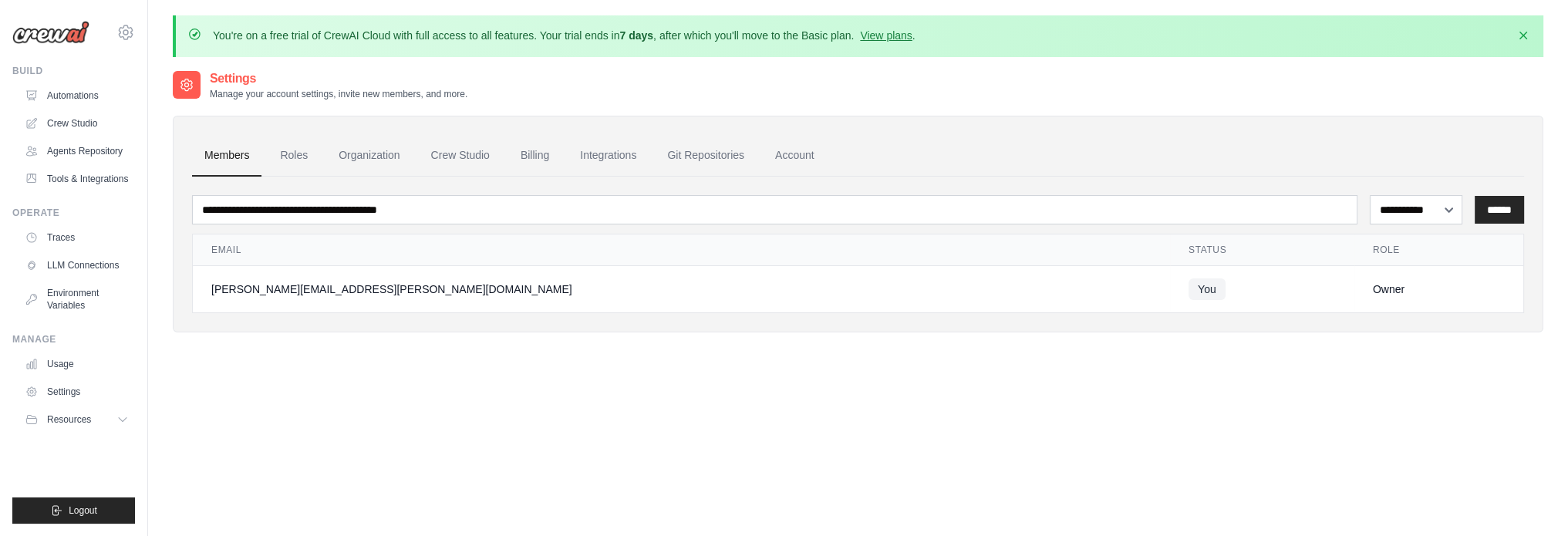
click at [302, 290] on div "[PERSON_NAME][EMAIL_ADDRESS][PERSON_NAME][DOMAIN_NAME]" at bounding box center [681, 289] width 940 height 16
click at [300, 155] on link "Roles" at bounding box center [293, 156] width 52 height 42
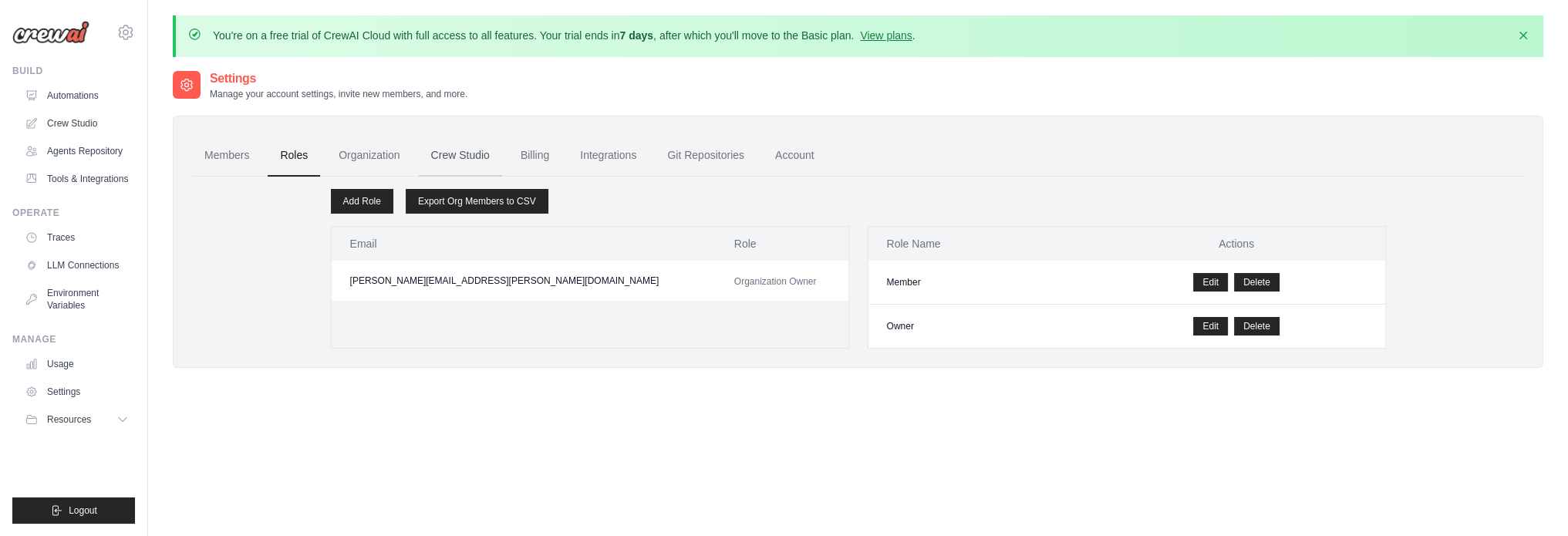
click at [426, 153] on link "Crew Studio" at bounding box center [459, 156] width 83 height 42
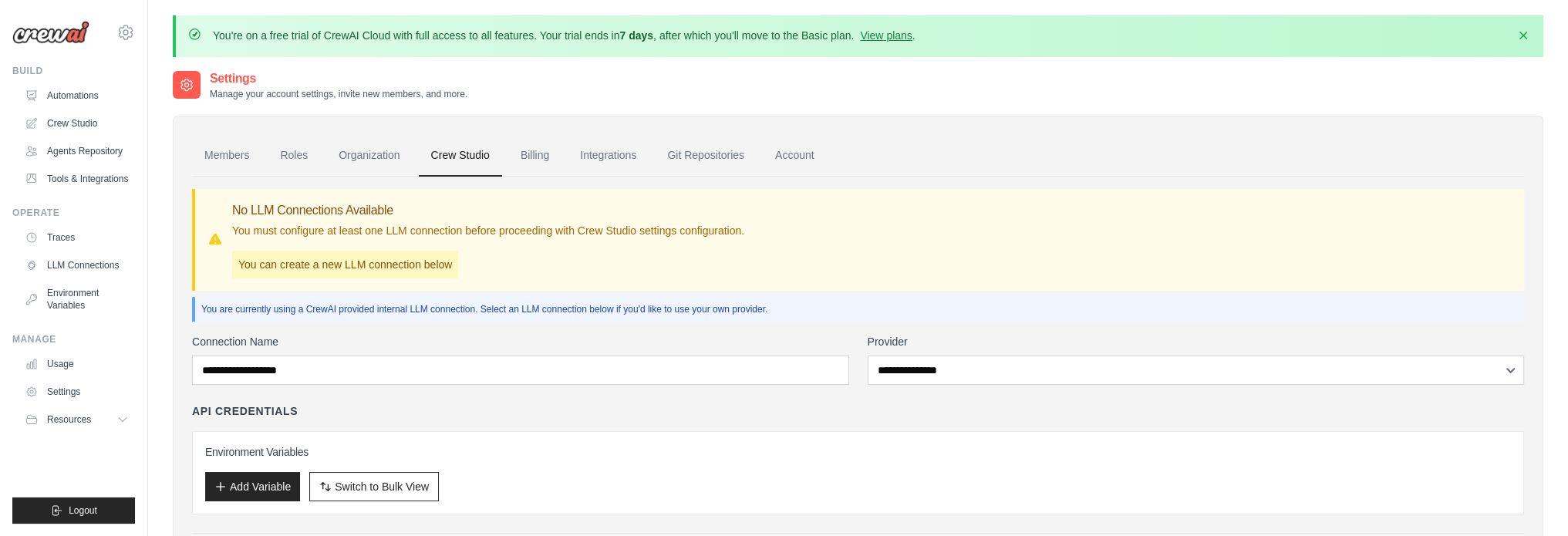
click at [474, 147] on link "Crew Studio" at bounding box center [459, 156] width 83 height 42
click at [473, 161] on link "Crew Studio" at bounding box center [459, 156] width 83 height 42
click at [606, 163] on link "Integrations" at bounding box center [607, 156] width 81 height 42
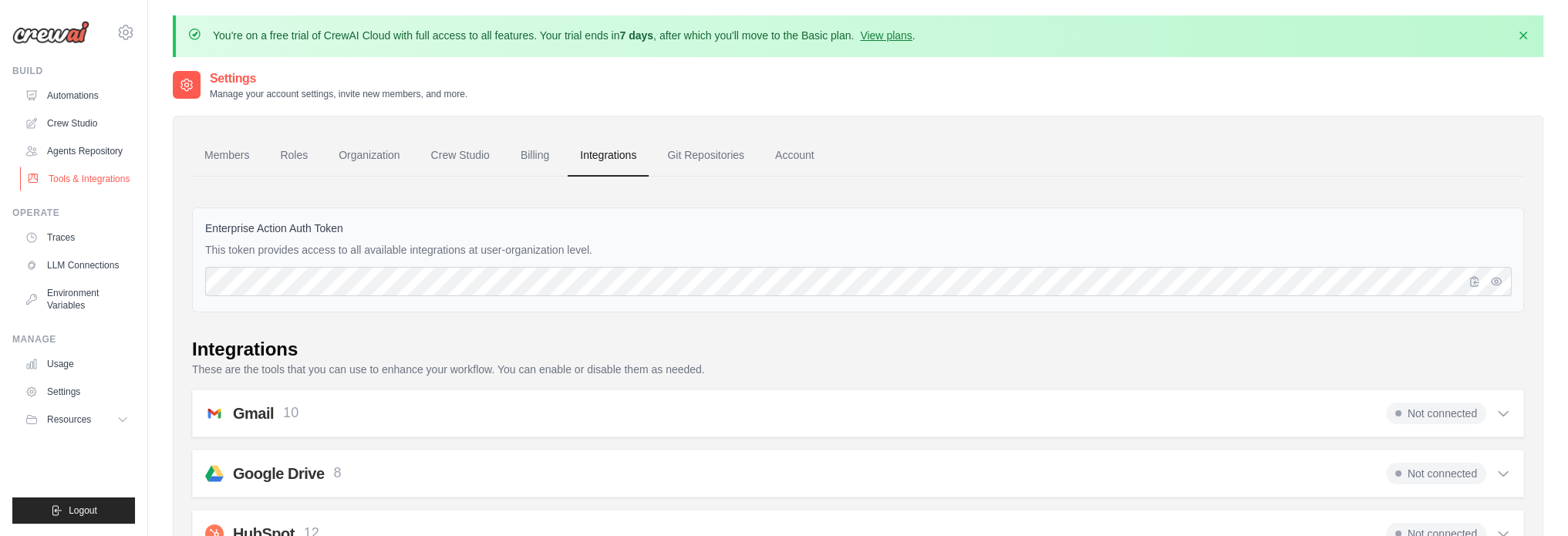
click at [75, 186] on link "Tools & Integrations" at bounding box center [78, 179] width 116 height 24
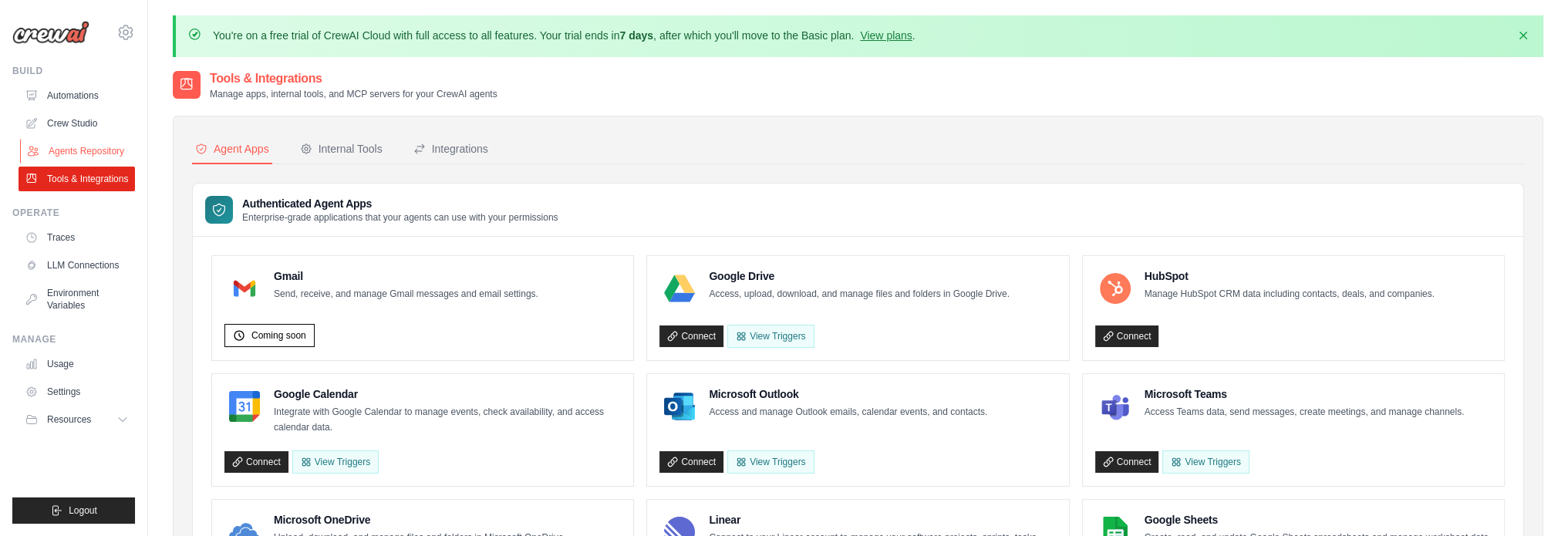
click at [91, 156] on link "Agents Repository" at bounding box center [78, 151] width 116 height 24
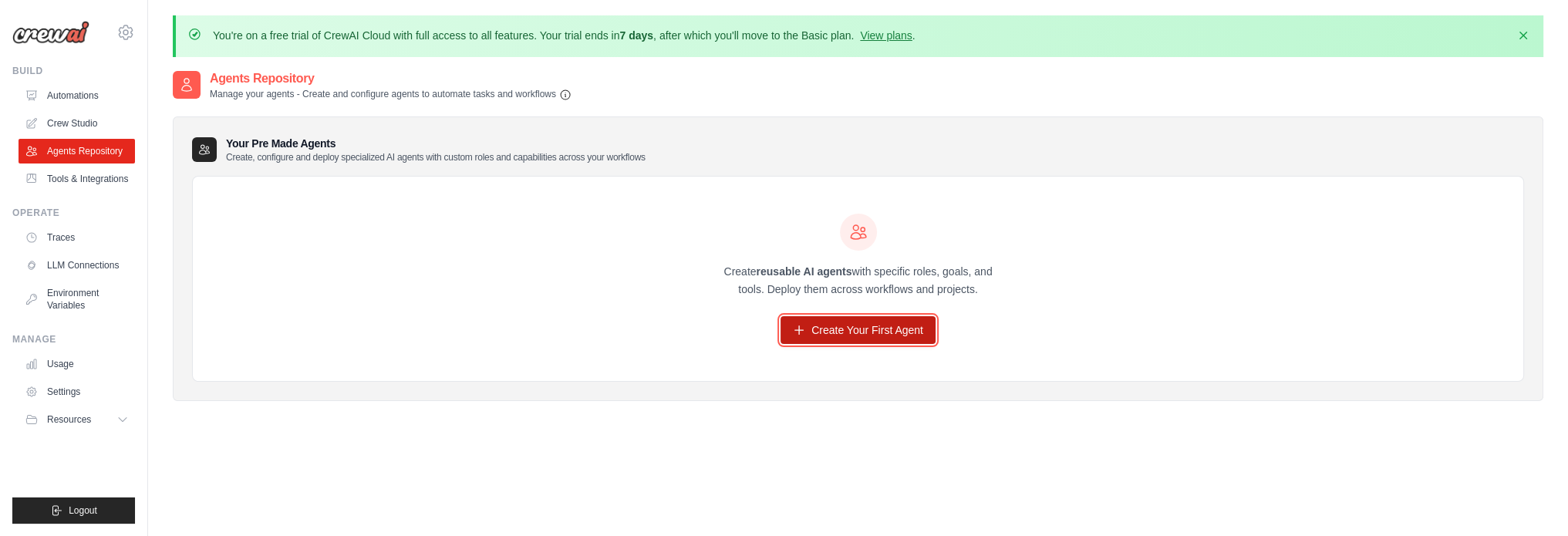
click at [791, 325] on link "Create Your First Agent" at bounding box center [858, 330] width 155 height 28
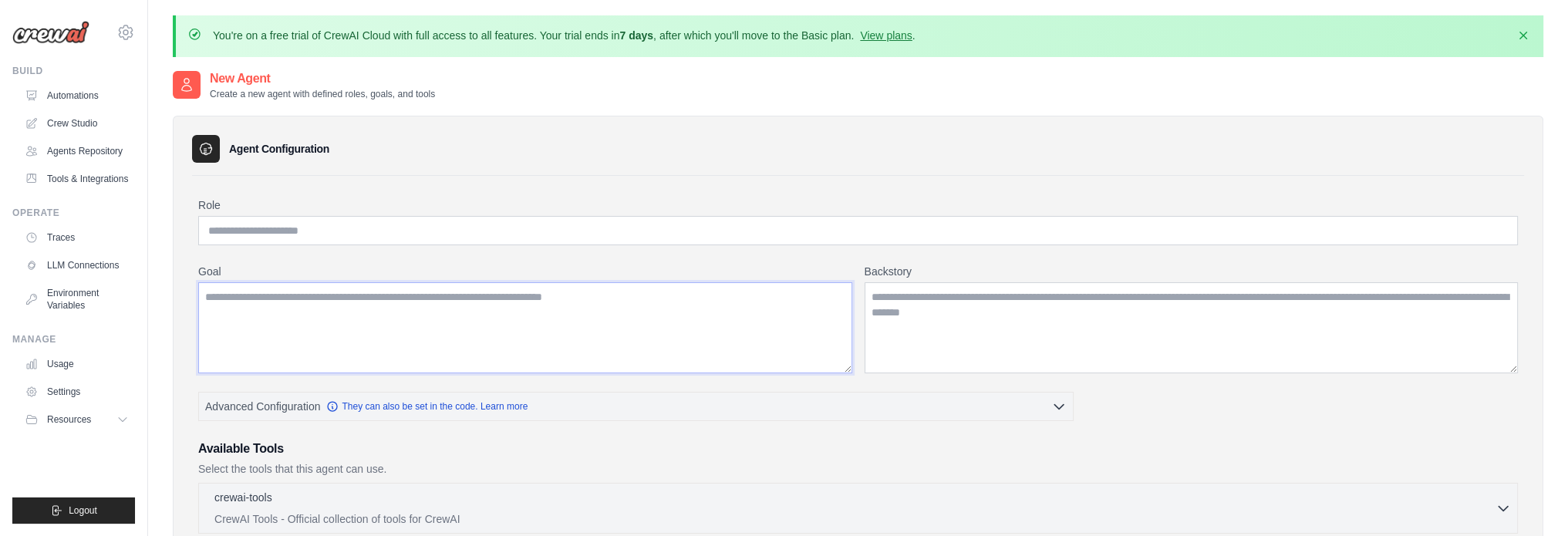
click at [497, 309] on textarea "Goal" at bounding box center [525, 328] width 654 height 91
click at [68, 158] on link "Agents Repository" at bounding box center [78, 151] width 116 height 24
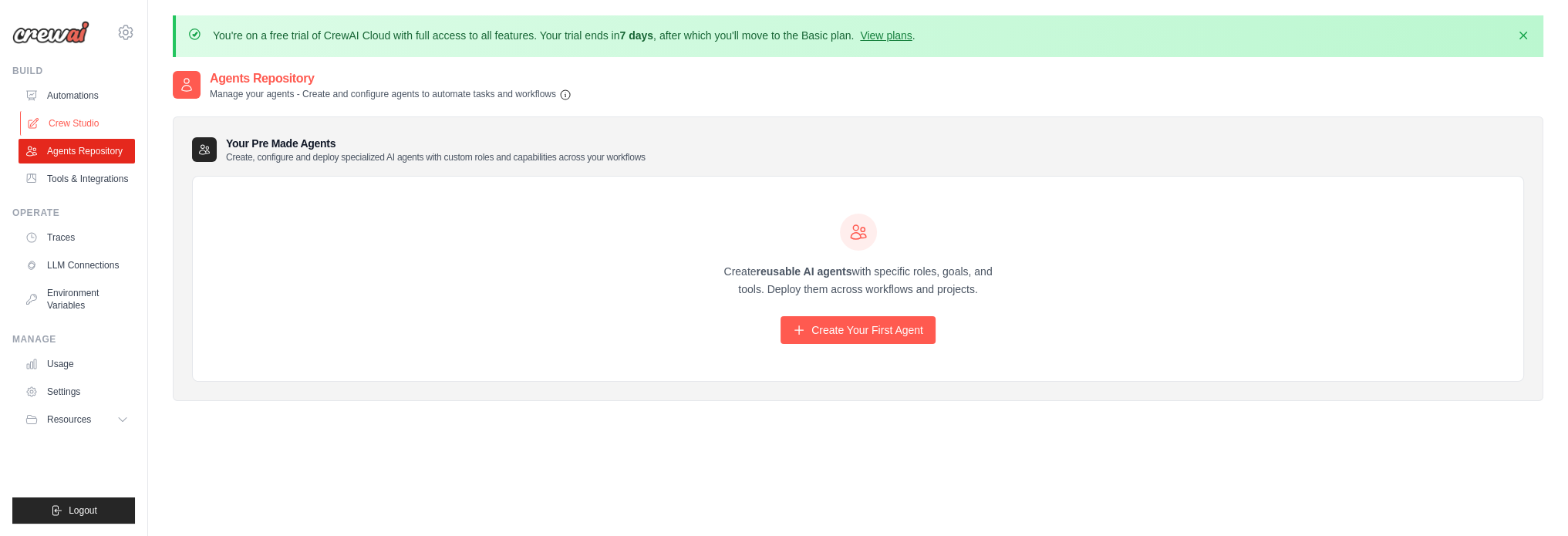
click at [74, 116] on link "Crew Studio" at bounding box center [78, 123] width 116 height 24
